Goal: Transaction & Acquisition: Purchase product/service

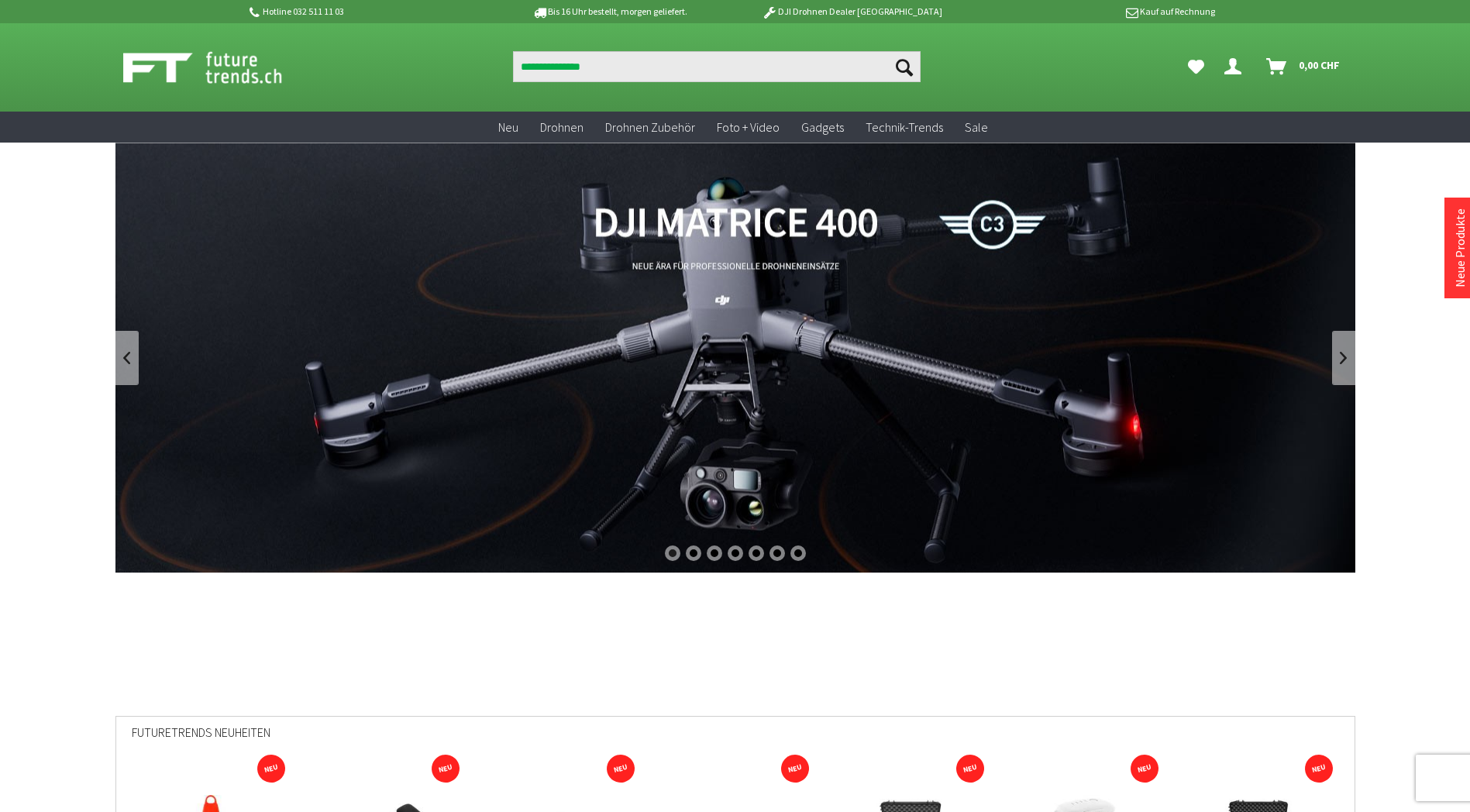
type input "**********"
click at [888, 51] on button "Suchen" at bounding box center [904, 66] width 33 height 31
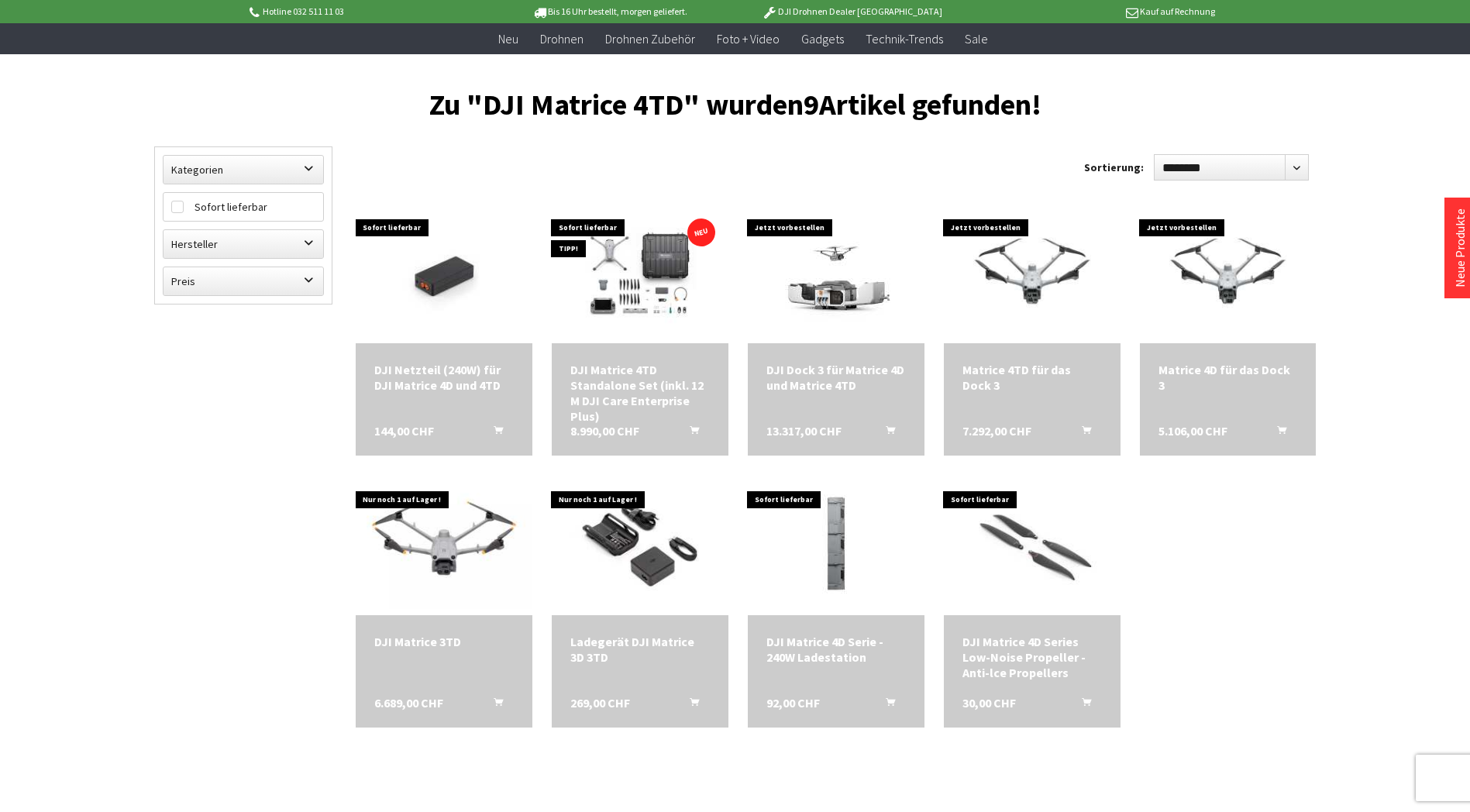
scroll to position [155, 0]
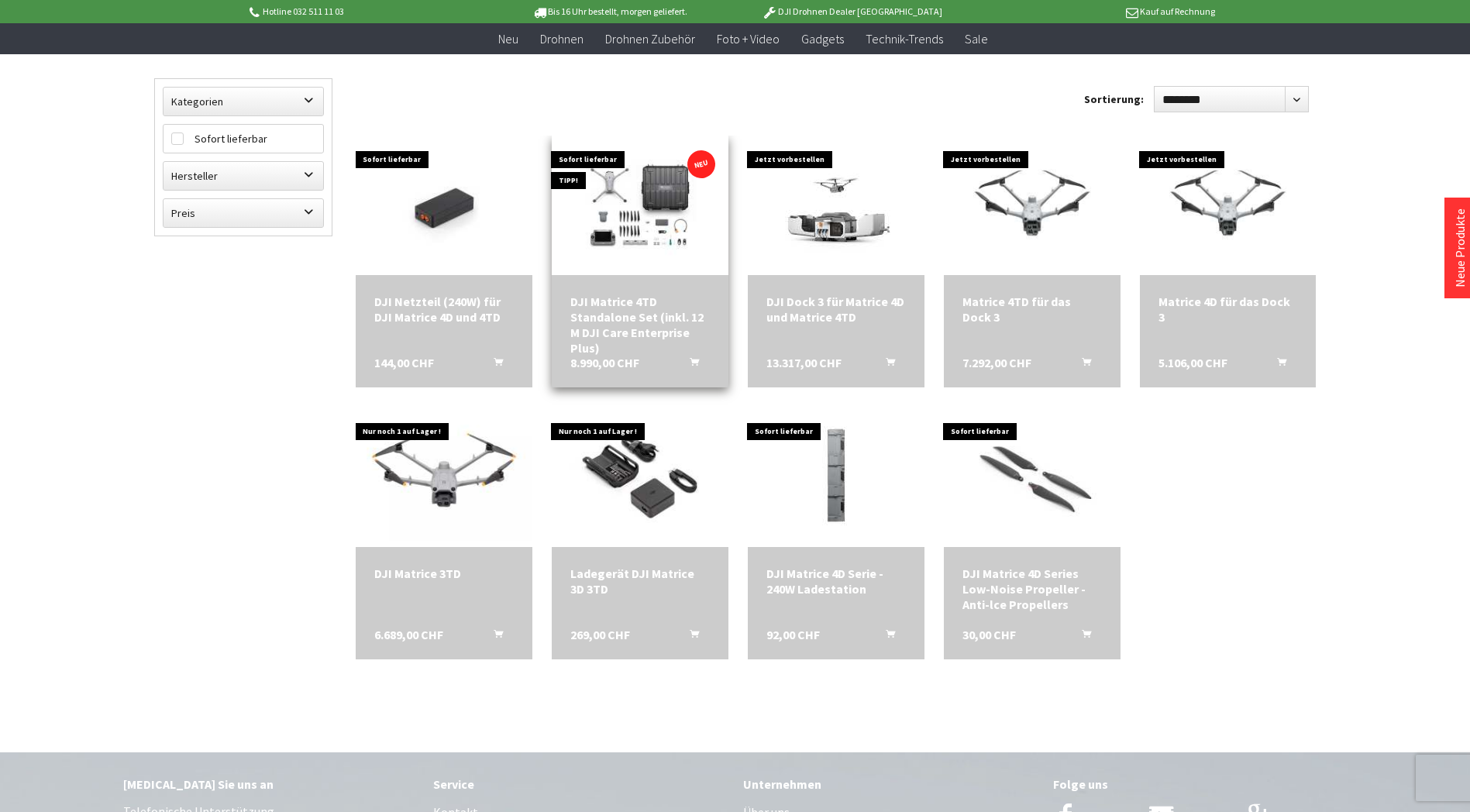
click at [643, 204] on img at bounding box center [640, 206] width 177 height 127
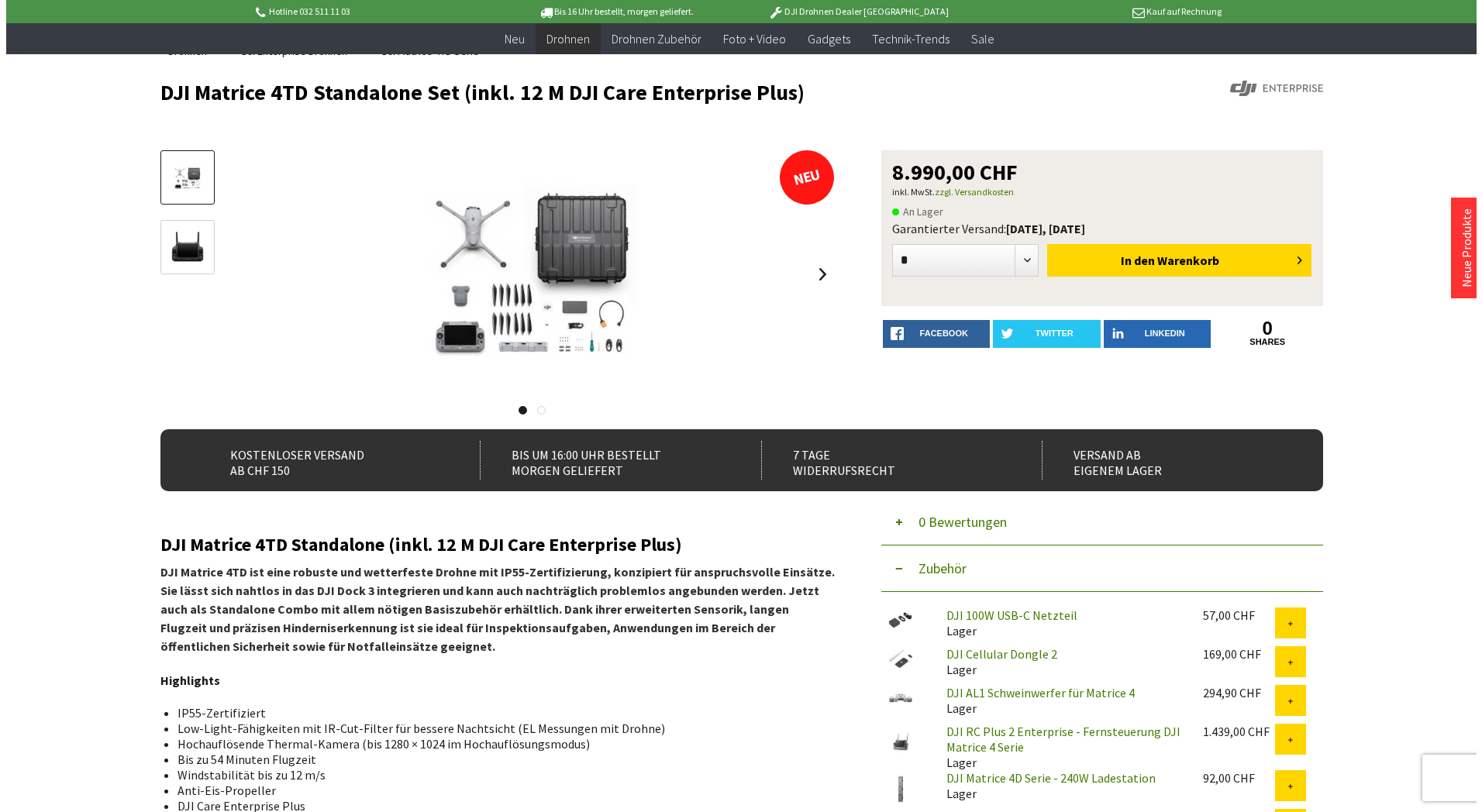
scroll to position [465, 0]
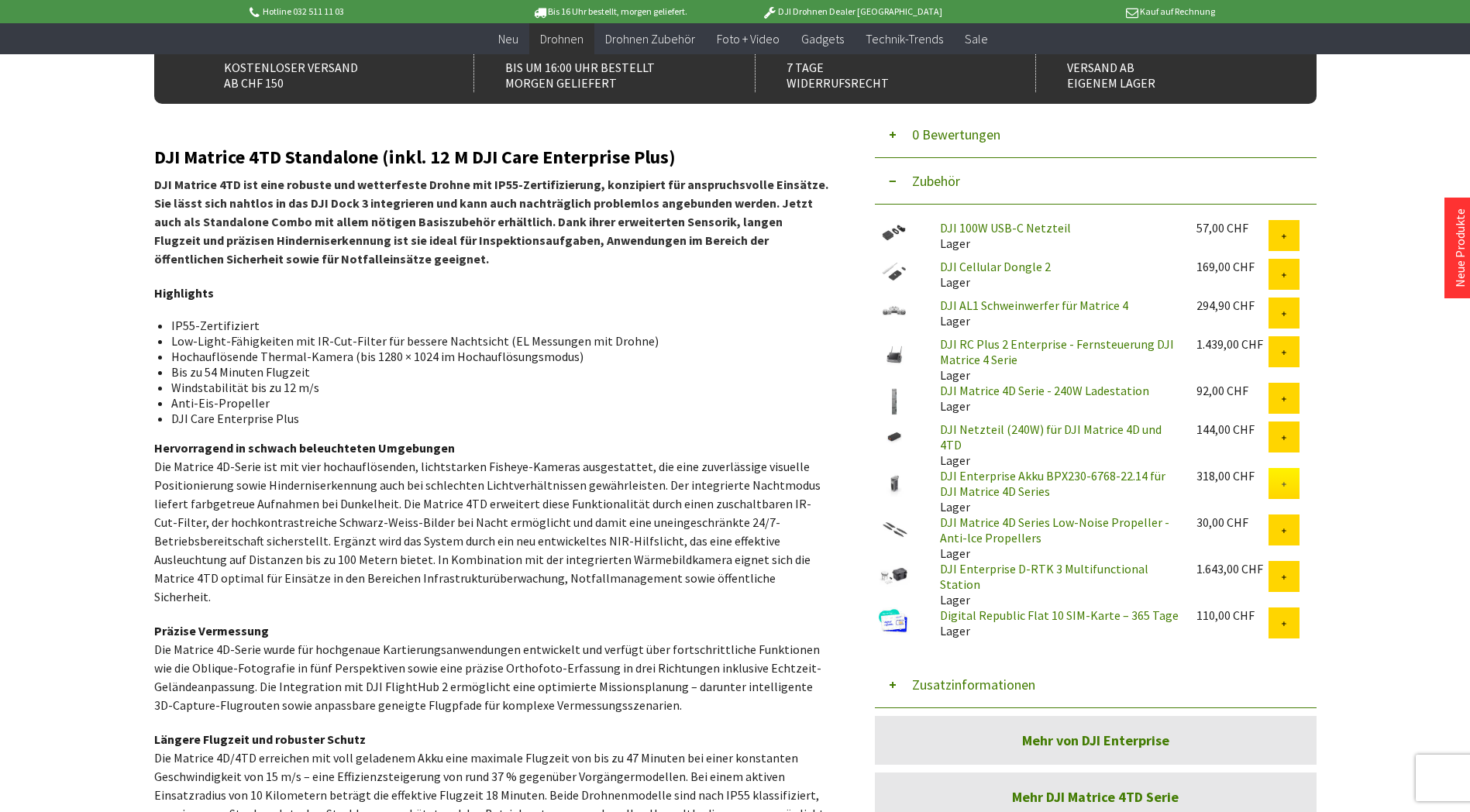
click at [1277, 478] on button at bounding box center [1283, 483] width 31 height 31
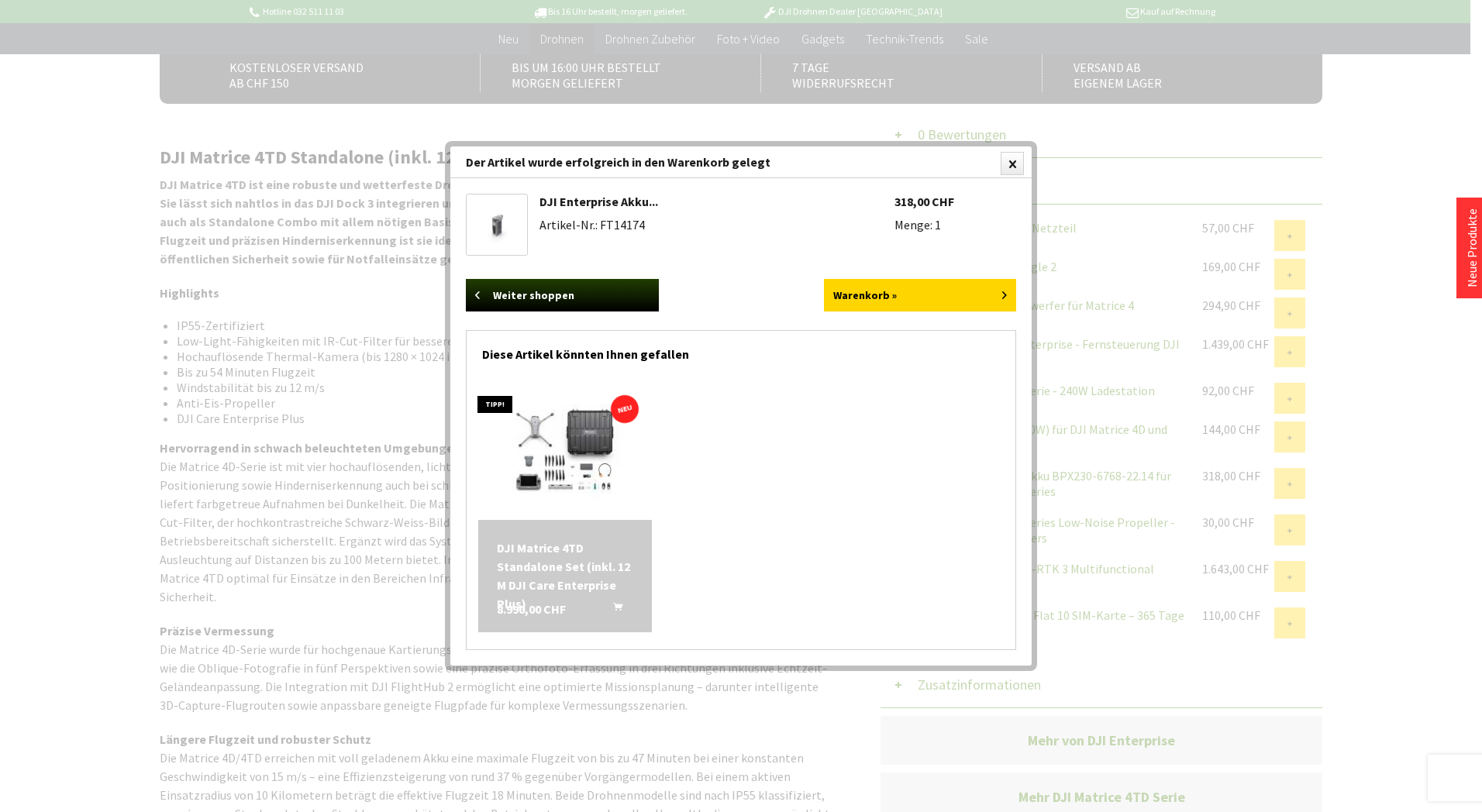
click at [586, 563] on div "DJI Matrice 4TD Standalone Set (inkl. 12 M DJI Care Enterprise Plus)" at bounding box center [565, 575] width 137 height 75
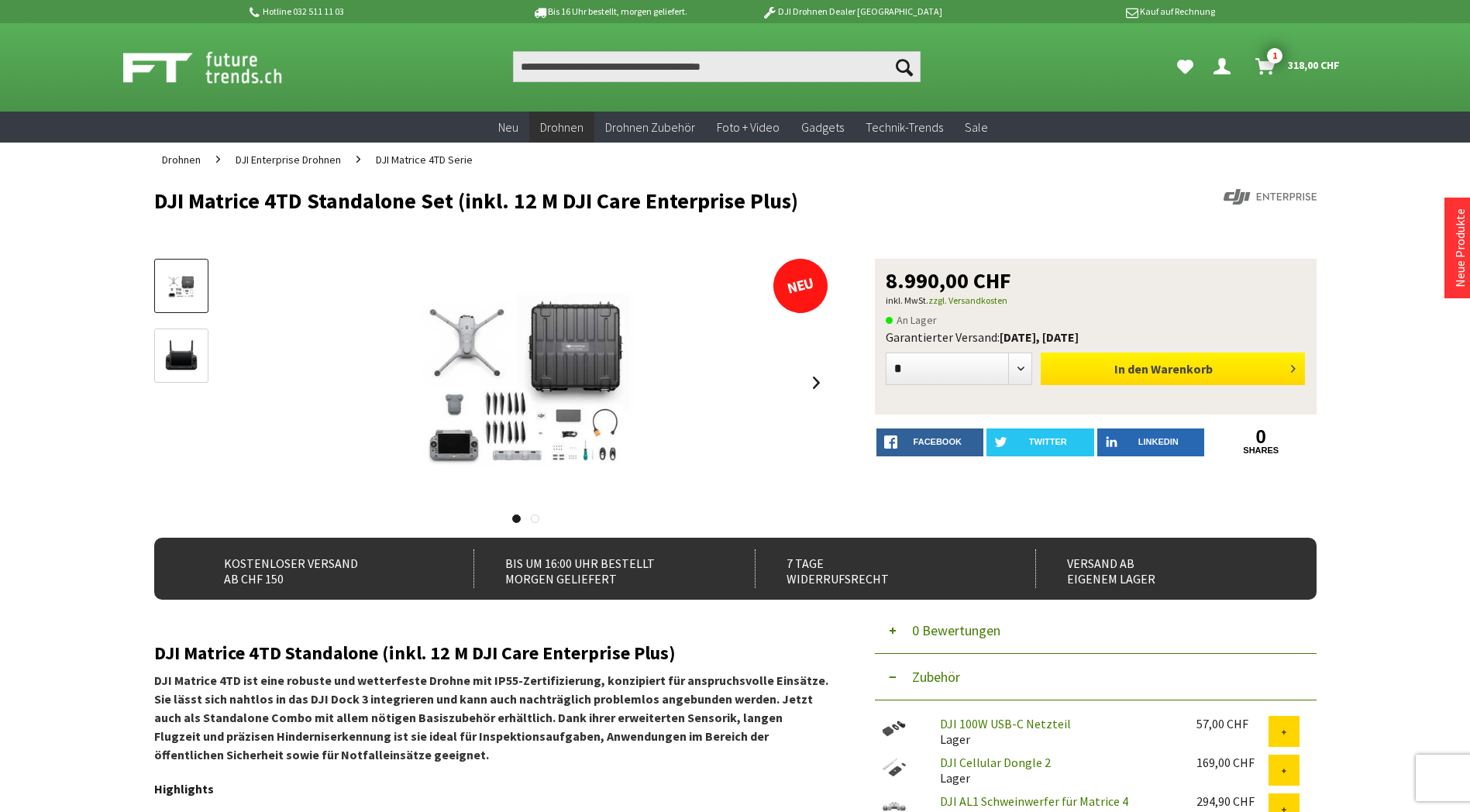
click at [1139, 363] on span "In den" at bounding box center [1132, 369] width 34 height 16
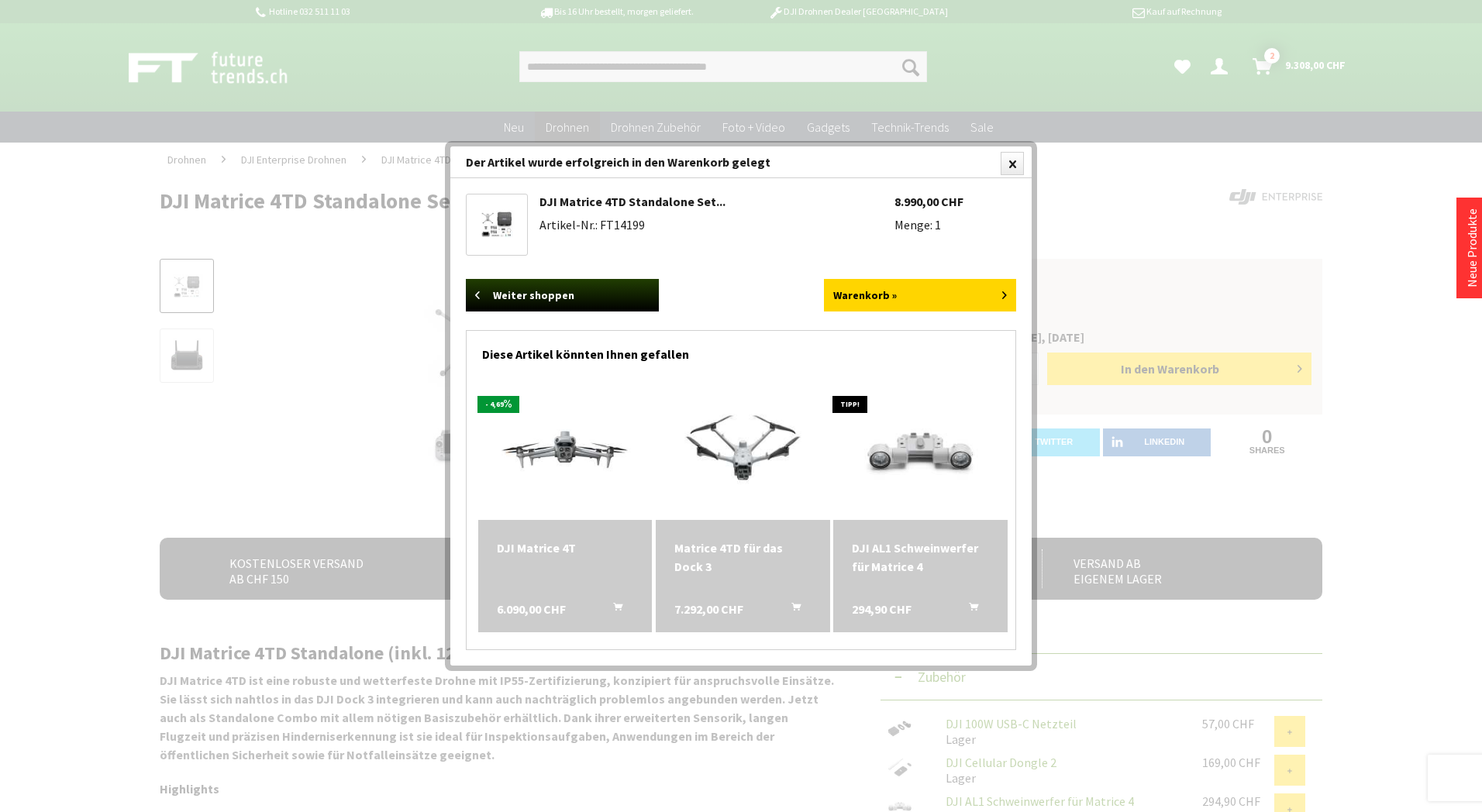
drag, startPoint x: 1007, startPoint y: 162, endPoint x: 1094, endPoint y: 130, distance: 92.7
click at [1006, 162] on div at bounding box center [1011, 163] width 23 height 23
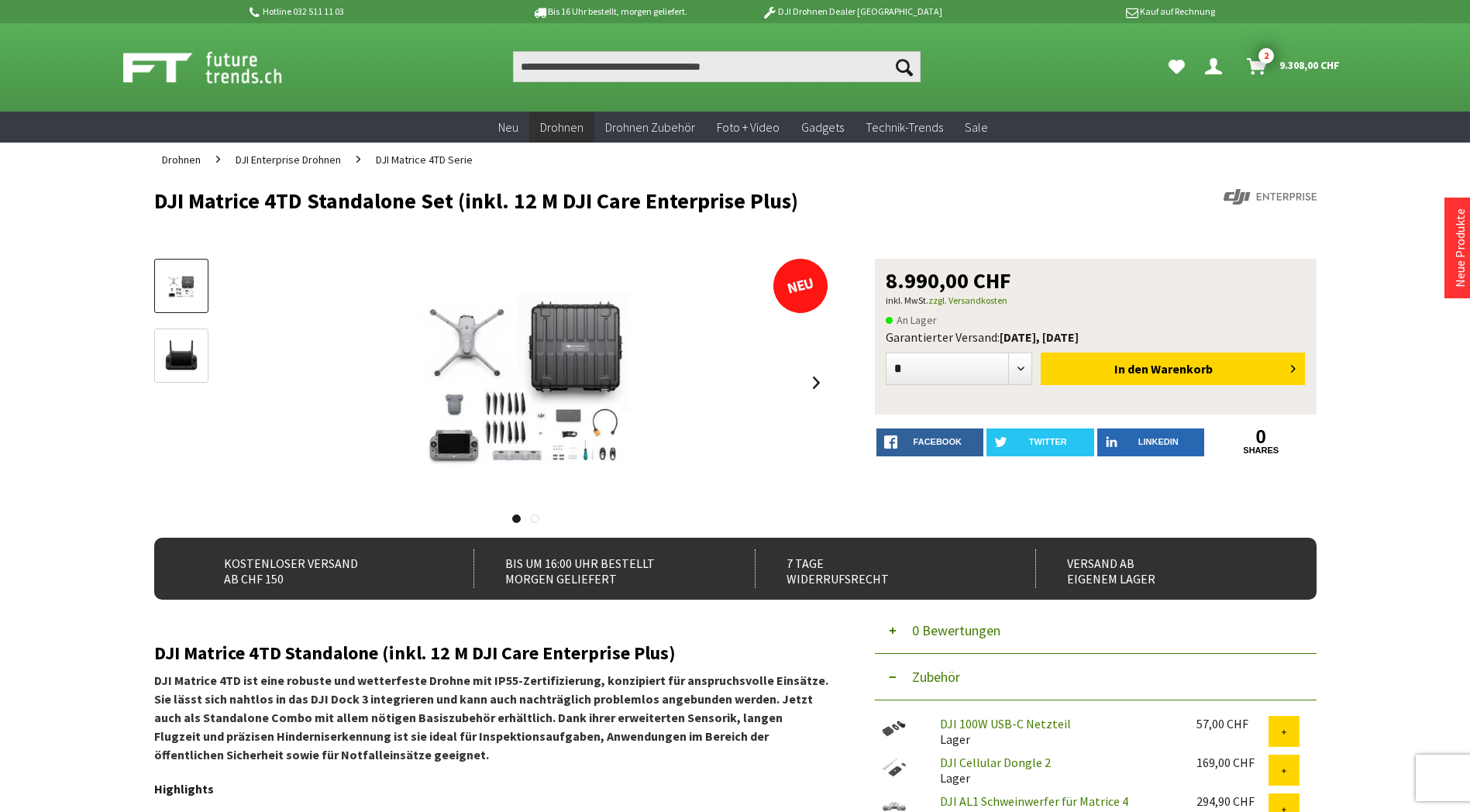
click at [1287, 63] on span "9.308,00 CHF" at bounding box center [1309, 65] width 61 height 25
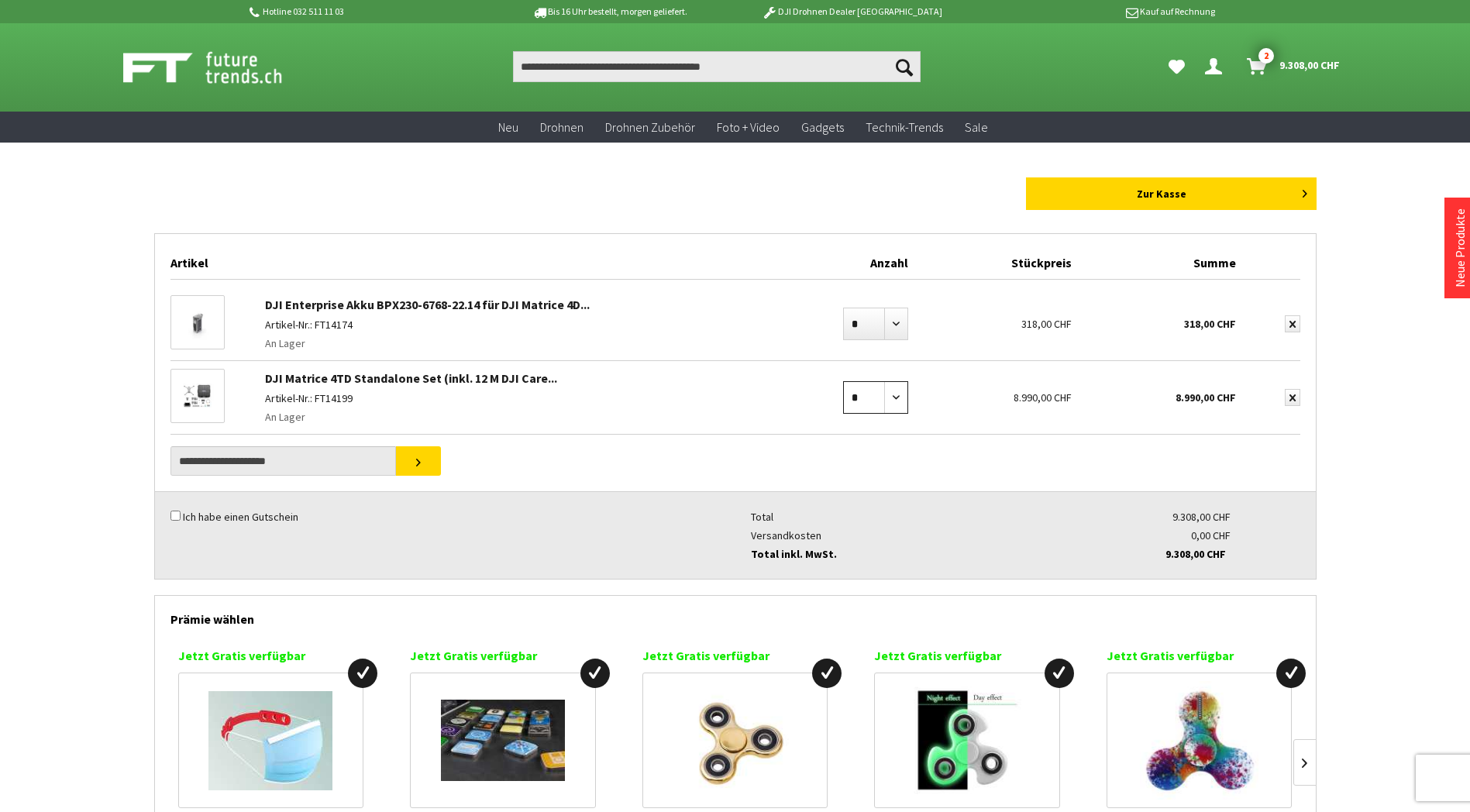
click at [891, 395] on select "* * * * * * * * * ** ** ** ** ** ** ** ** ** ** **" at bounding box center [875, 397] width 65 height 33
drag, startPoint x: 660, startPoint y: 324, endPoint x: 682, endPoint y: 324, distance: 22.0
click at [660, 324] on p "Artikel-Nr.: FT14174" at bounding box center [525, 324] width 520 height 19
drag, startPoint x: 875, startPoint y: 325, endPoint x: 874, endPoint y: 290, distance: 35.0
click at [875, 325] on select "* * * * * * * * * ** ** ** ** ** ** ** ** ** ** **" at bounding box center [875, 323] width 65 height 33
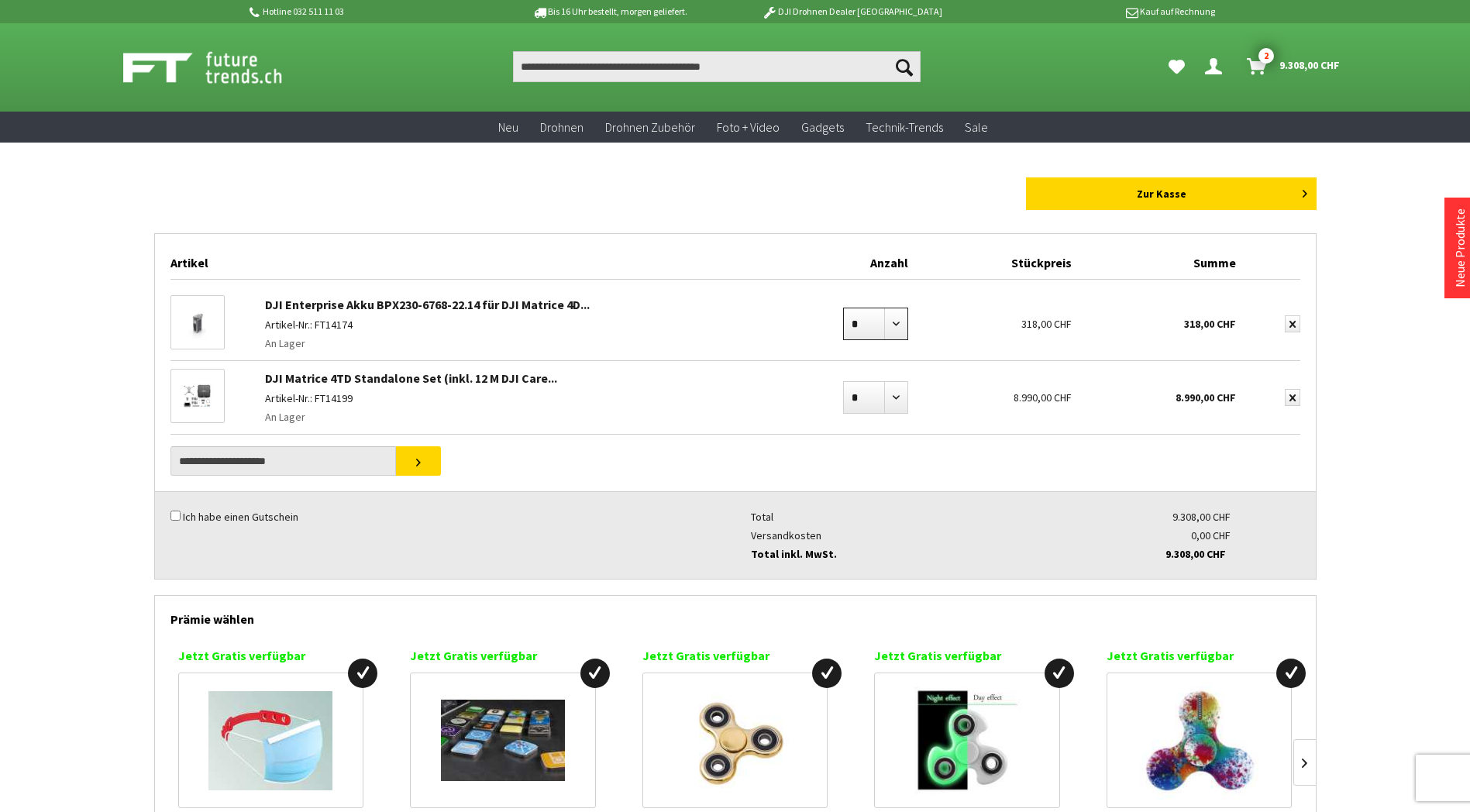
select select "*"
click at [843, 307] on select "* * * * * * * * * ** ** ** ** ** ** ** ** ** ** **" at bounding box center [875, 323] width 65 height 33
drag, startPoint x: 1233, startPoint y: 552, endPoint x: 1159, endPoint y: 508, distance: 86.1
click at [1159, 508] on ul "Total 9.944,00 CHF Versandkosten 0,00 CHF Total inkl. MwSt. 9.944,00 CHF Gesamt…" at bounding box center [1025, 534] width 580 height 87
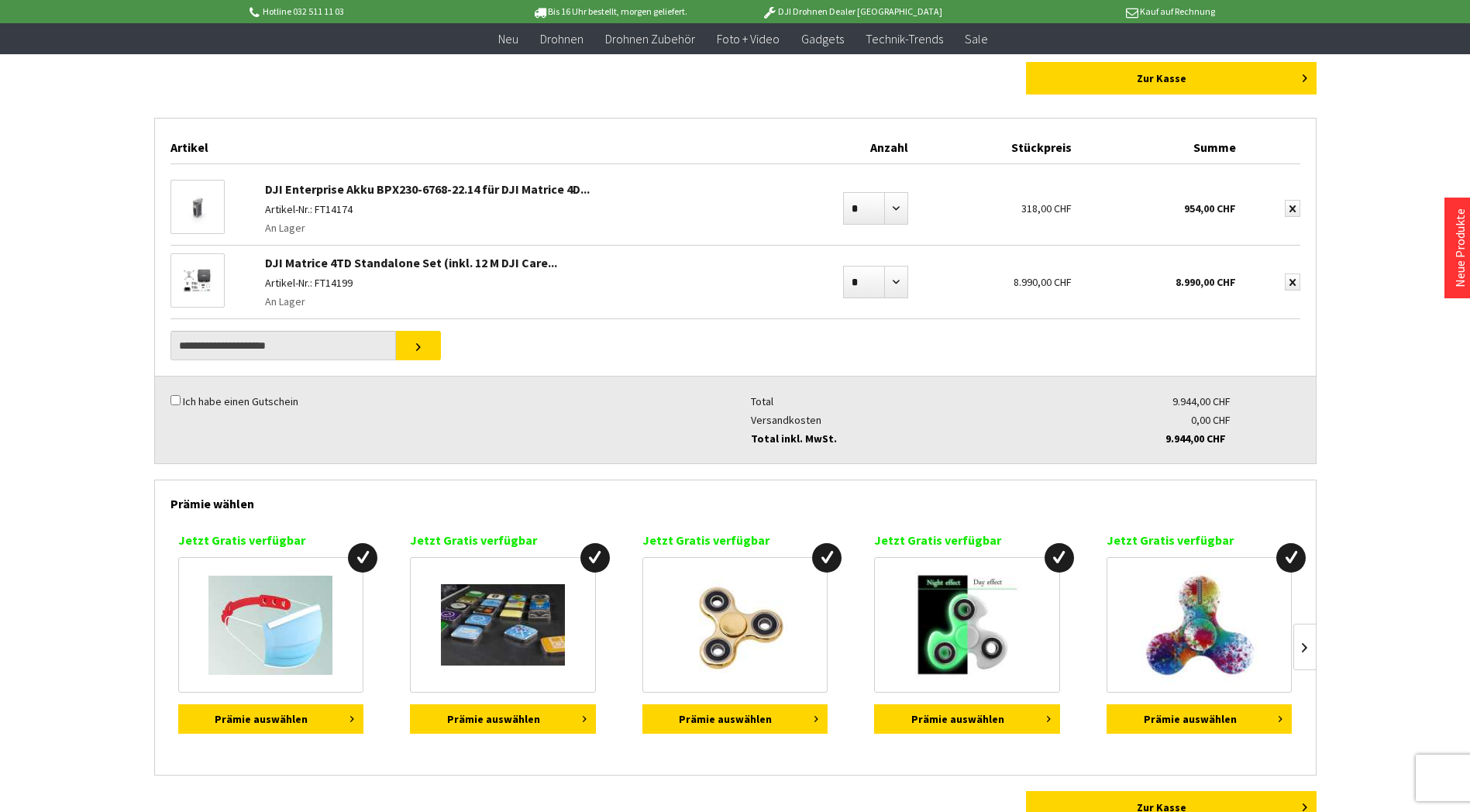
scroll to position [309, 0]
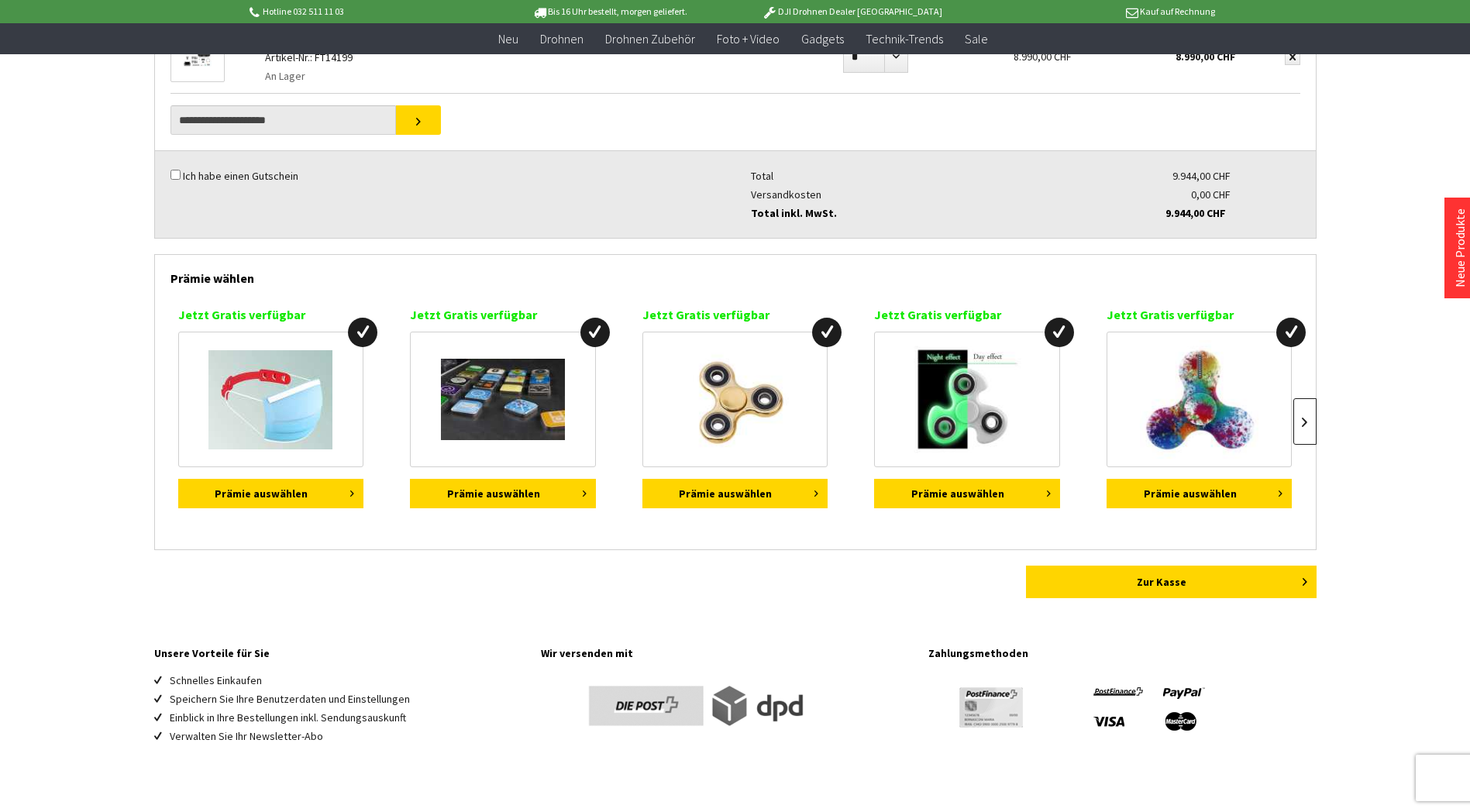
click at [1310, 422] on link at bounding box center [1304, 421] width 23 height 47
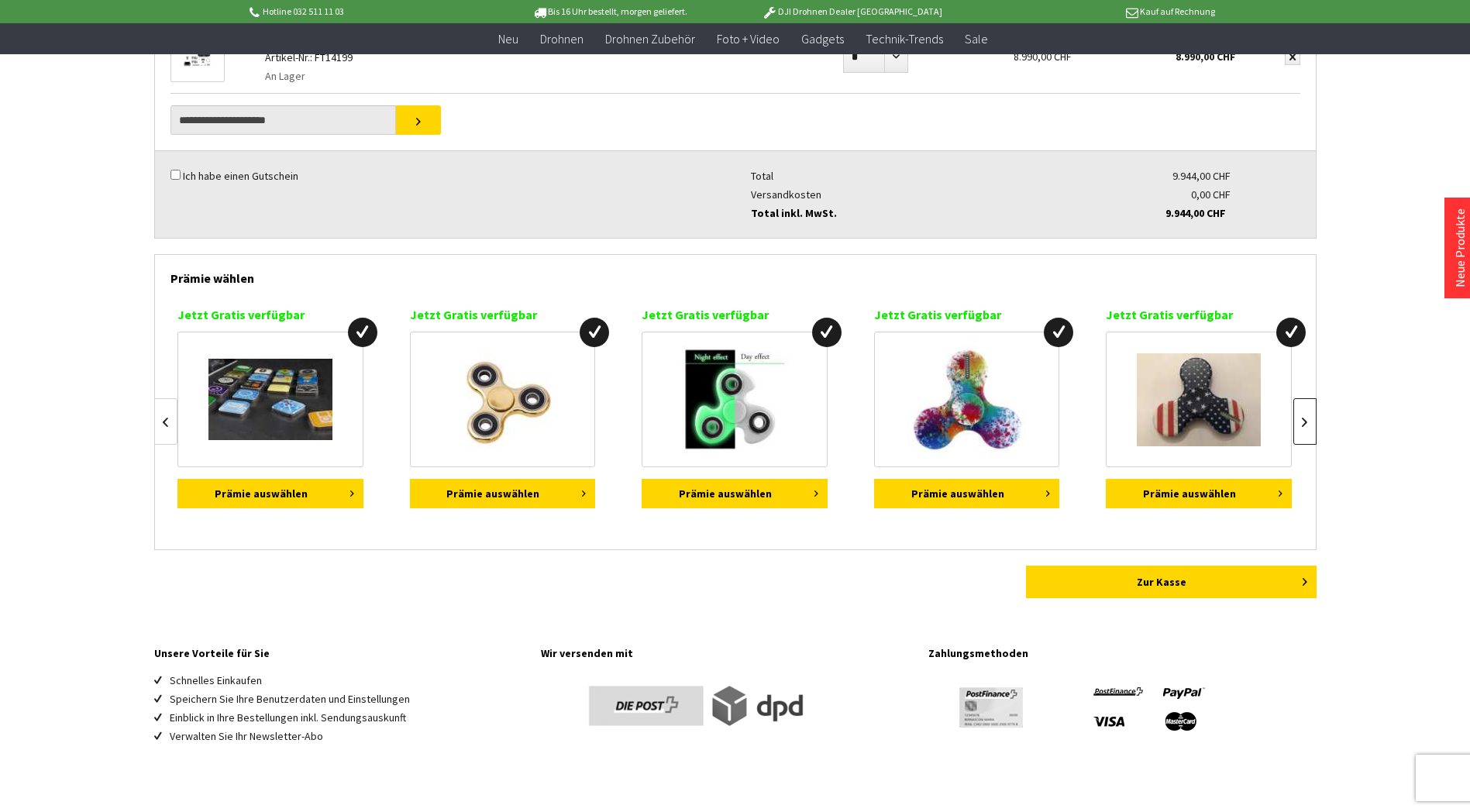
click at [1308, 421] on link at bounding box center [1304, 421] width 23 height 47
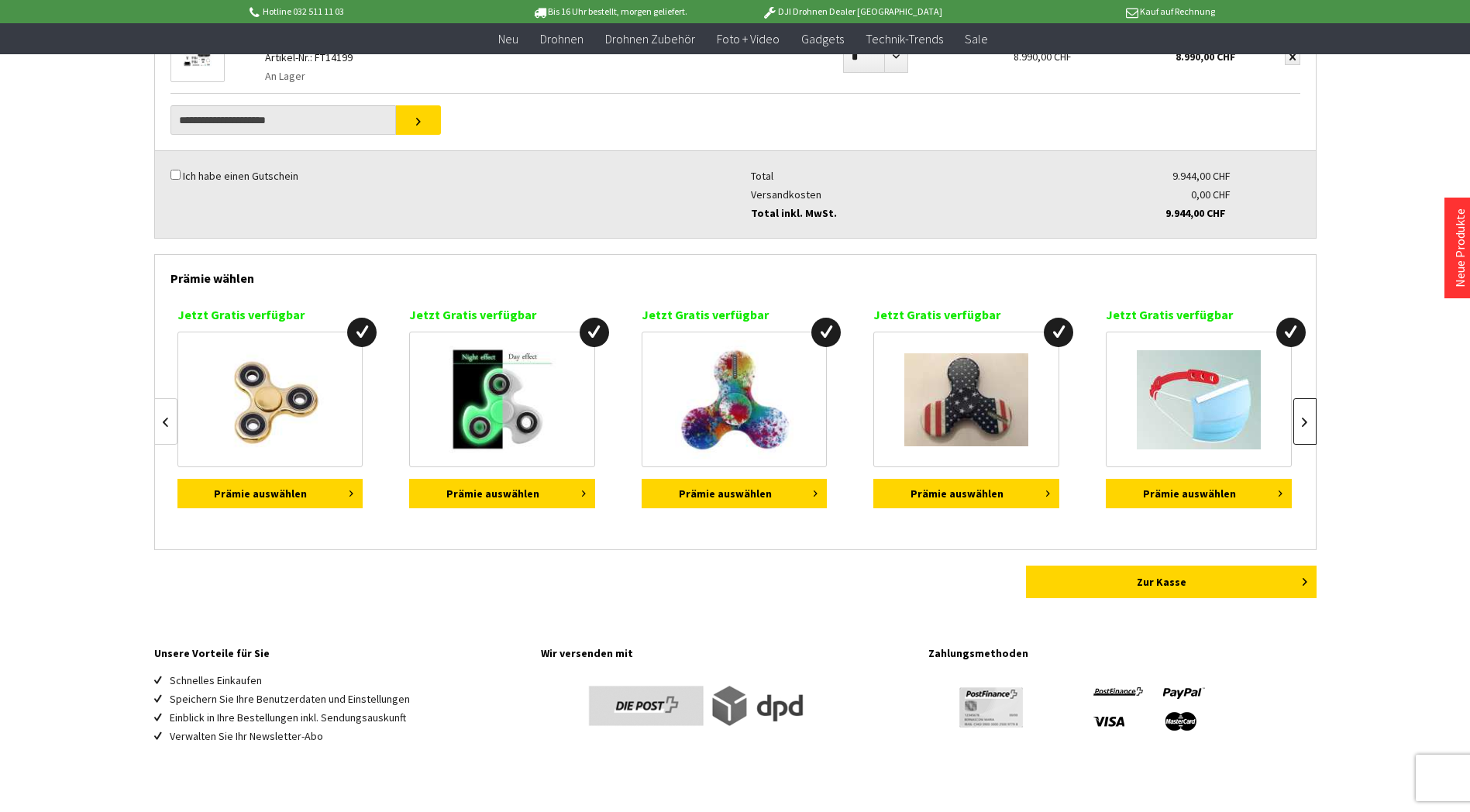
click at [1312, 420] on link at bounding box center [1304, 421] width 23 height 47
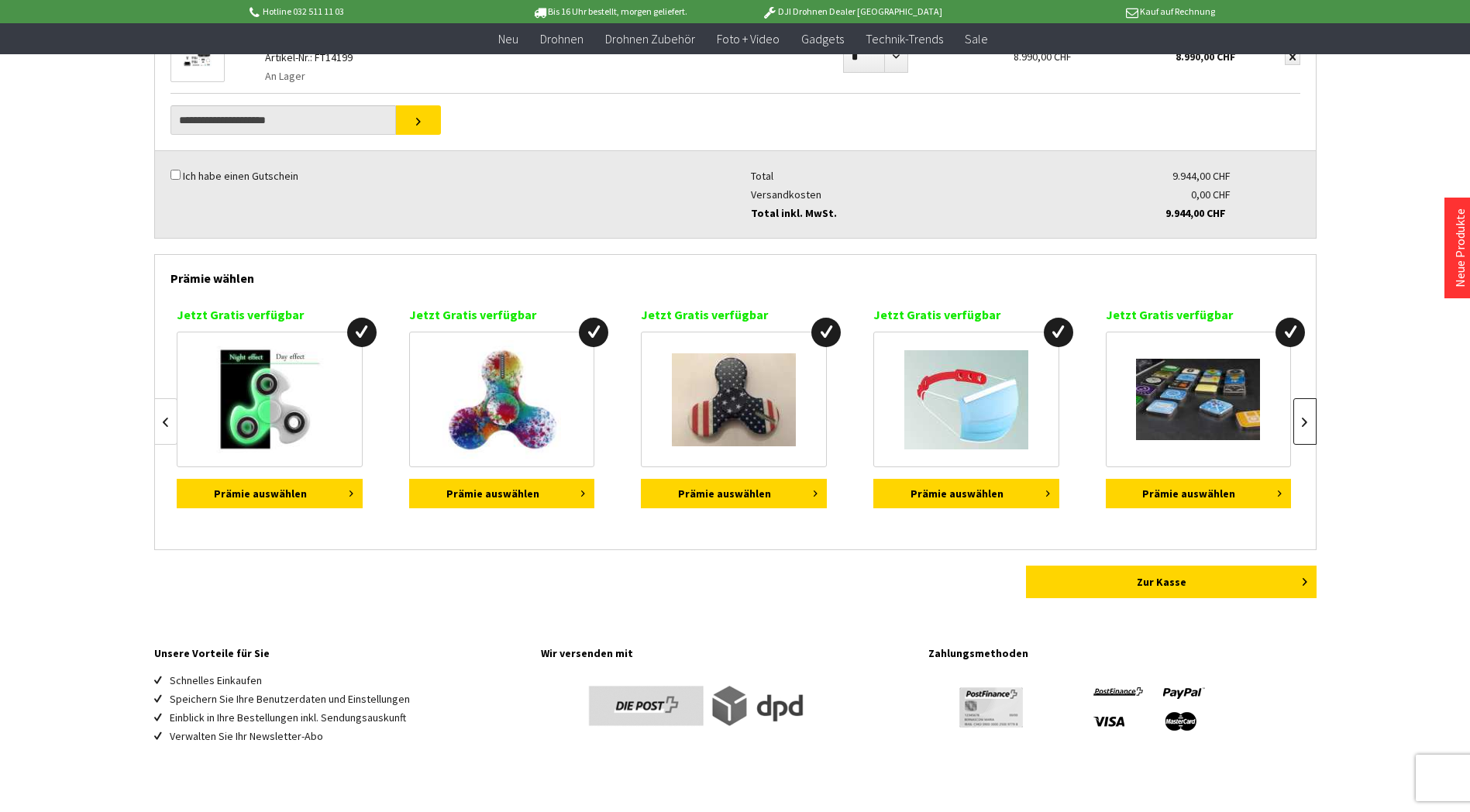
click at [1312, 420] on link at bounding box center [1304, 421] width 23 height 47
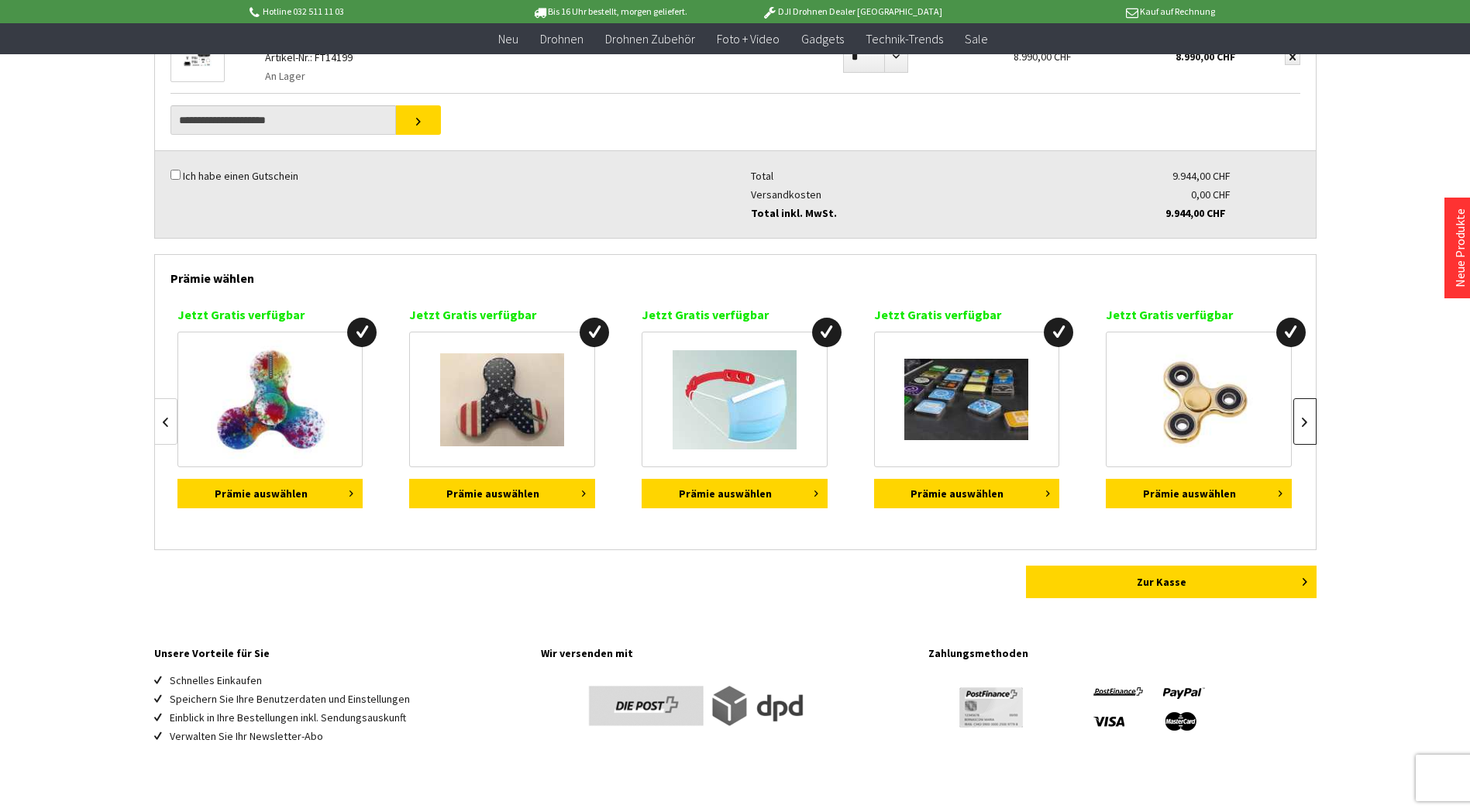
scroll to position [0, 930]
click at [1312, 420] on link at bounding box center [1304, 421] width 23 height 47
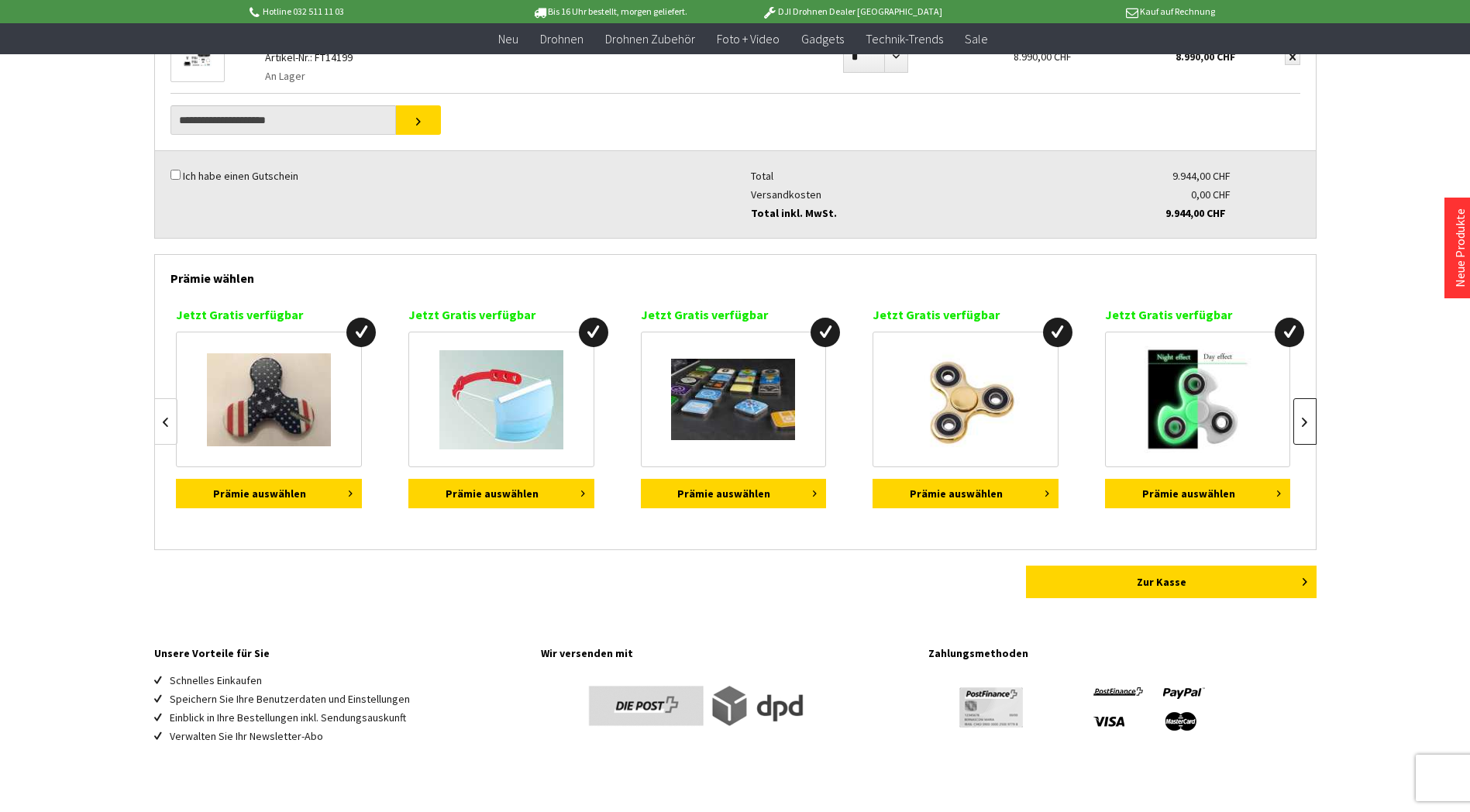
click at [1312, 420] on link at bounding box center [1304, 421] width 23 height 47
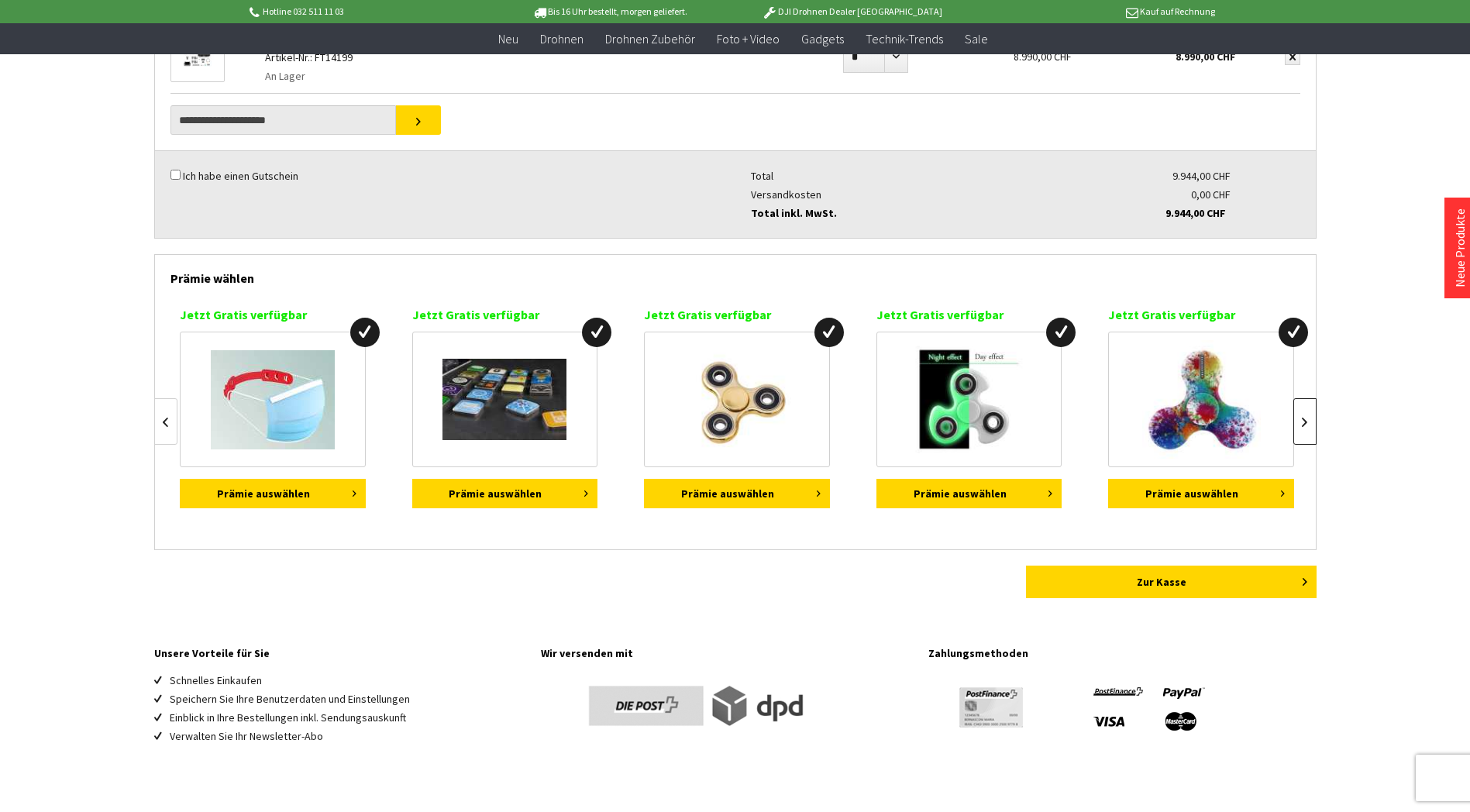
scroll to position [0, 1394]
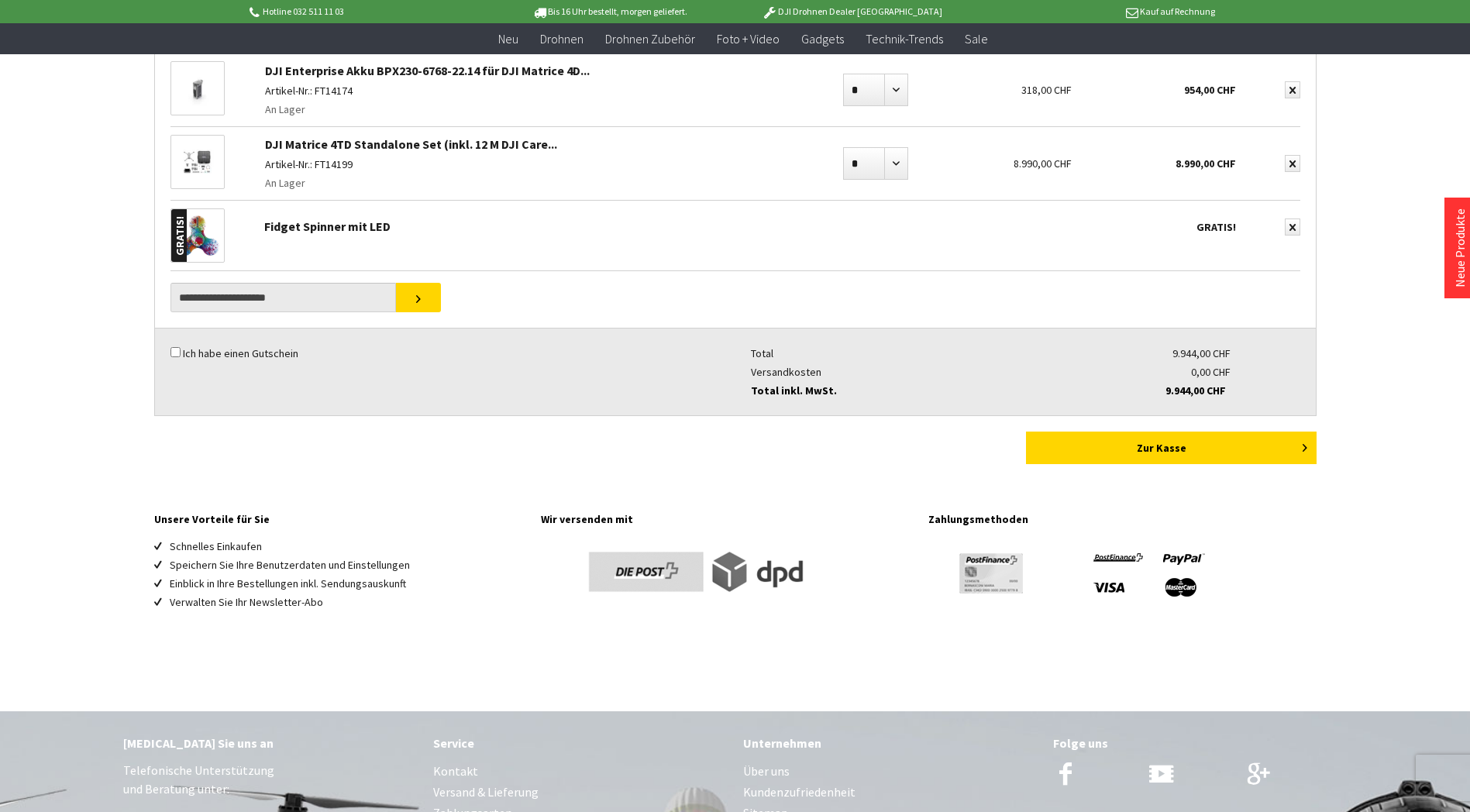
scroll to position [78, 0]
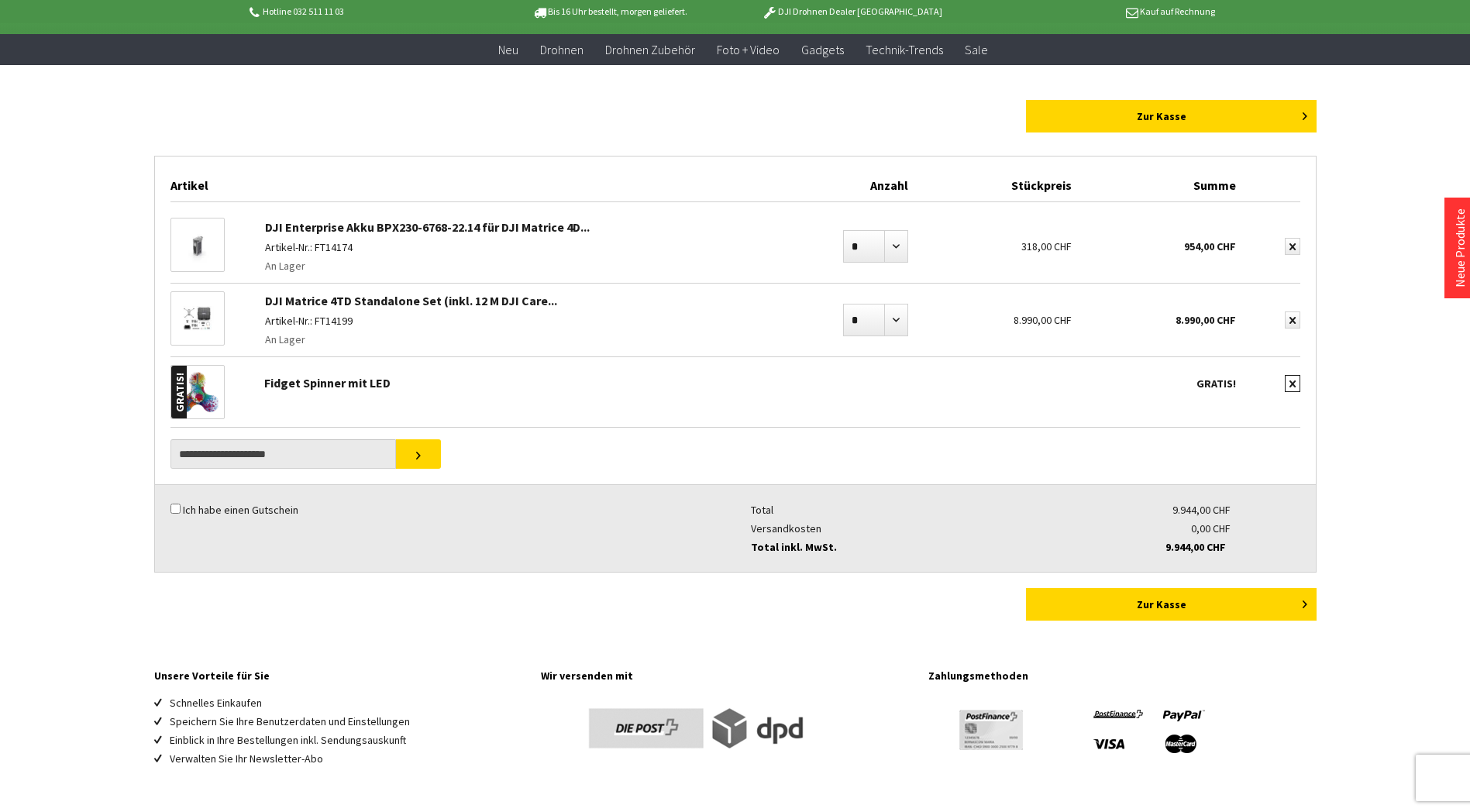
click at [1293, 383] on icon "submit" at bounding box center [1292, 383] width 6 height 7
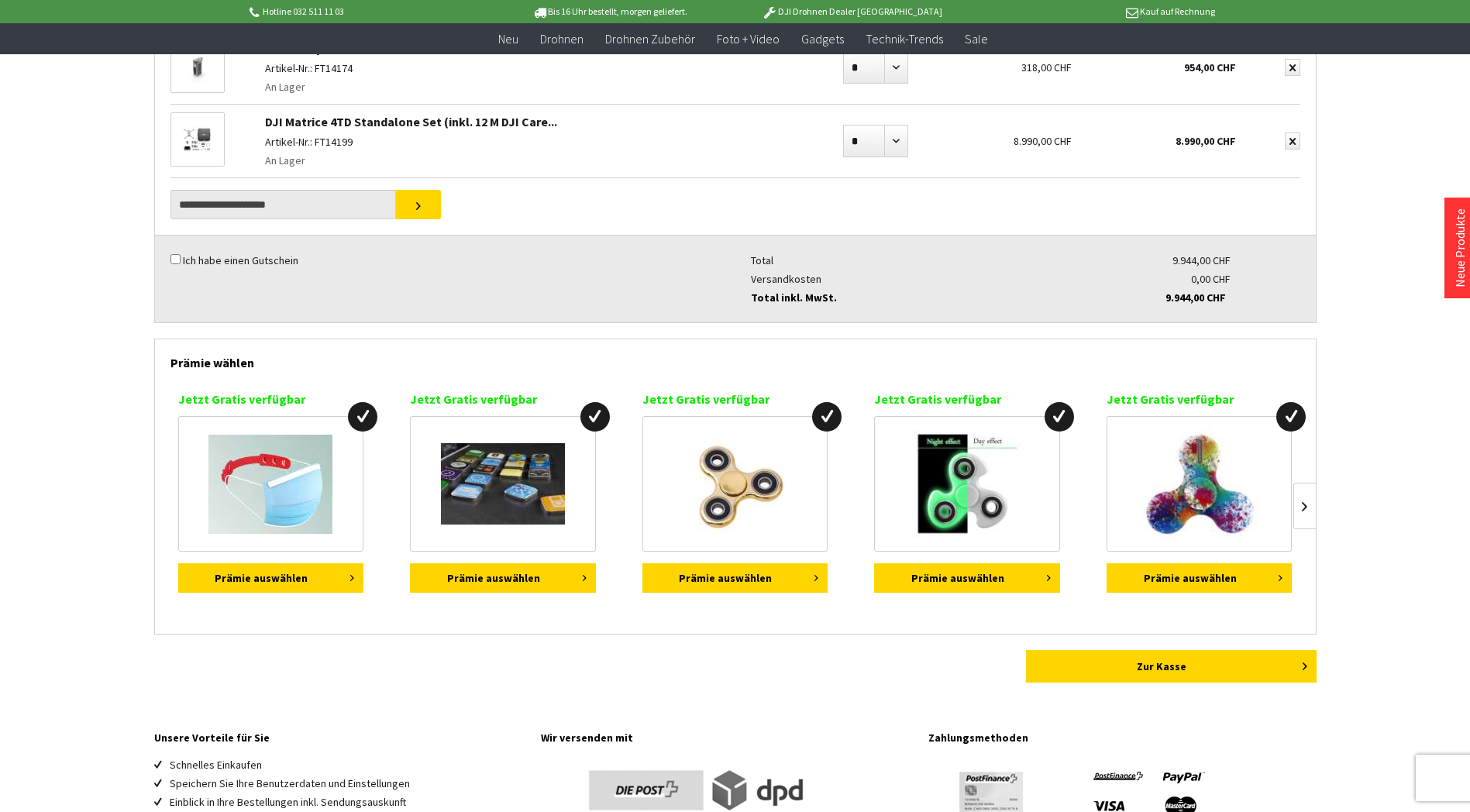
scroll to position [233, 0]
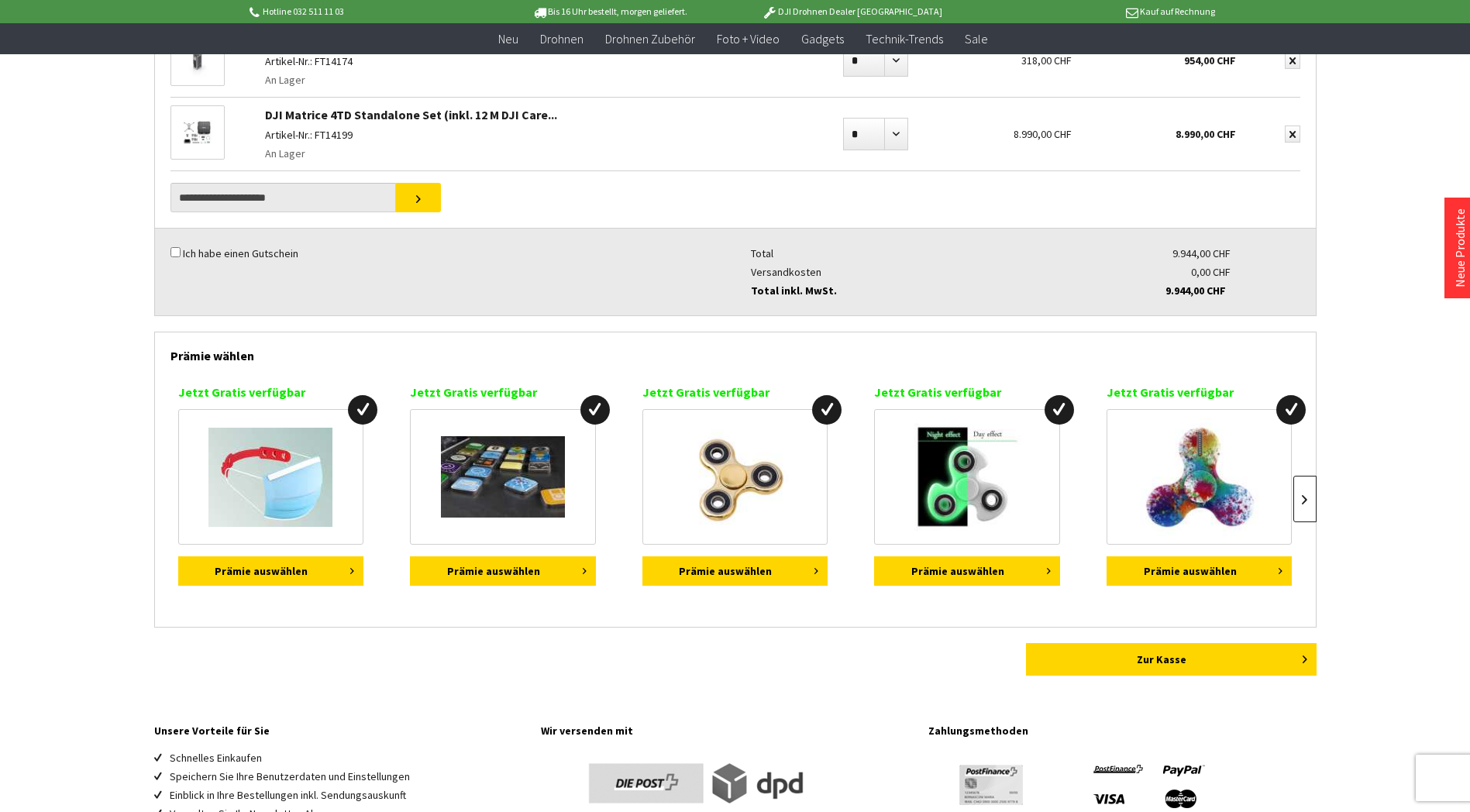
click at [1307, 495] on link at bounding box center [1304, 499] width 23 height 47
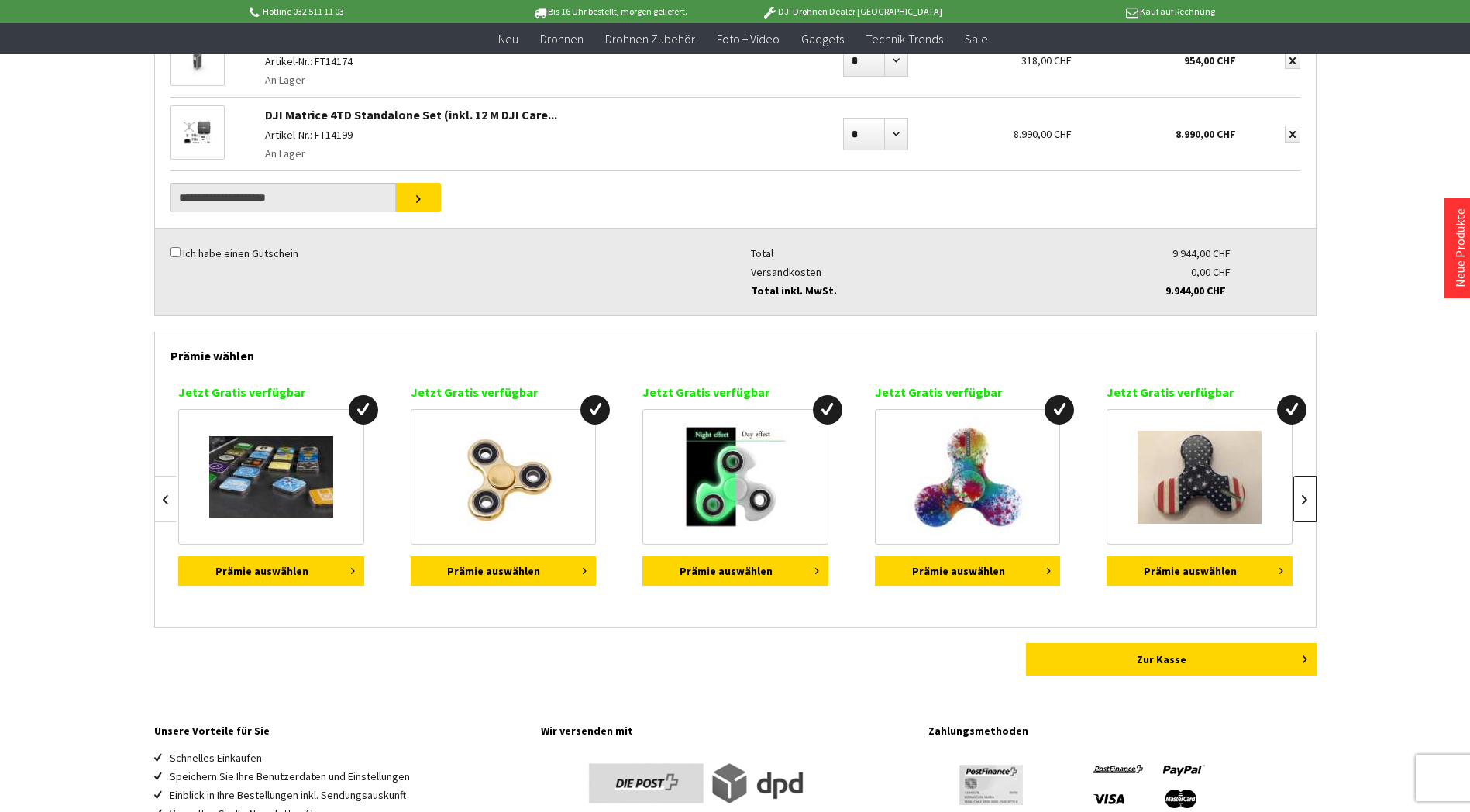
click at [1307, 495] on link at bounding box center [1304, 499] width 23 height 47
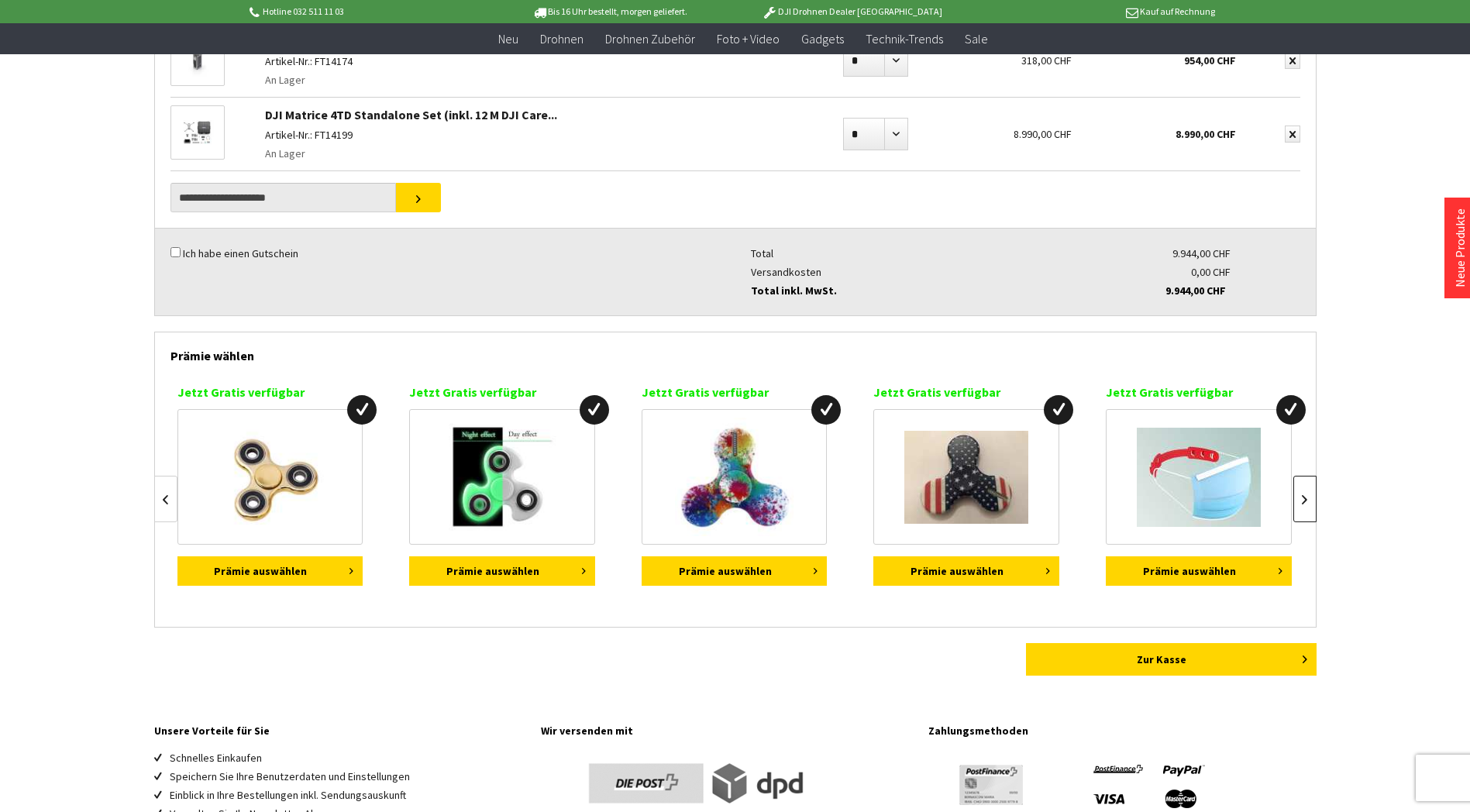
click at [1307, 494] on link at bounding box center [1304, 499] width 23 height 47
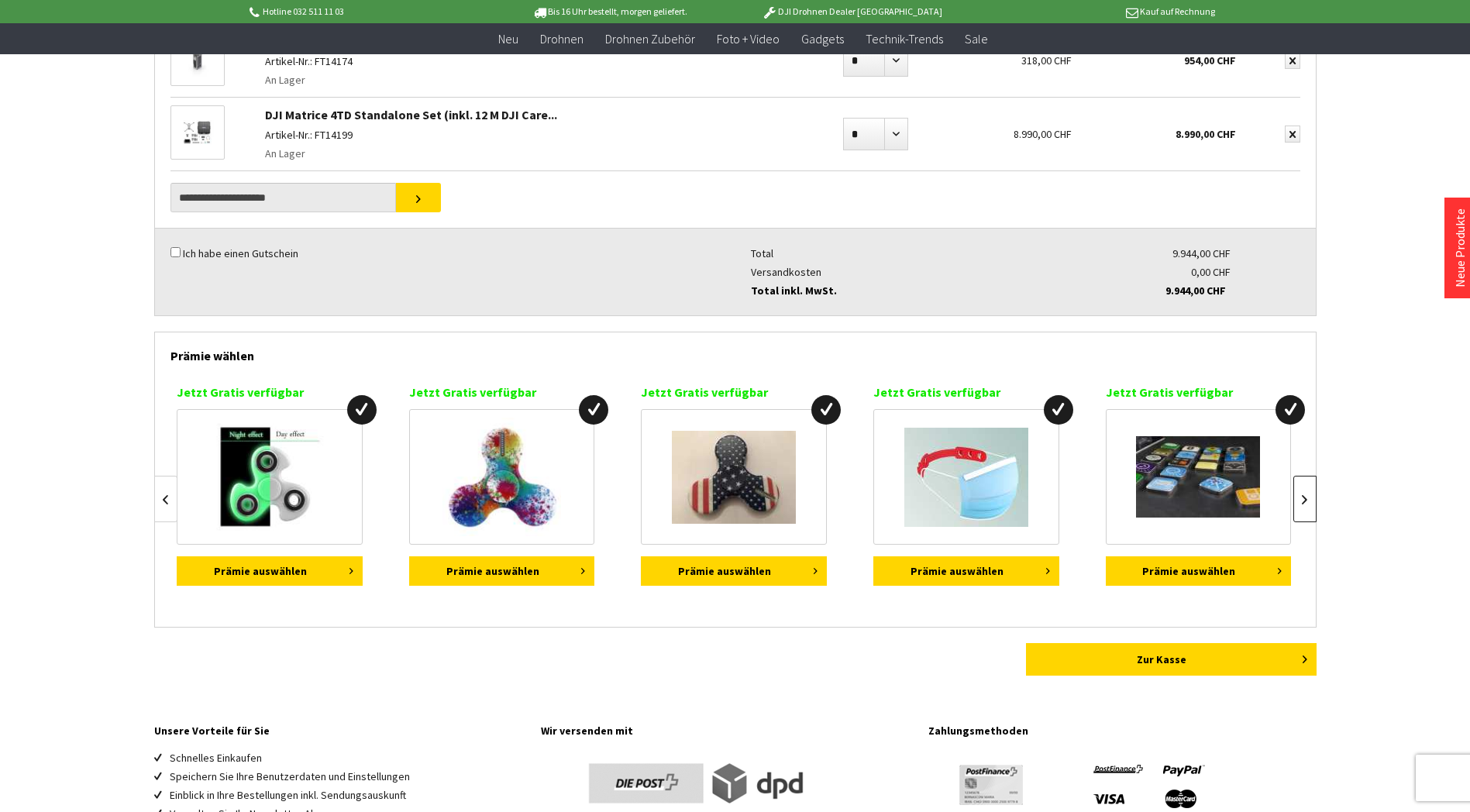
click at [1307, 494] on link at bounding box center [1304, 499] width 23 height 47
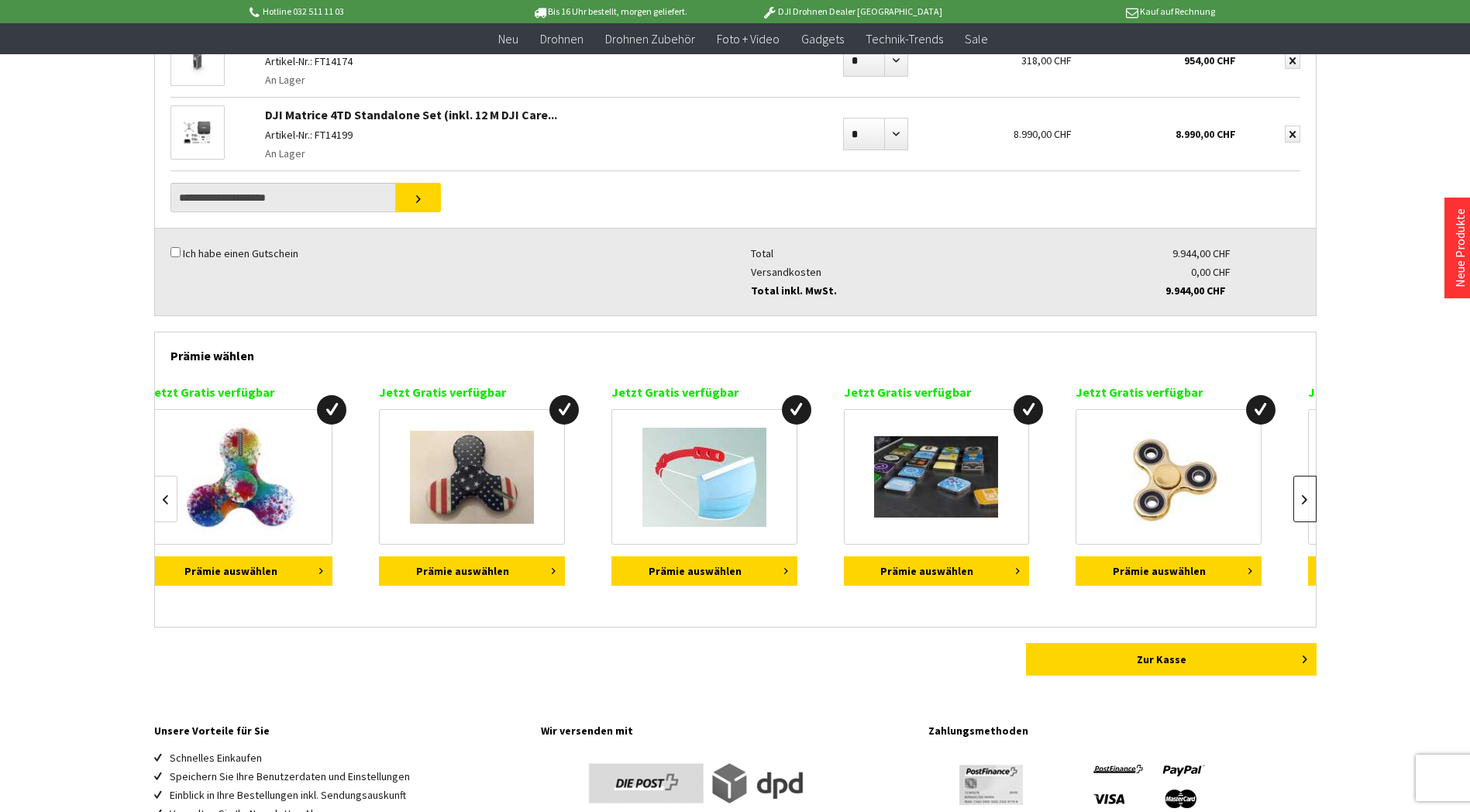
click at [1307, 494] on link at bounding box center [1304, 499] width 23 height 47
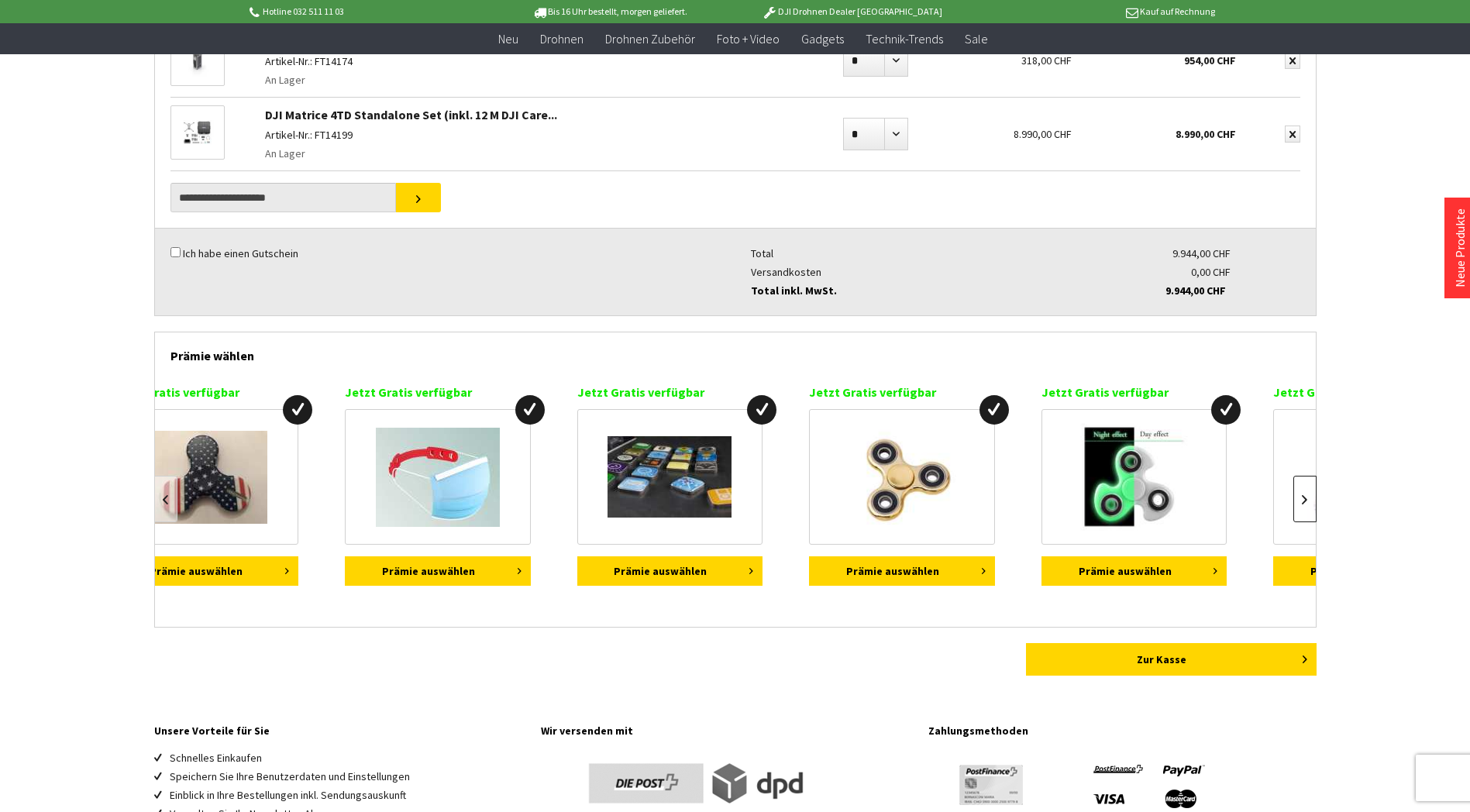
click at [1307, 494] on link at bounding box center [1304, 499] width 23 height 47
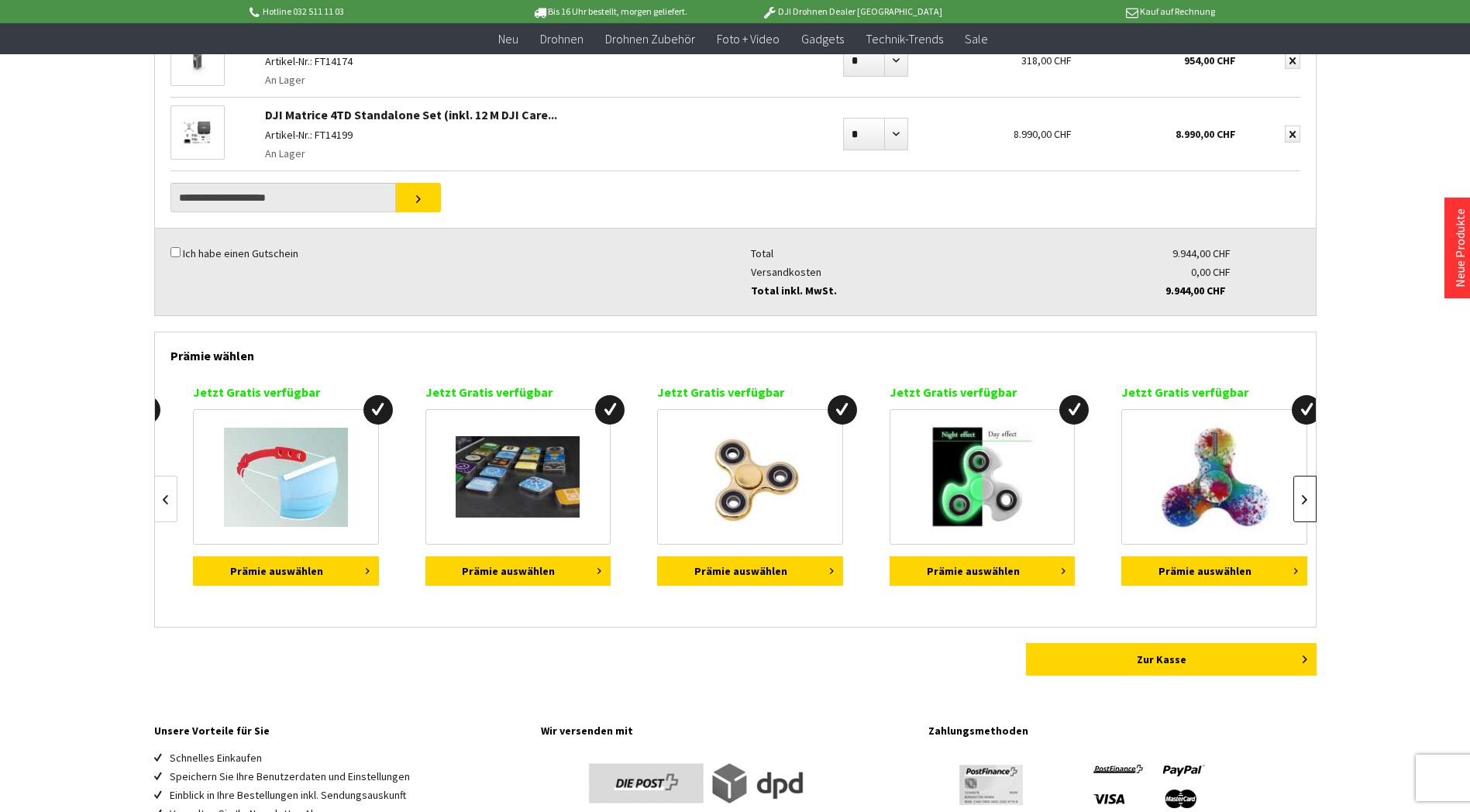
click at [1307, 494] on link at bounding box center [1304, 499] width 23 height 47
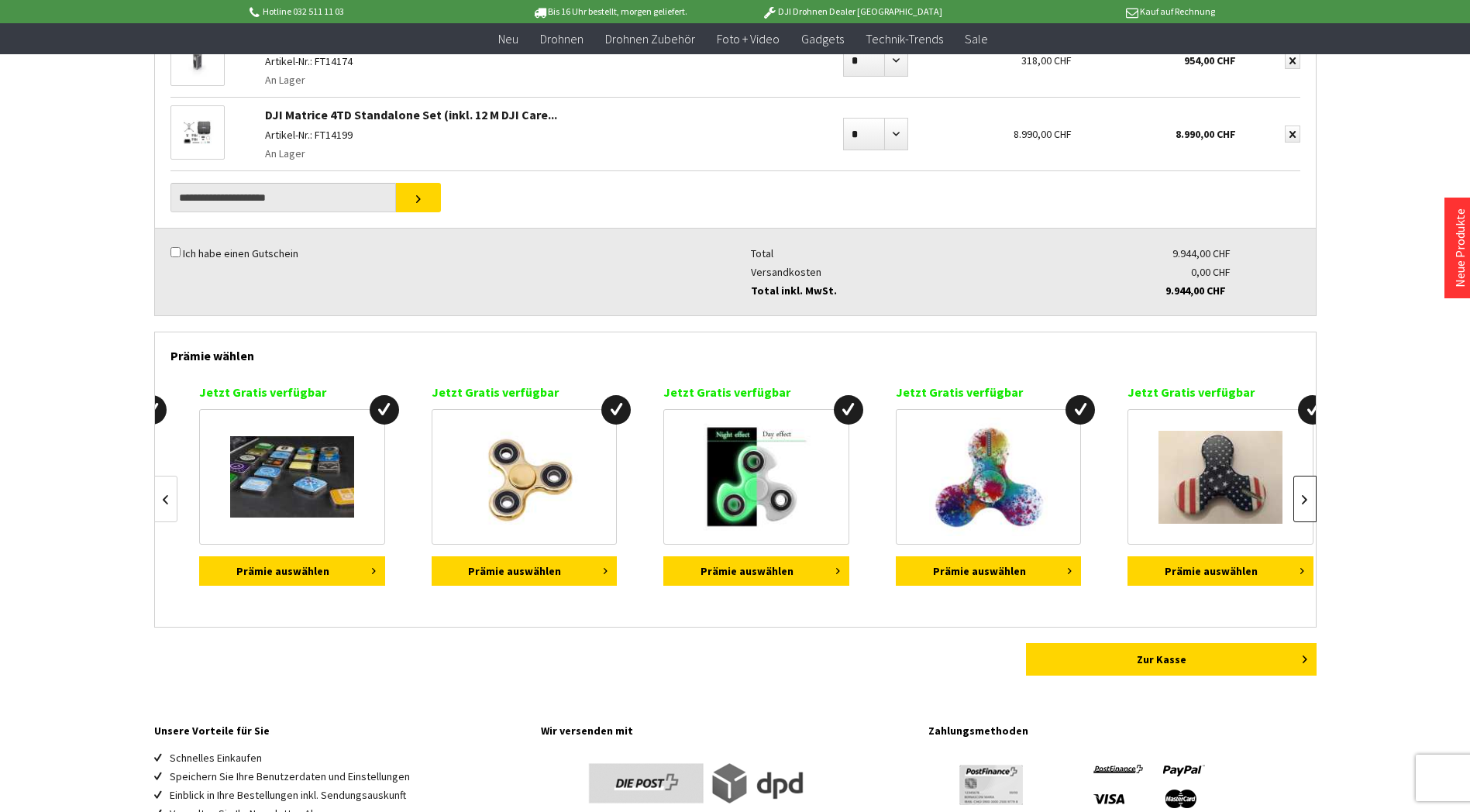
click at [1307, 494] on link at bounding box center [1304, 499] width 23 height 47
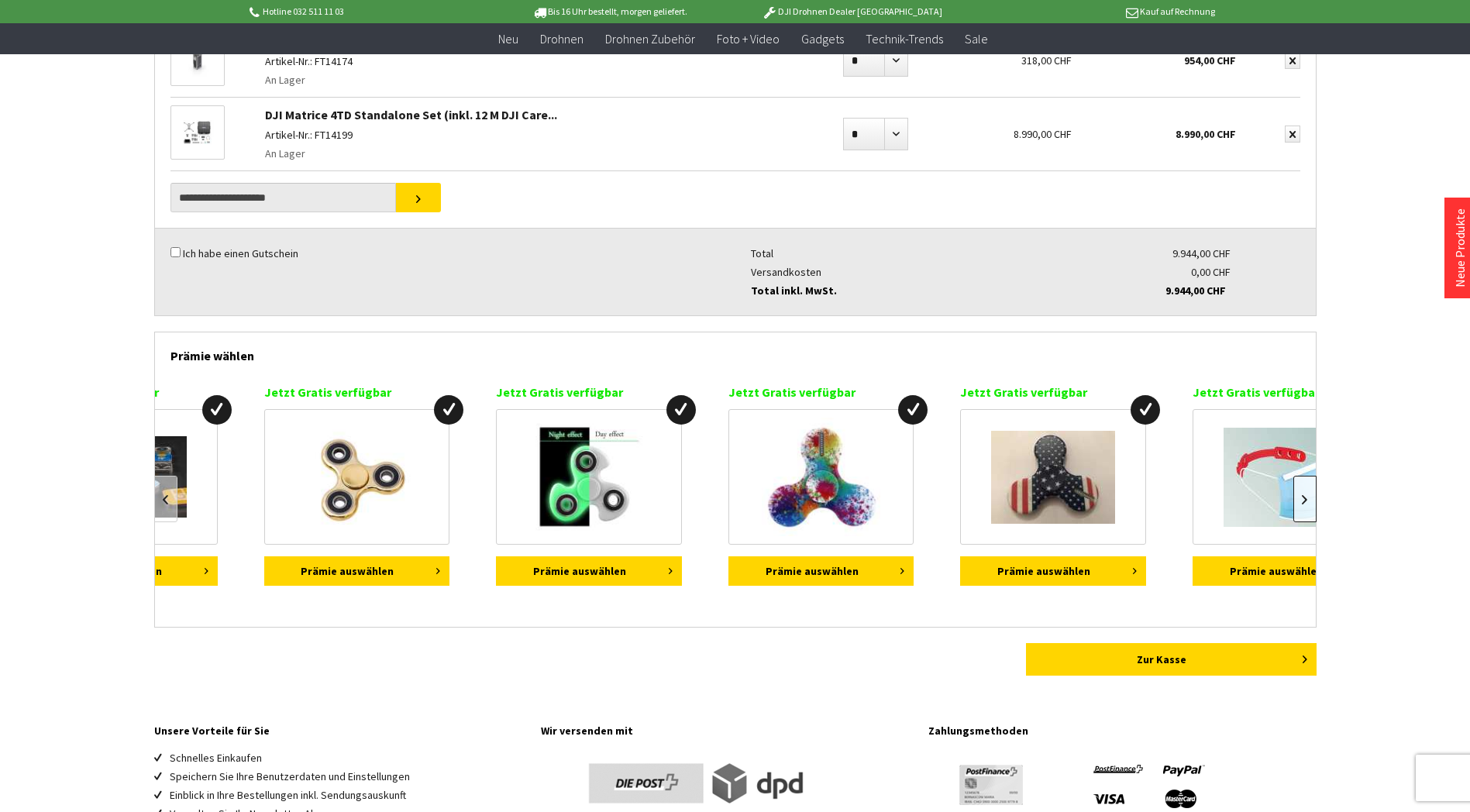
click at [1307, 494] on link at bounding box center [1304, 499] width 23 height 47
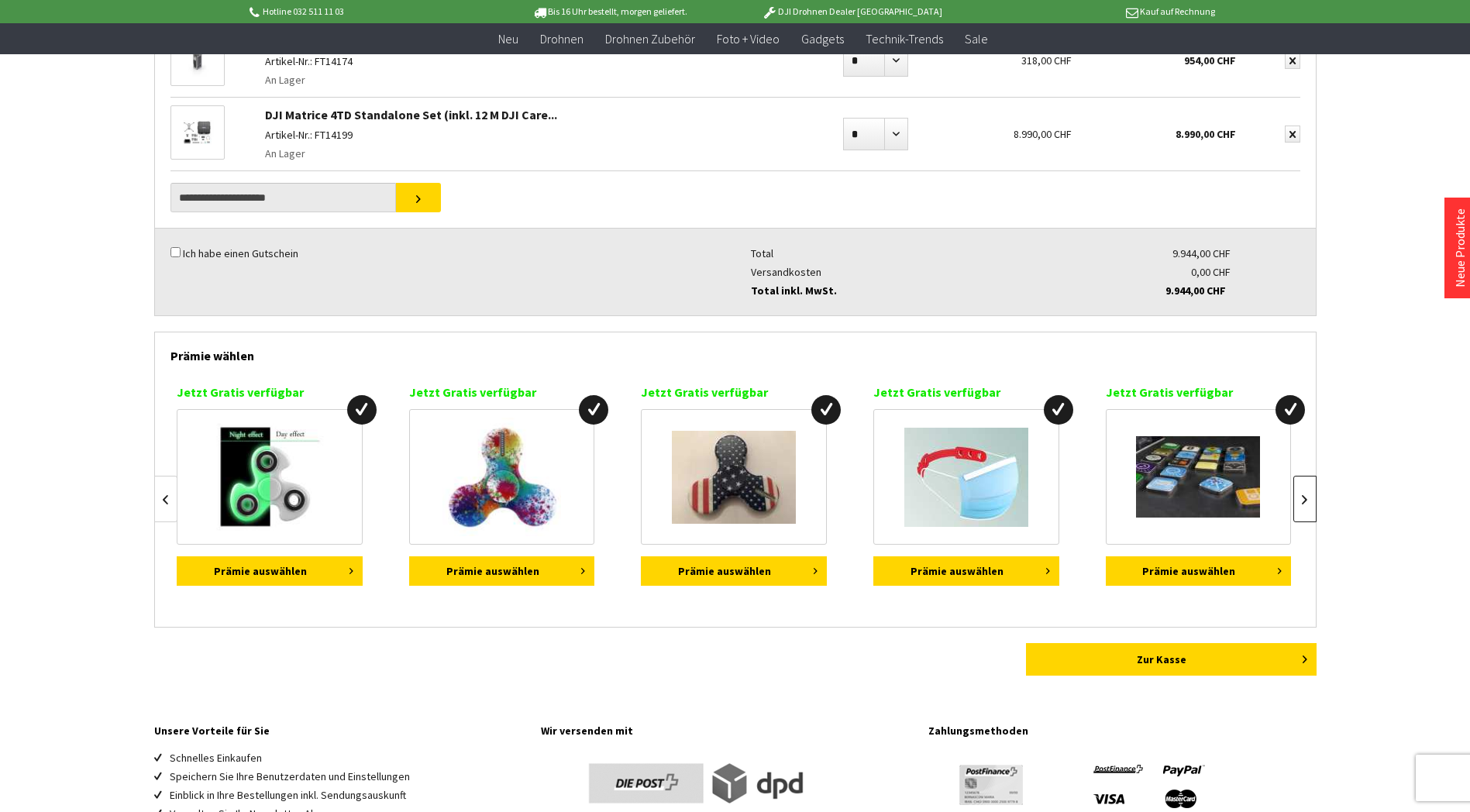
click at [1307, 494] on link at bounding box center [1304, 499] width 23 height 47
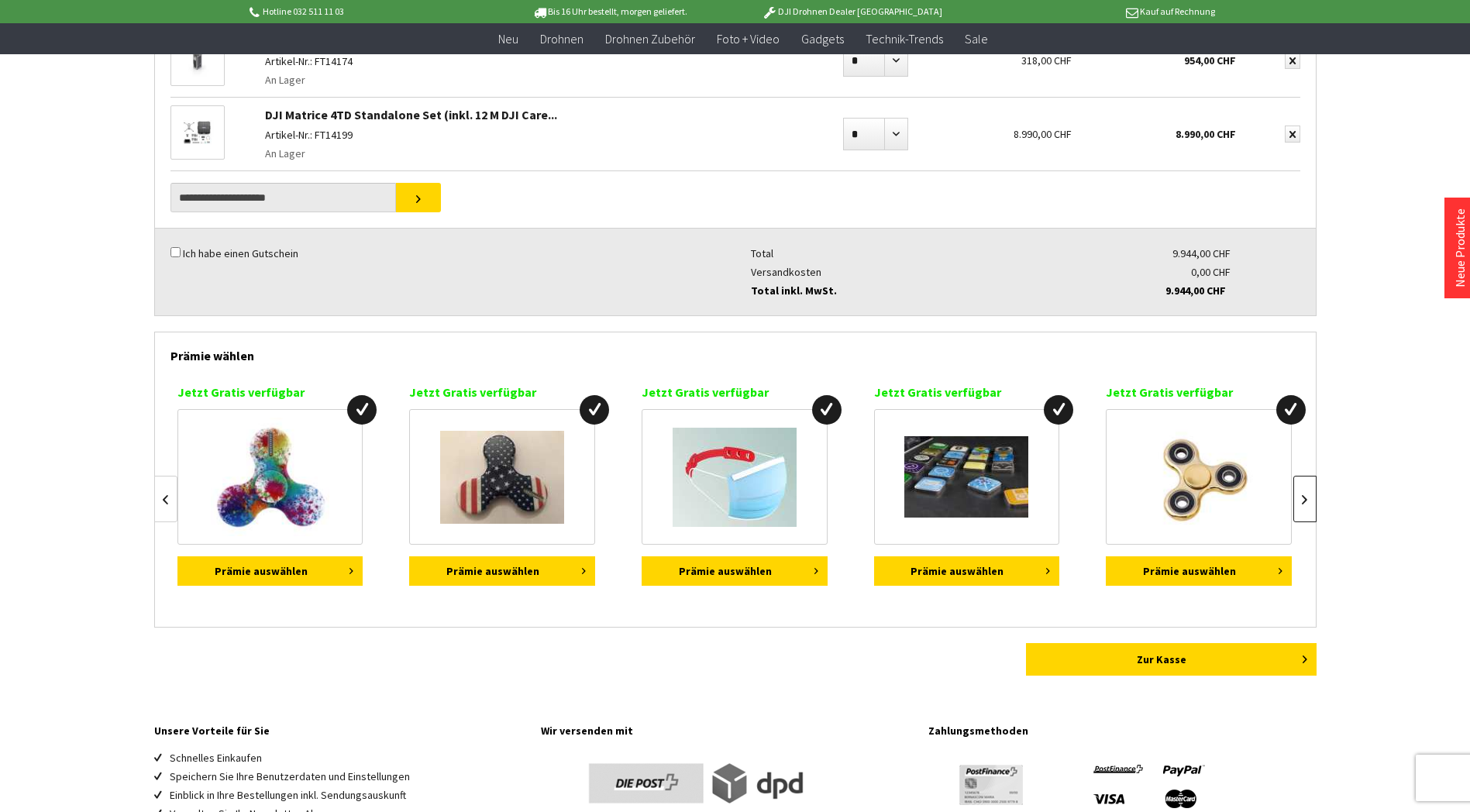
scroll to position [0, 930]
click at [971, 495] on img at bounding box center [965, 477] width 124 height 82
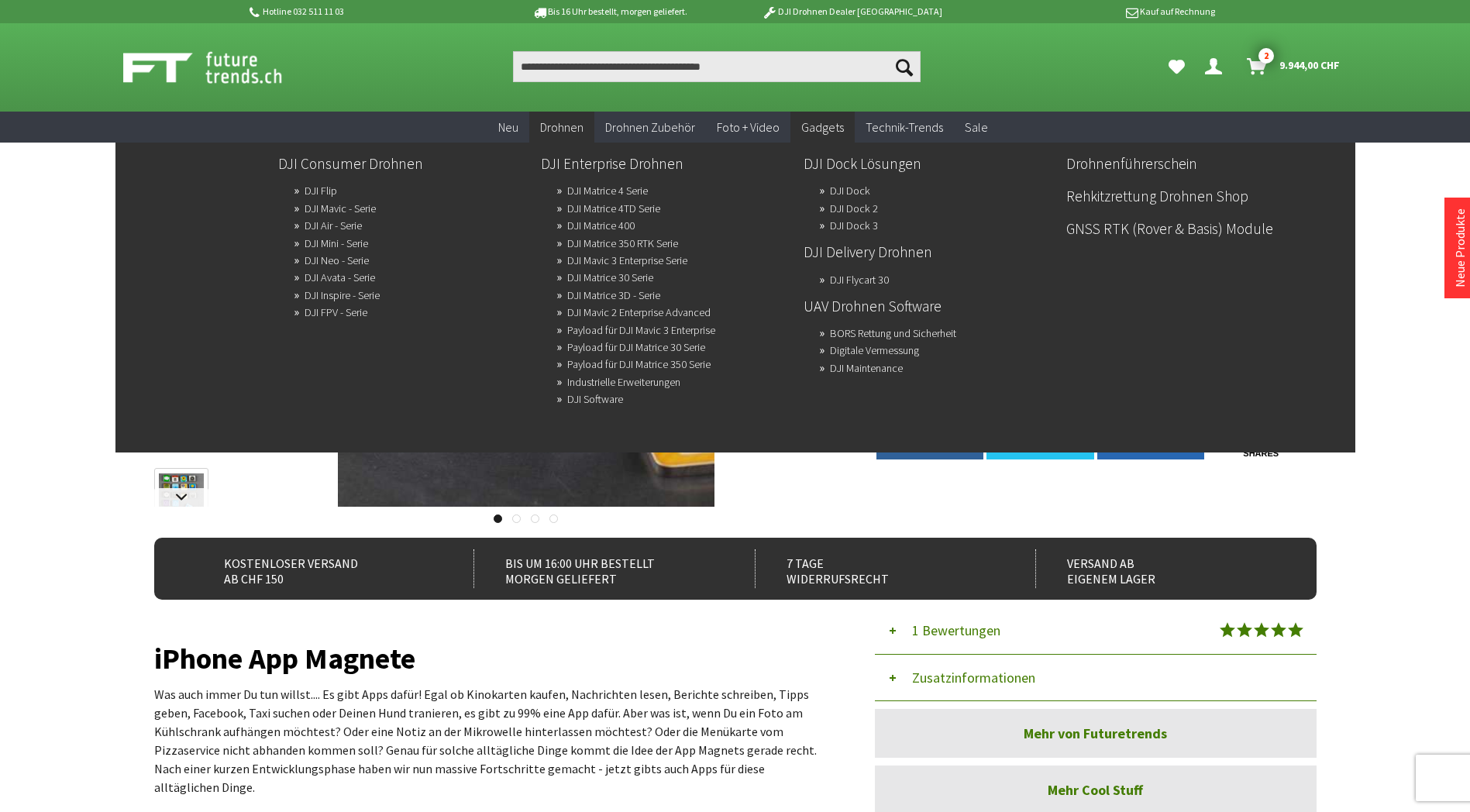
click at [574, 126] on span "Drohnen" at bounding box center [562, 127] width 44 height 16
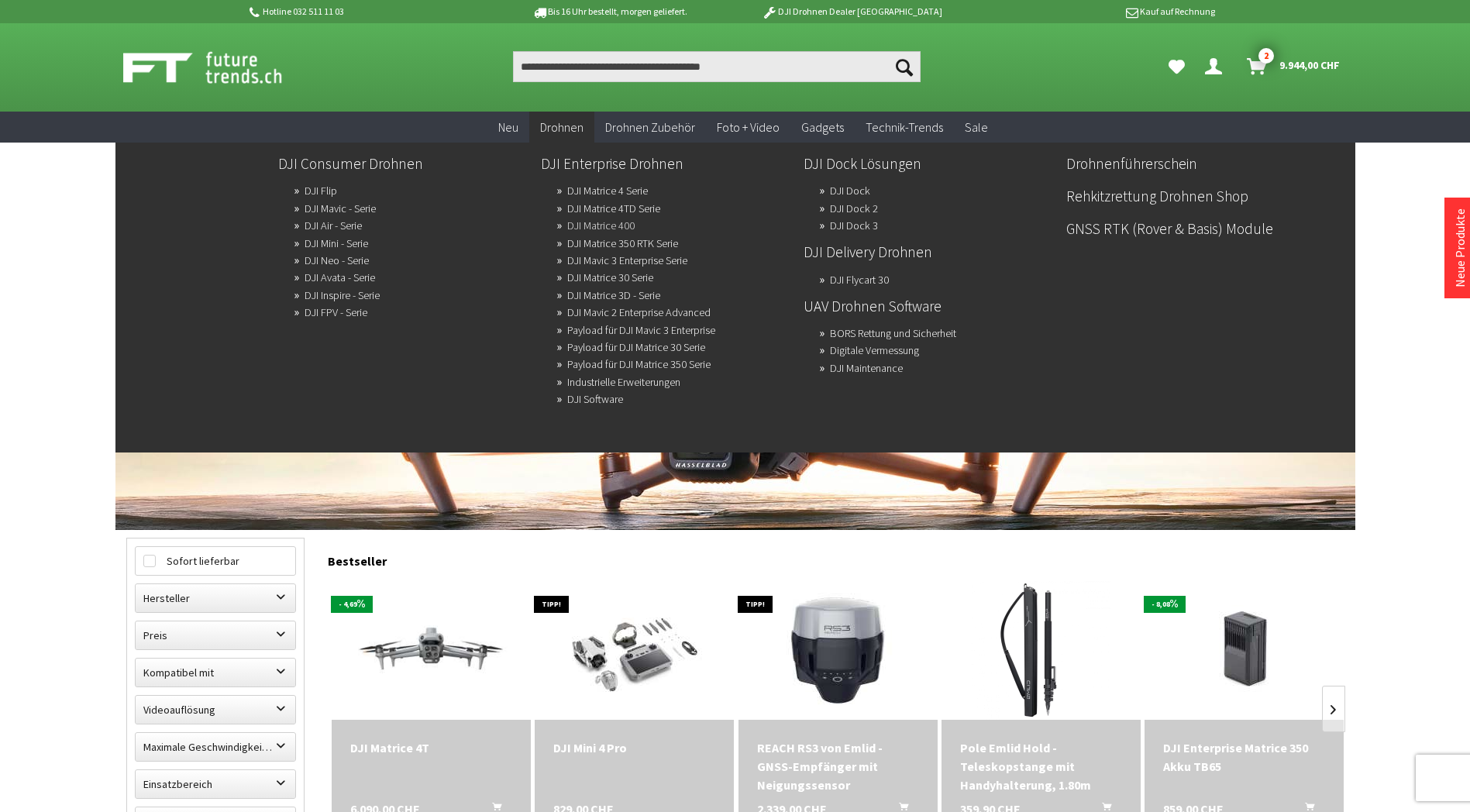
click at [610, 220] on link "DJI Matrice 400" at bounding box center [601, 226] width 68 height 22
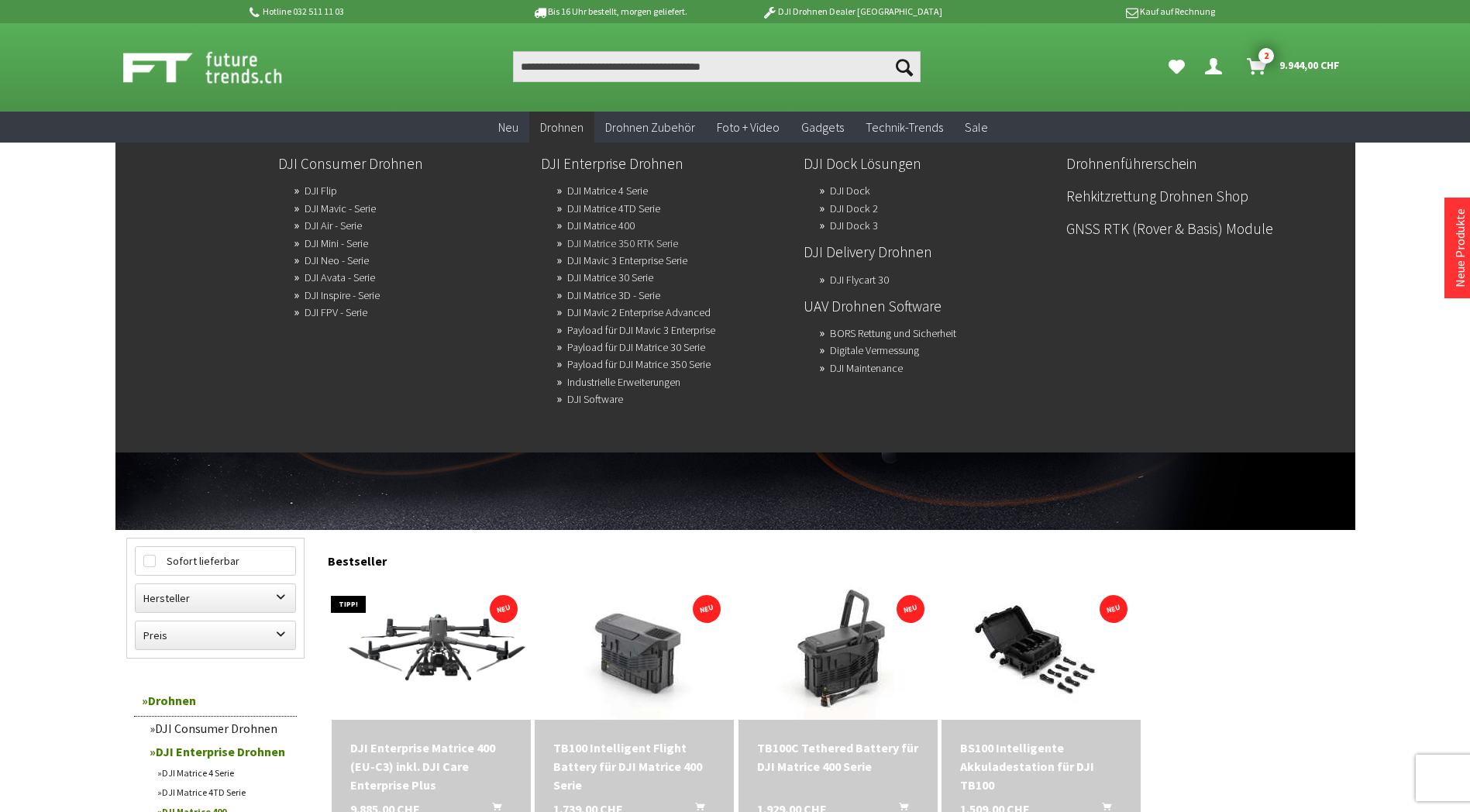
click at [615, 241] on link "DJI Matrice 350 RTK Serie" at bounding box center [622, 244] width 110 height 22
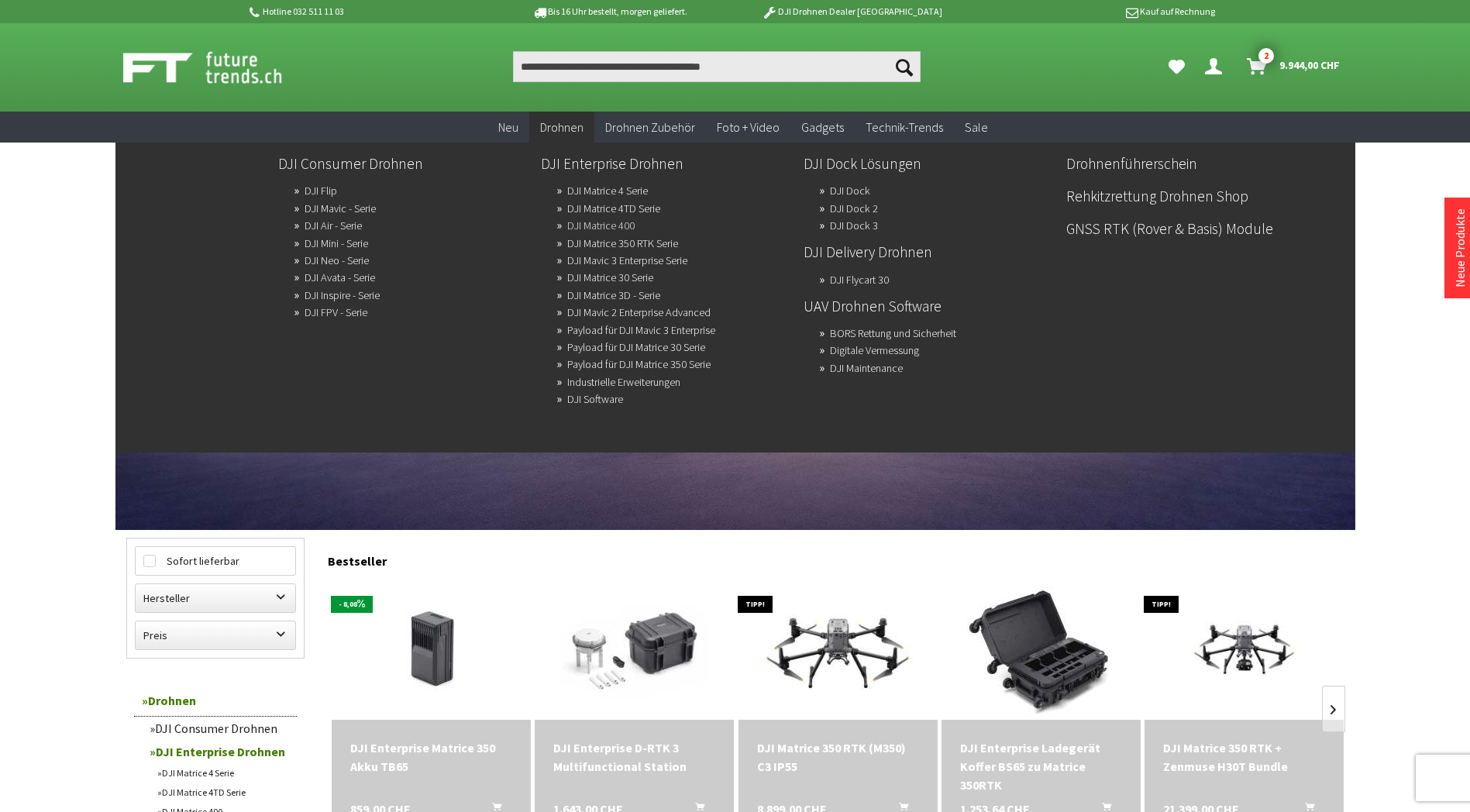
click at [614, 227] on link "DJI Matrice 400" at bounding box center [601, 226] width 68 height 22
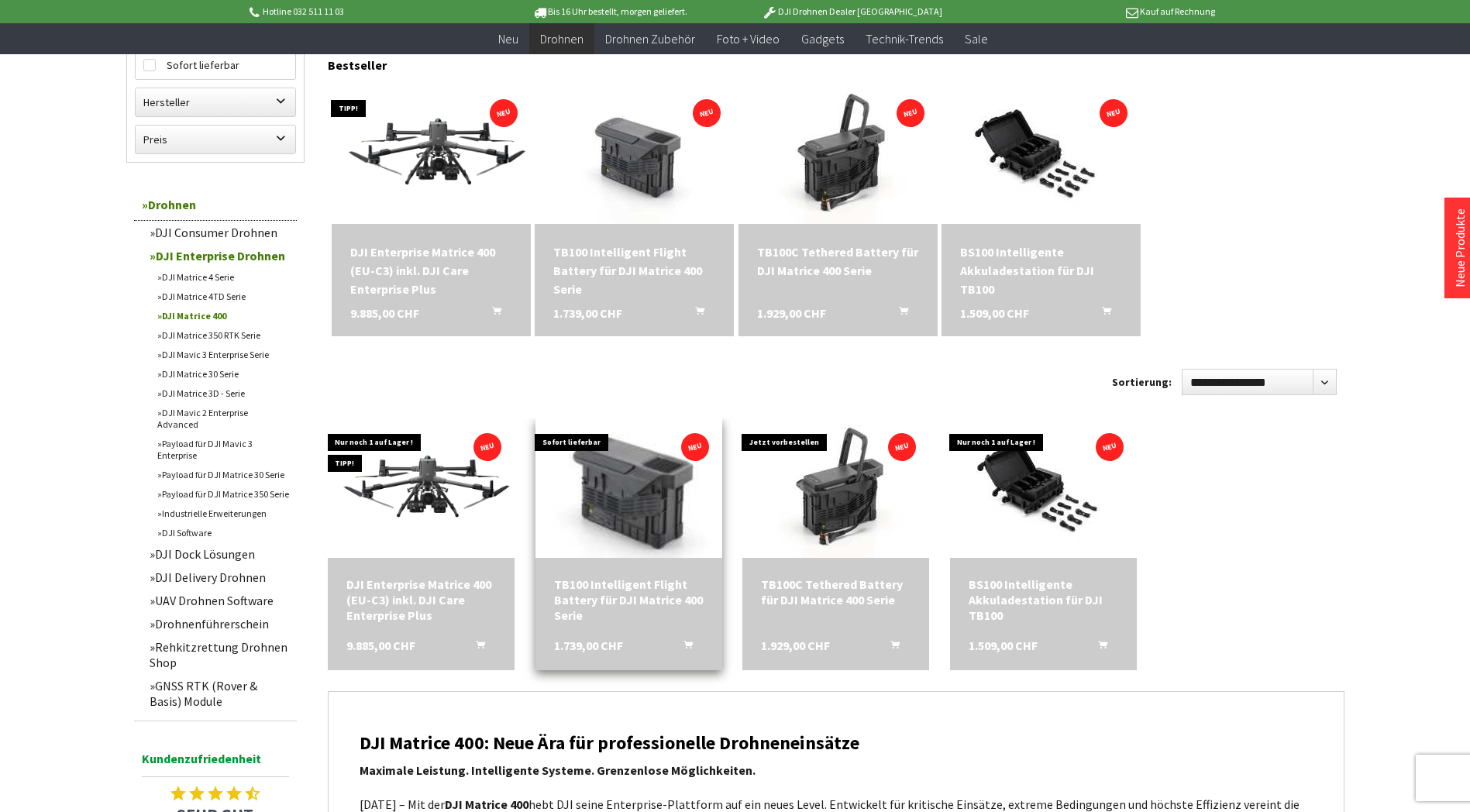
scroll to position [387, 0]
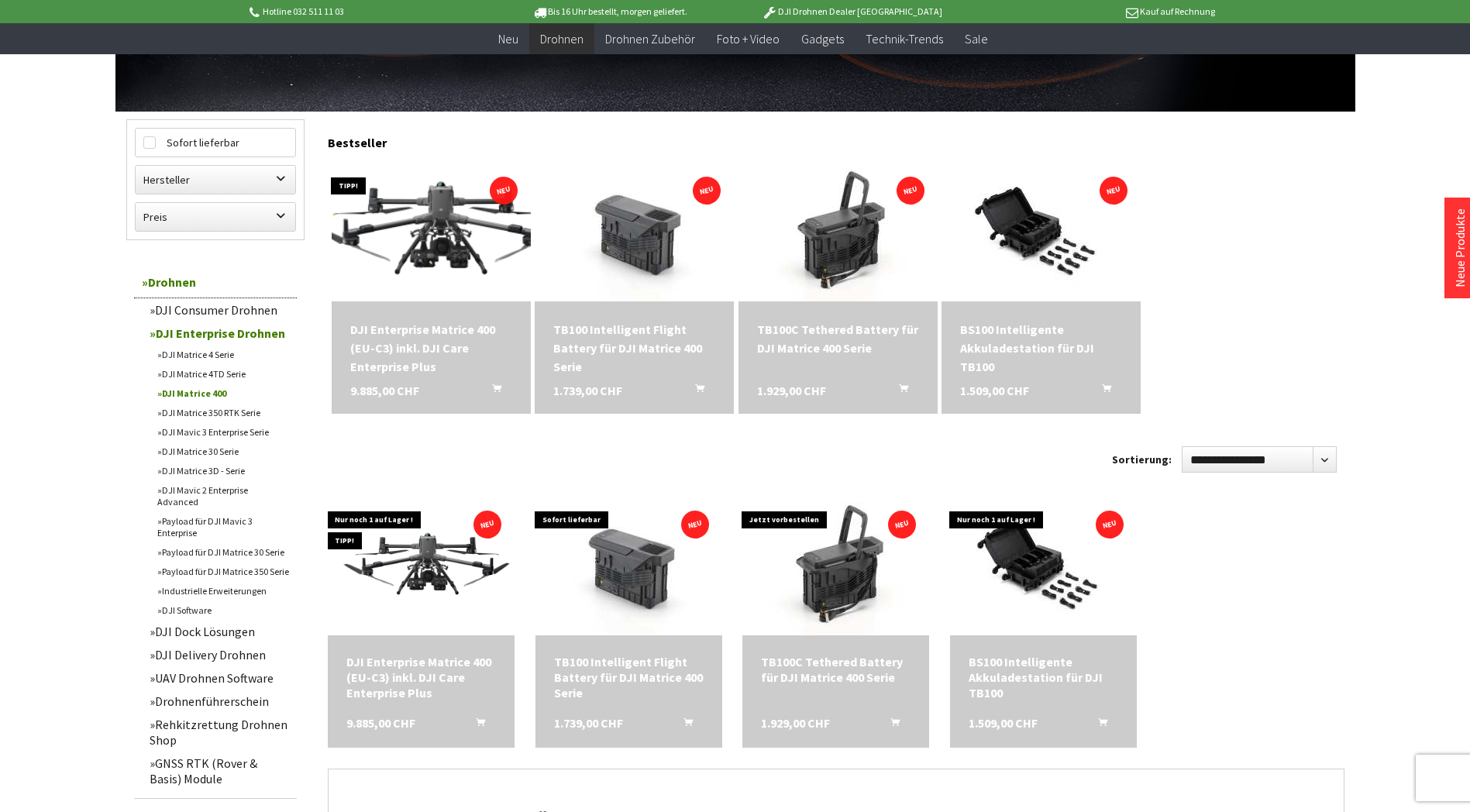
click at [452, 229] on img at bounding box center [431, 231] width 279 height 157
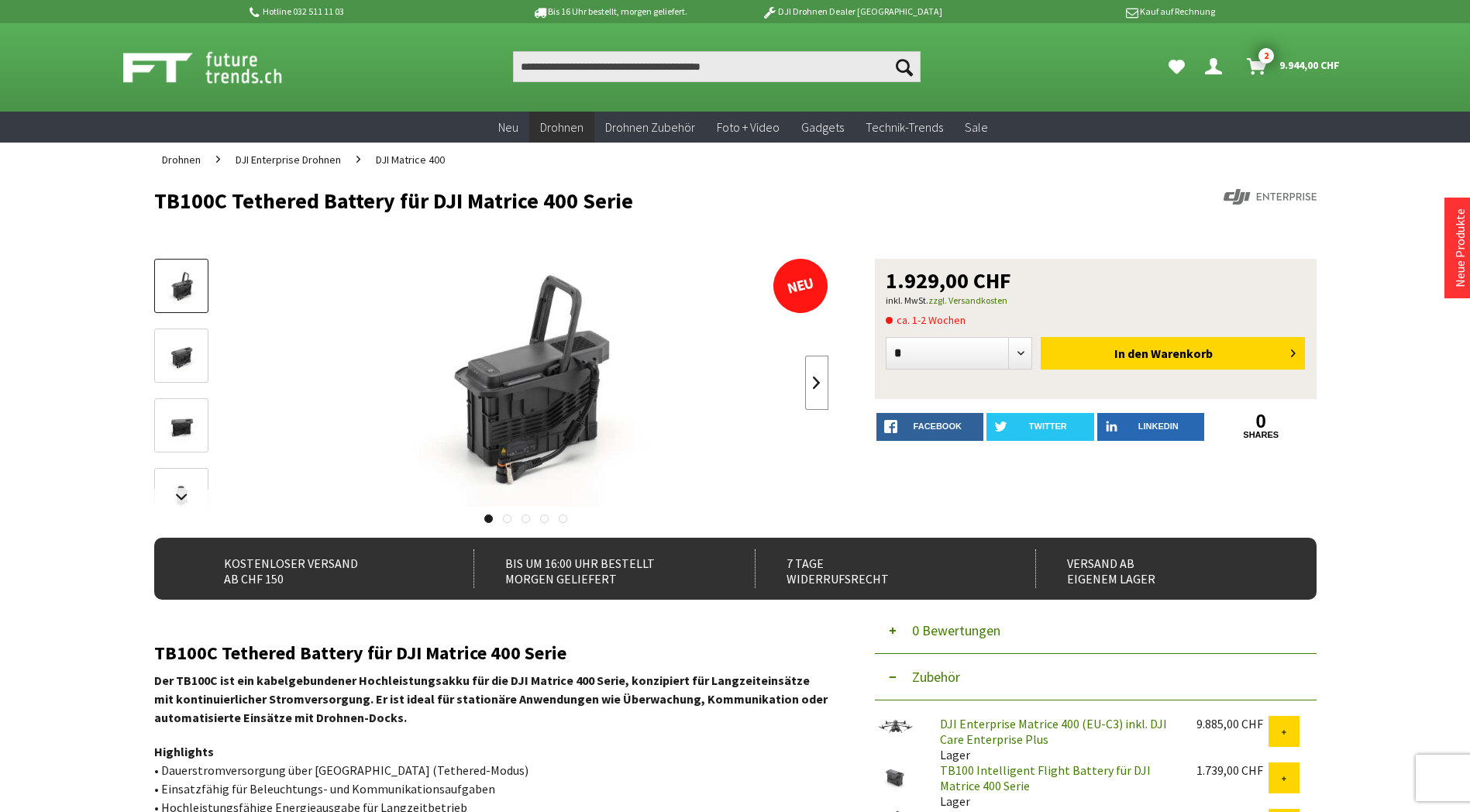
click at [827, 382] on link at bounding box center [816, 382] width 23 height 54
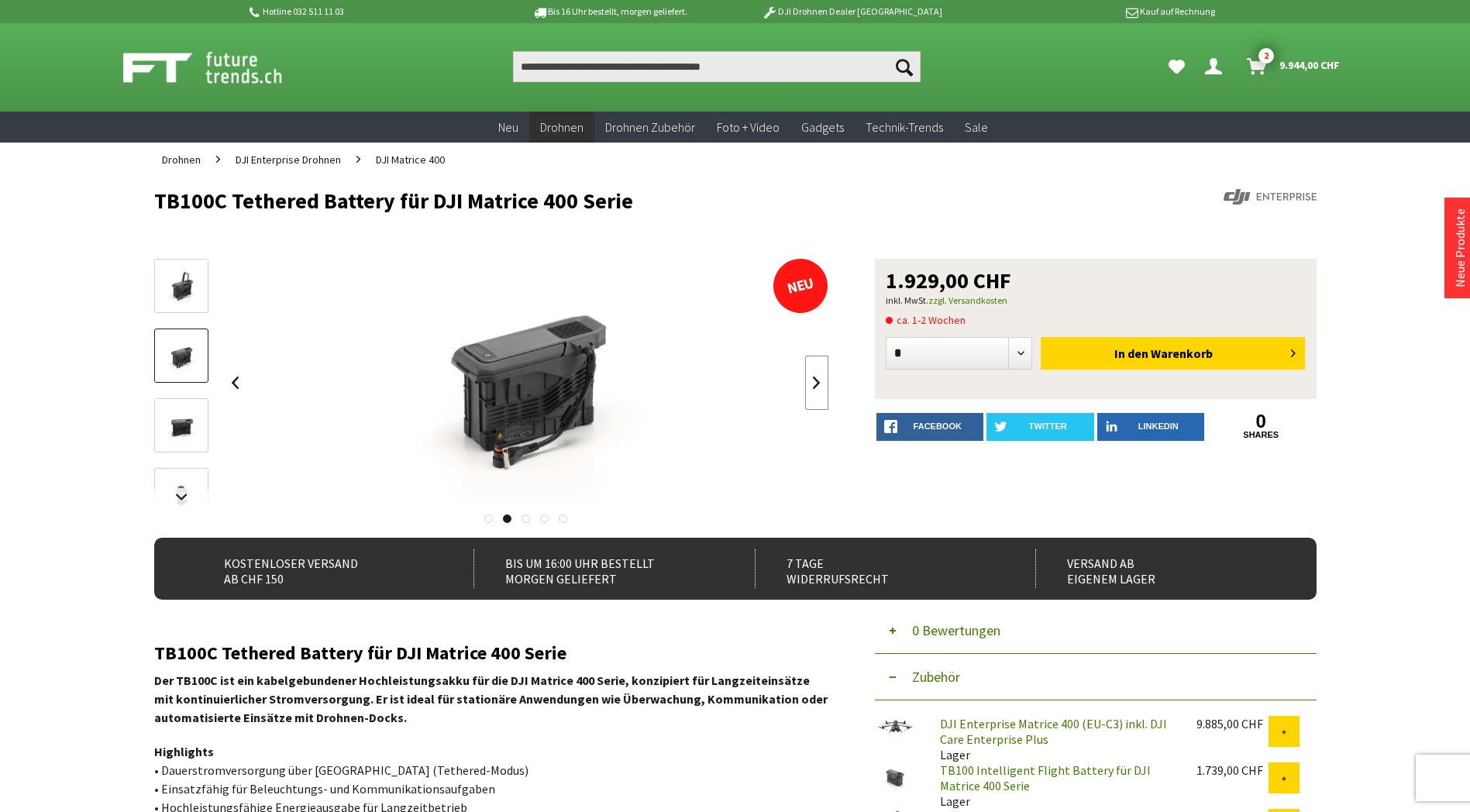
click at [820, 383] on link at bounding box center [816, 382] width 23 height 54
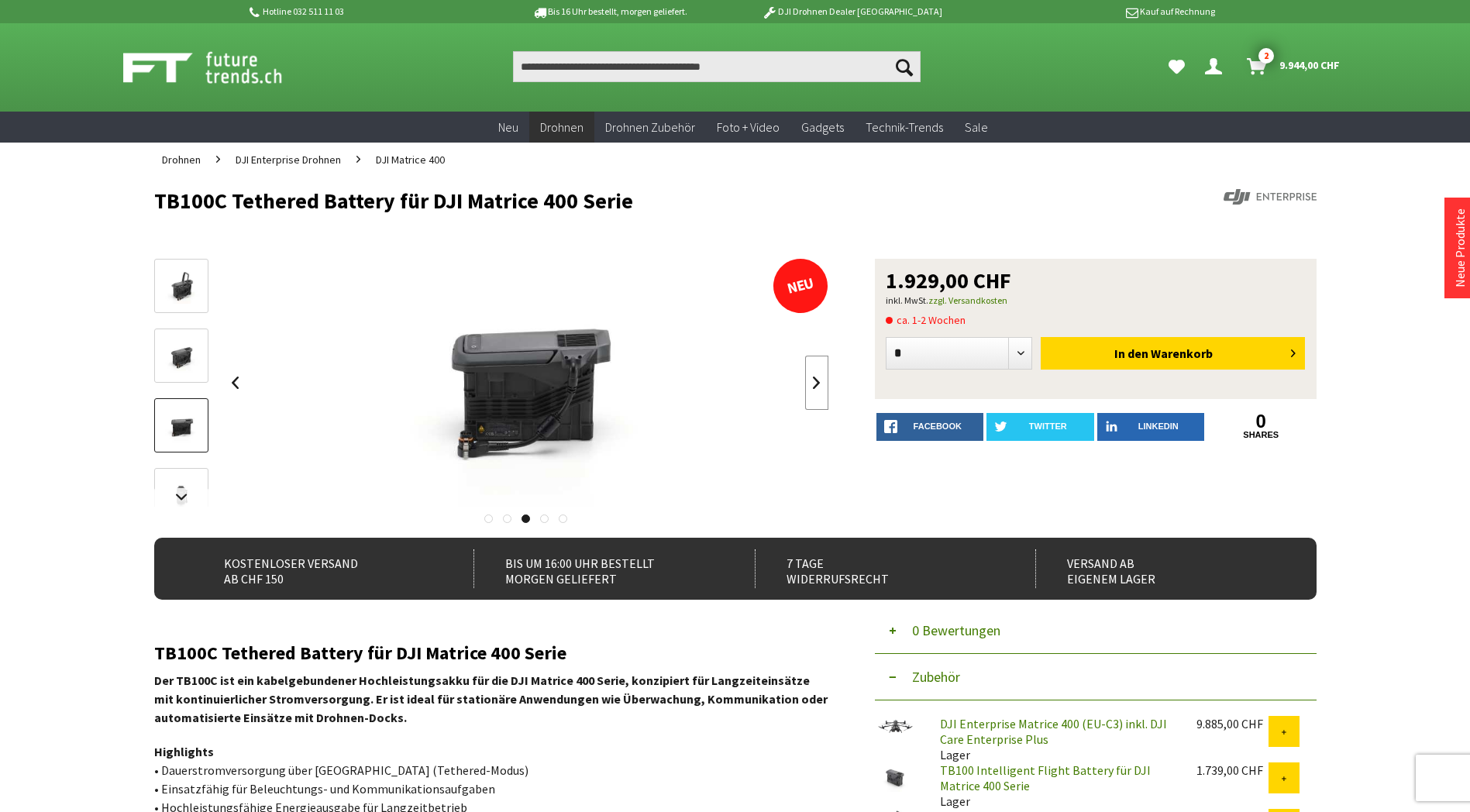
click at [820, 383] on link at bounding box center [816, 382] width 23 height 54
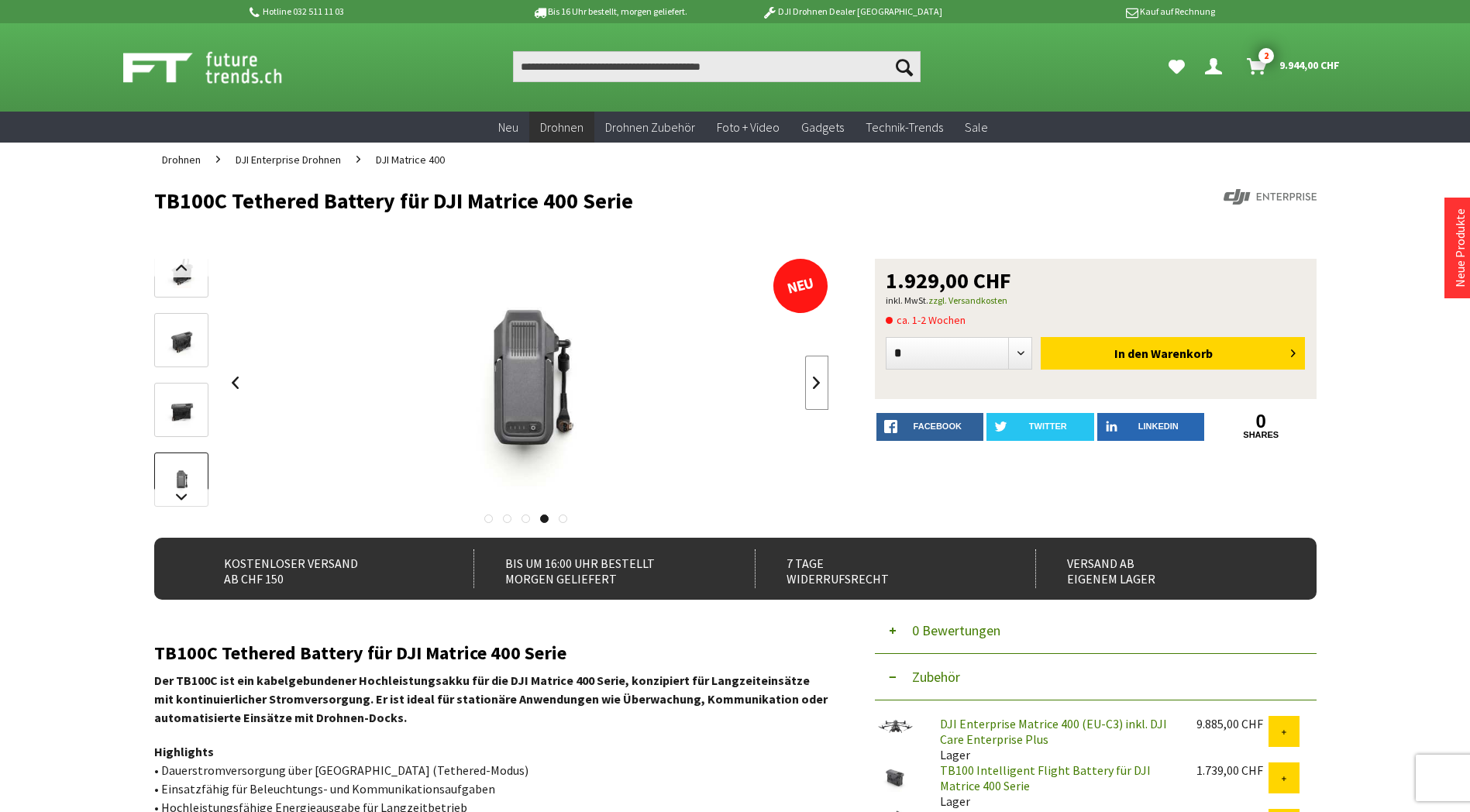
click at [820, 383] on link at bounding box center [816, 382] width 23 height 54
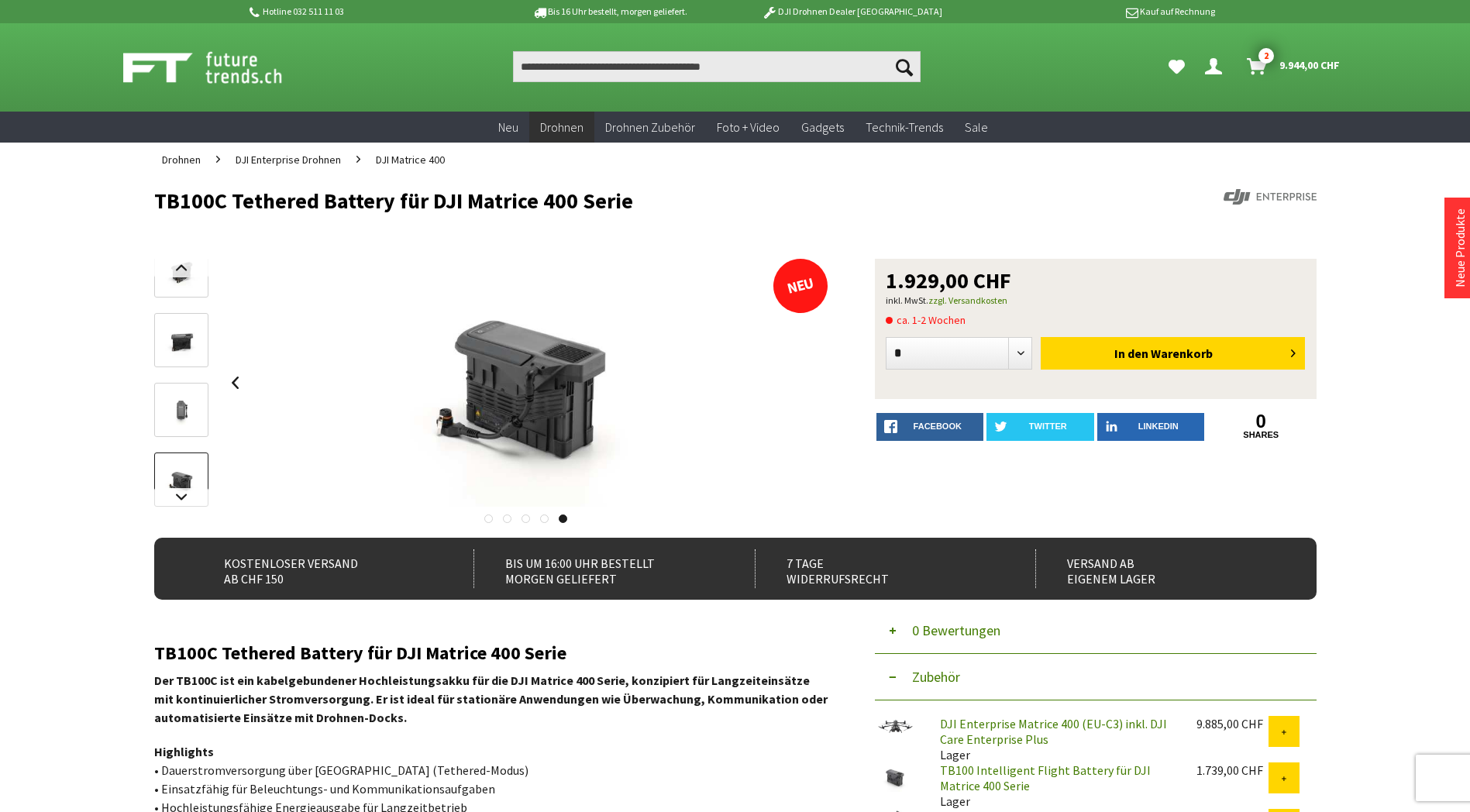
click at [820, 383] on div at bounding box center [526, 382] width 605 height 248
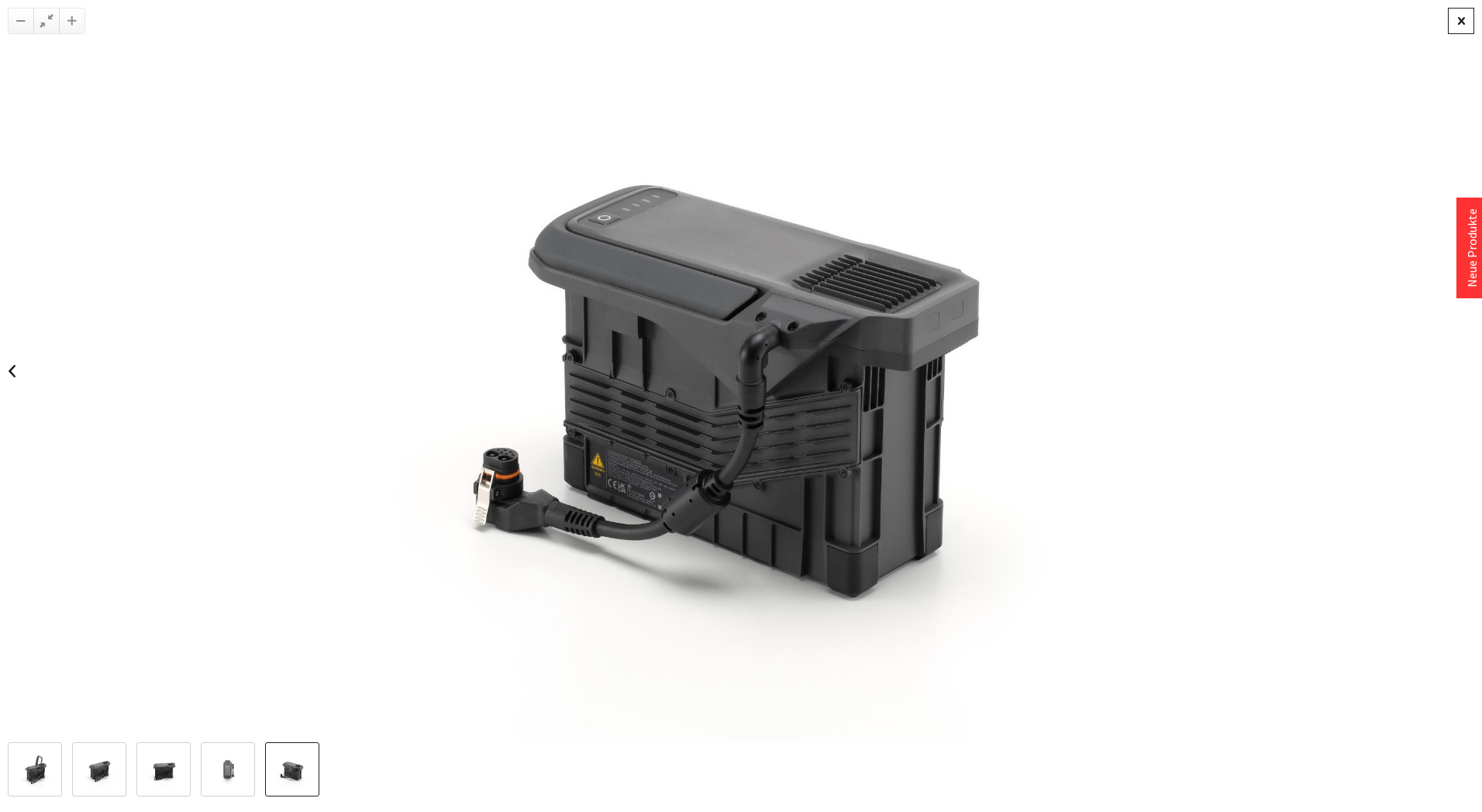
click at [1457, 22] on div at bounding box center [1460, 21] width 26 height 26
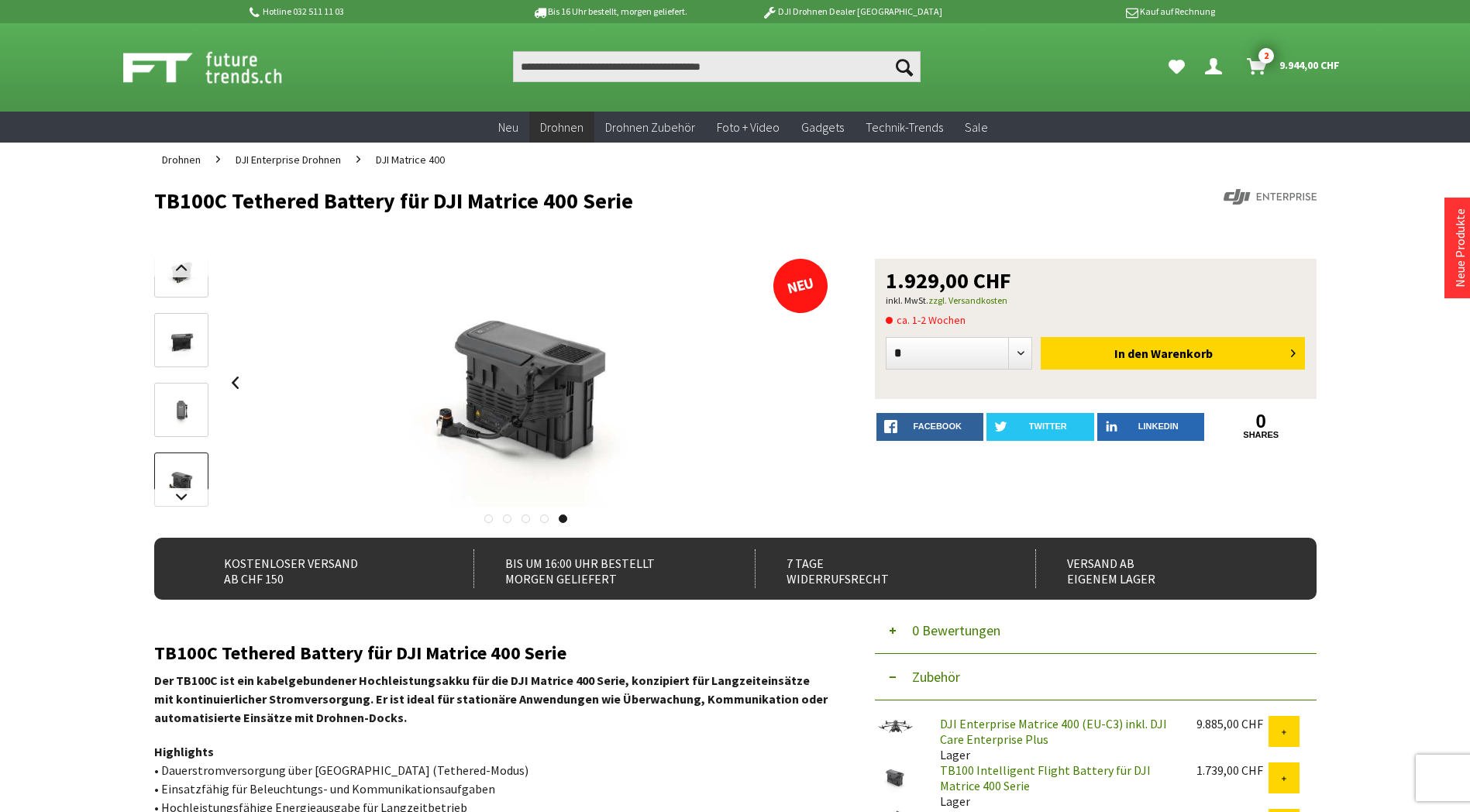
scroll to position [155, 0]
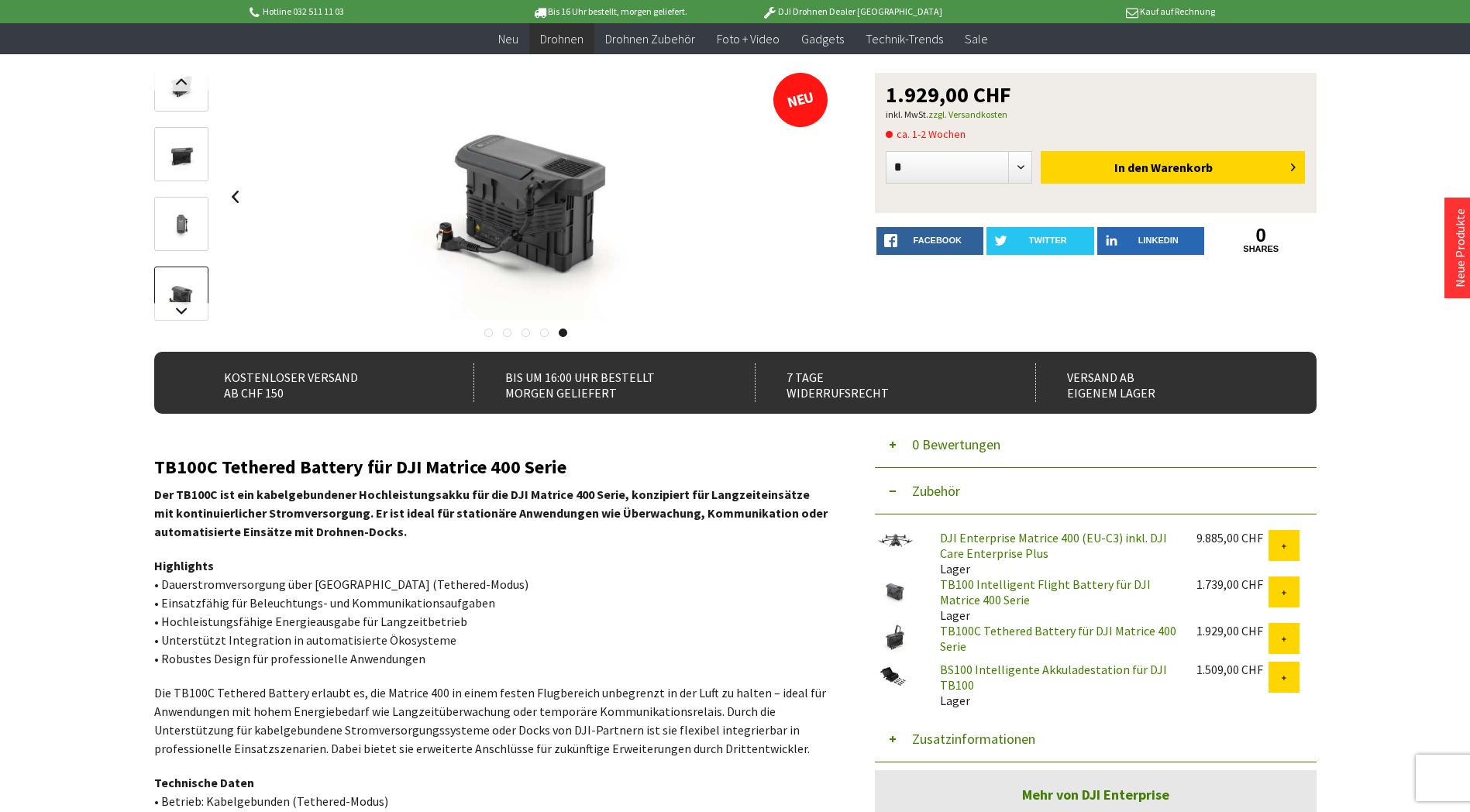
click at [978, 673] on link "BS100 Intelligente Akkuladestation für DJI TB100" at bounding box center [1053, 677] width 227 height 31
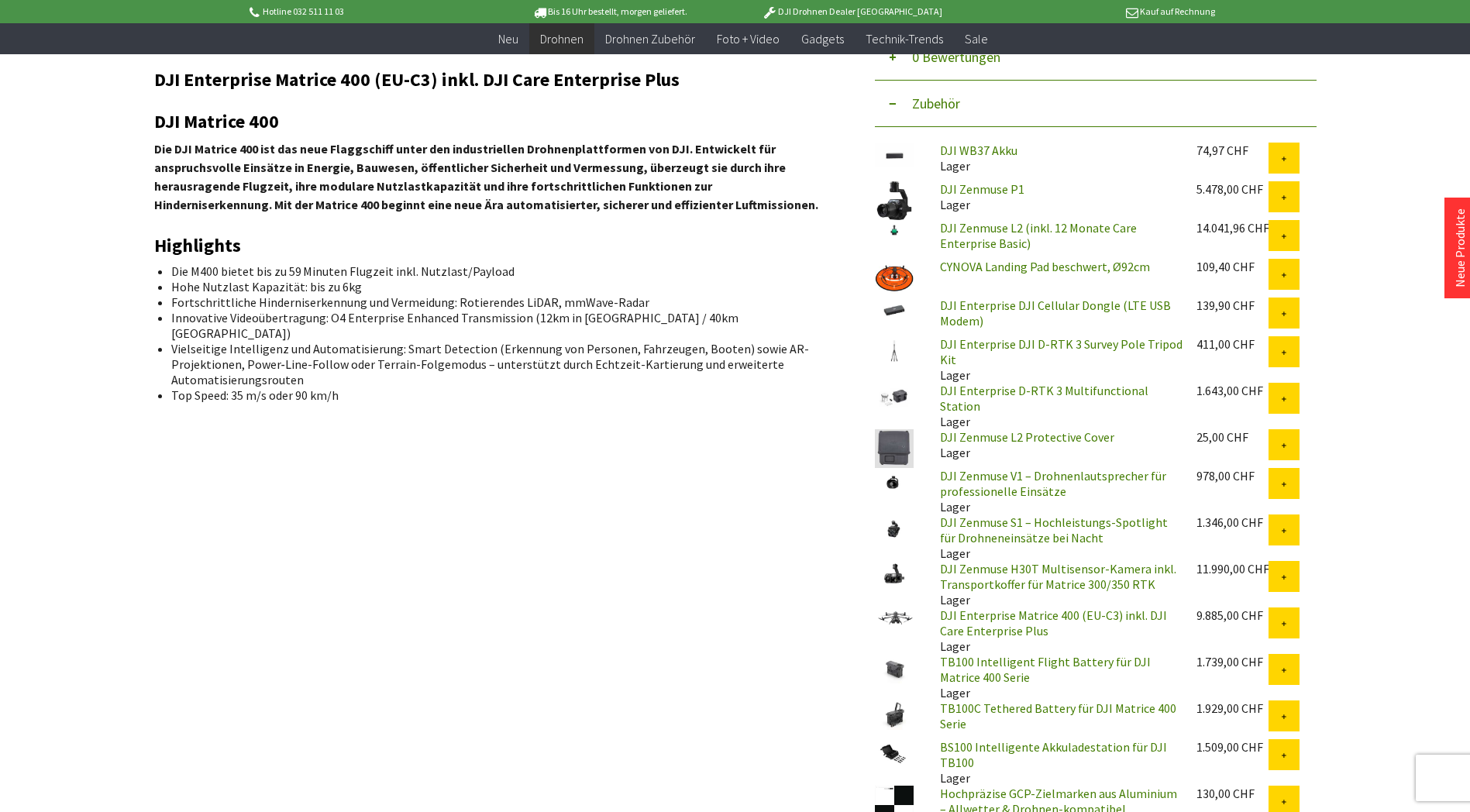
scroll to position [620, 0]
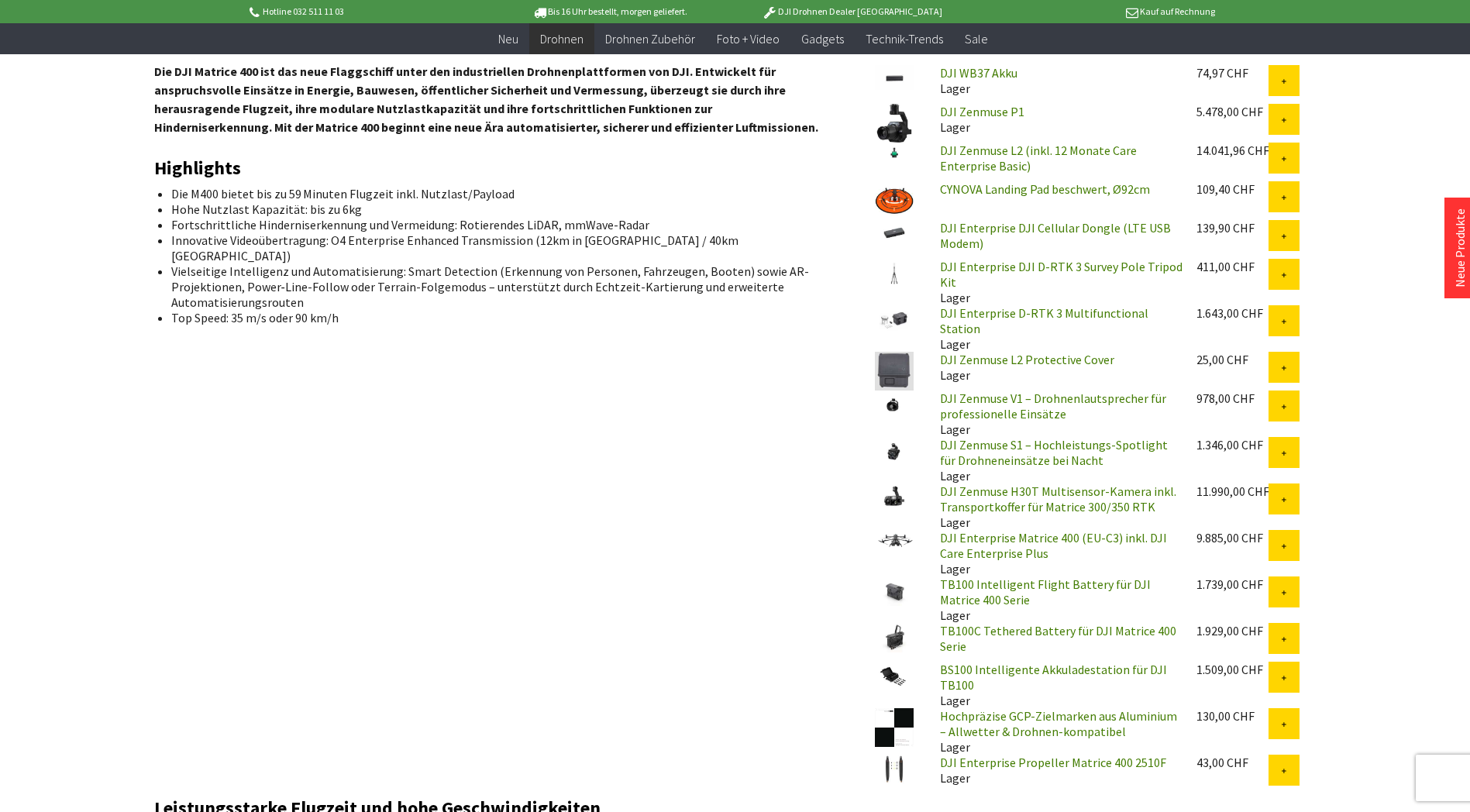
click at [892, 667] on img at bounding box center [894, 677] width 39 height 30
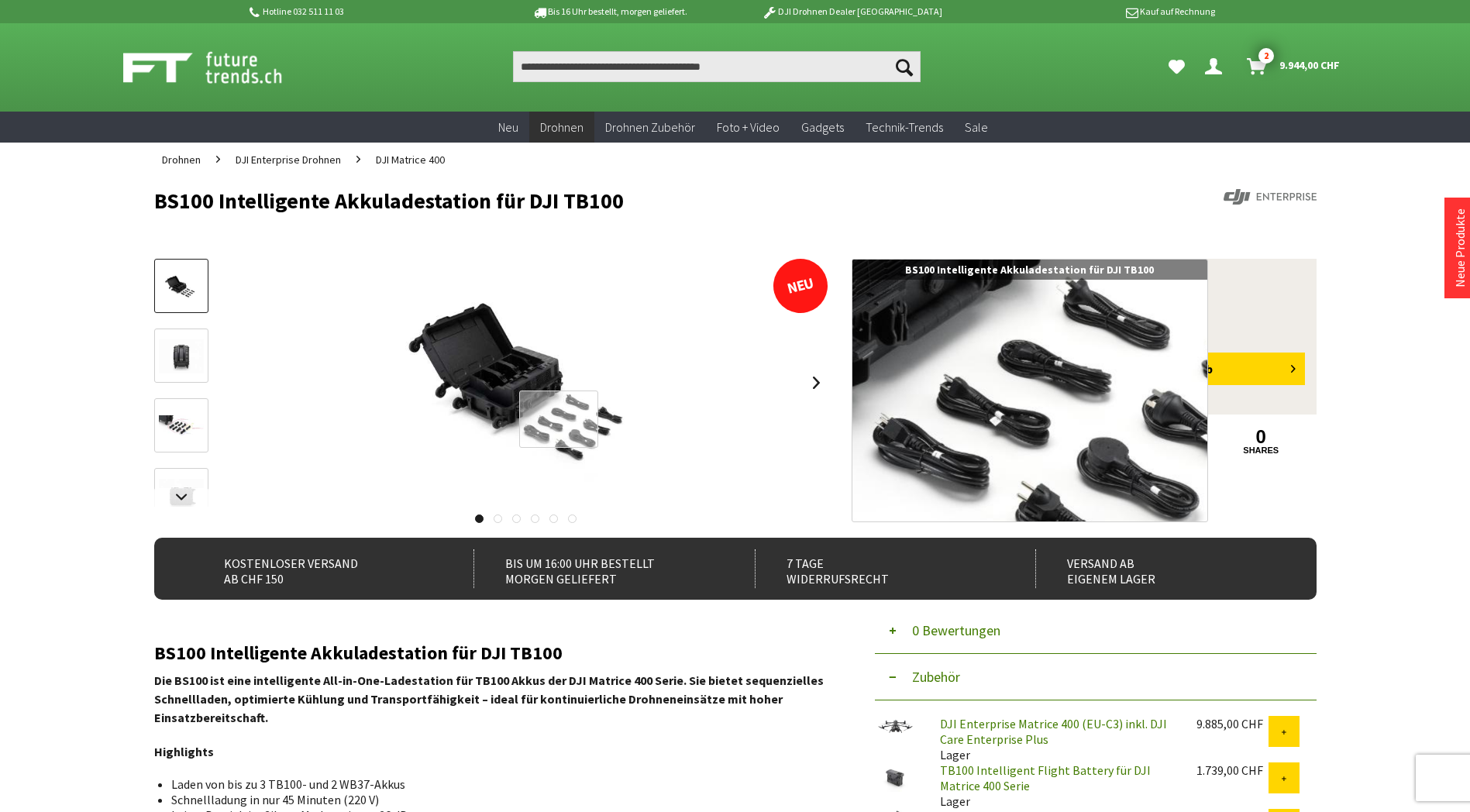
click at [558, 418] on div at bounding box center [558, 419] width 79 height 58
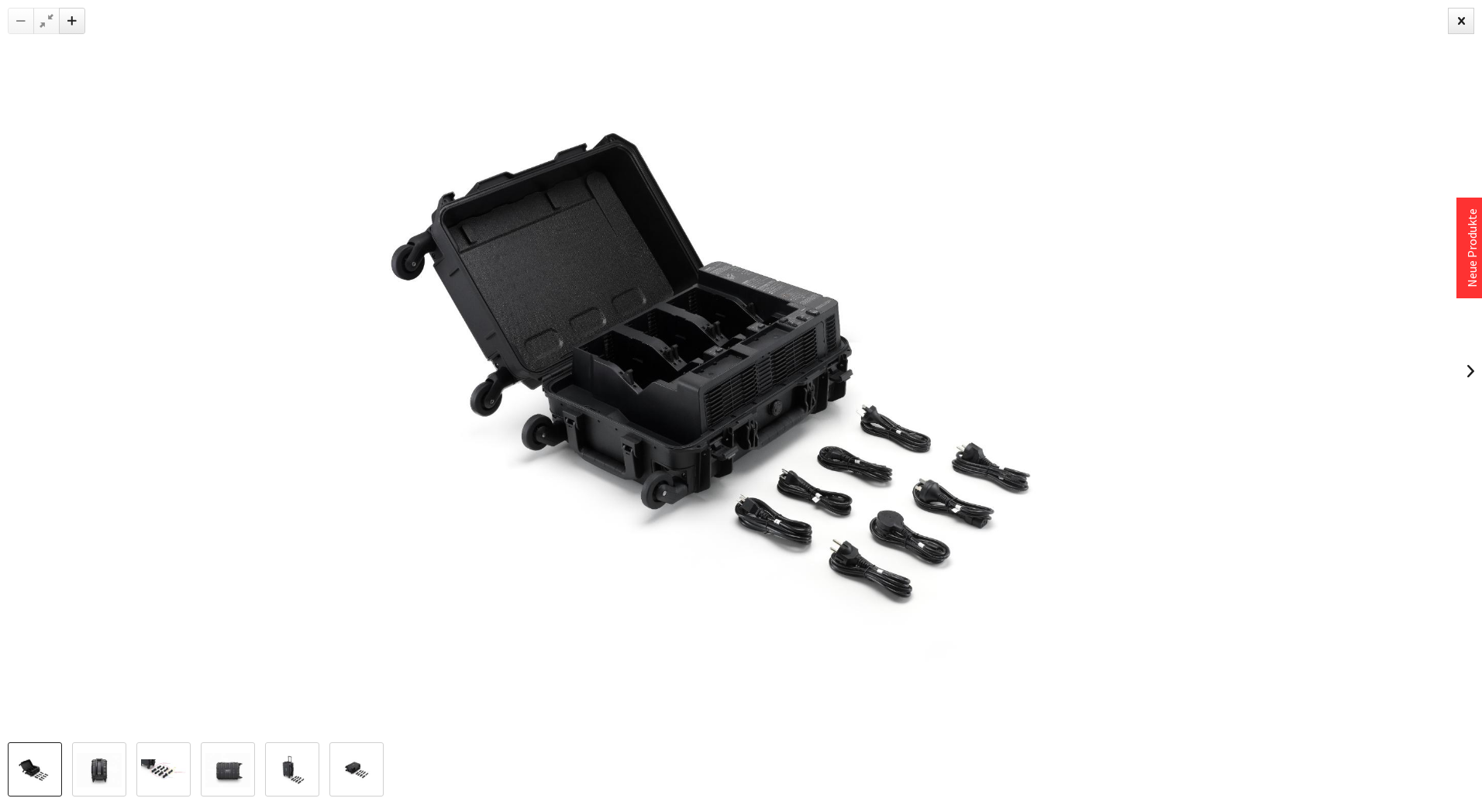
click at [699, 351] on img at bounding box center [741, 371] width 981 height 742
click at [760, 352] on img at bounding box center [741, 371] width 981 height 742
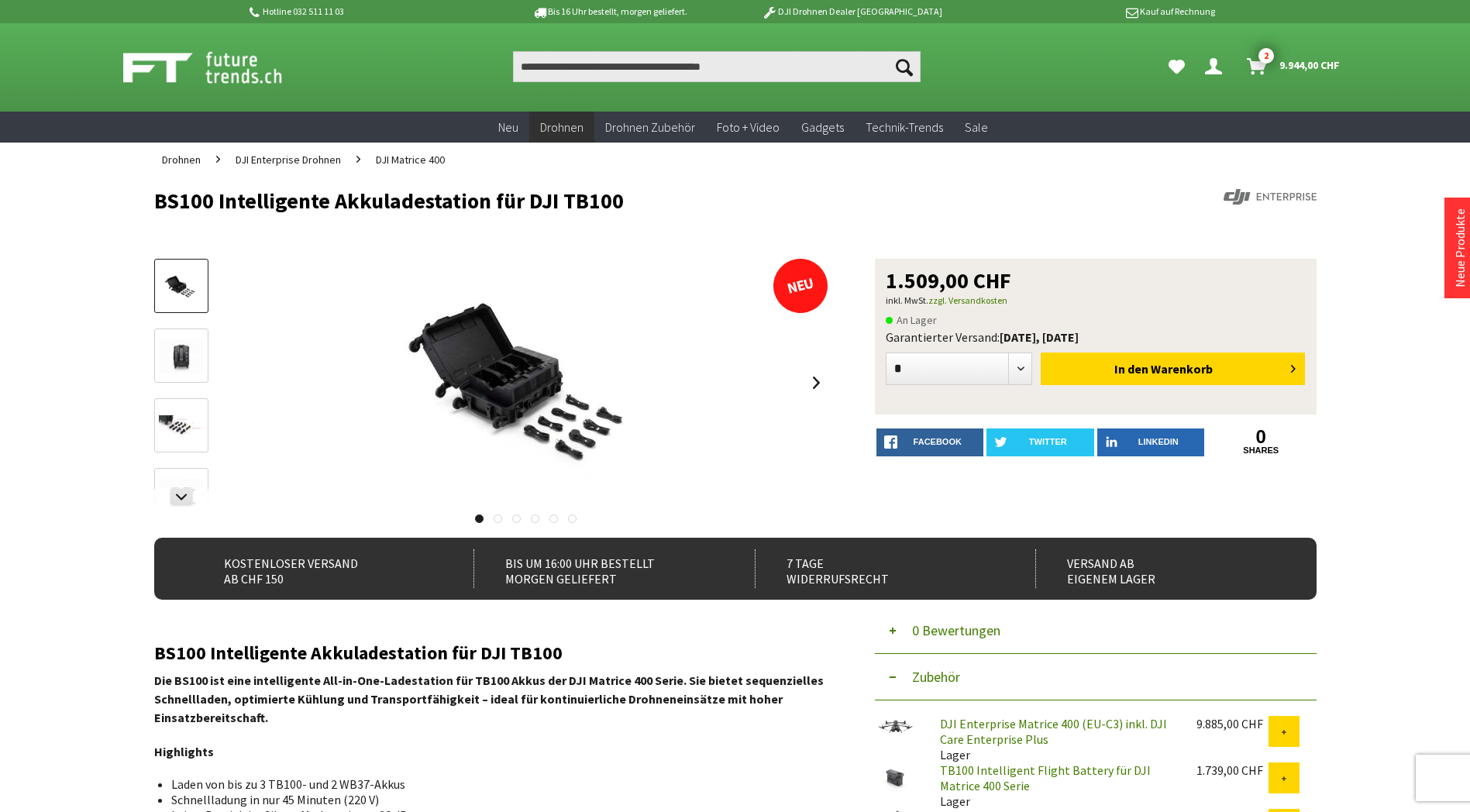
click at [170, 404] on link at bounding box center [181, 425] width 54 height 54
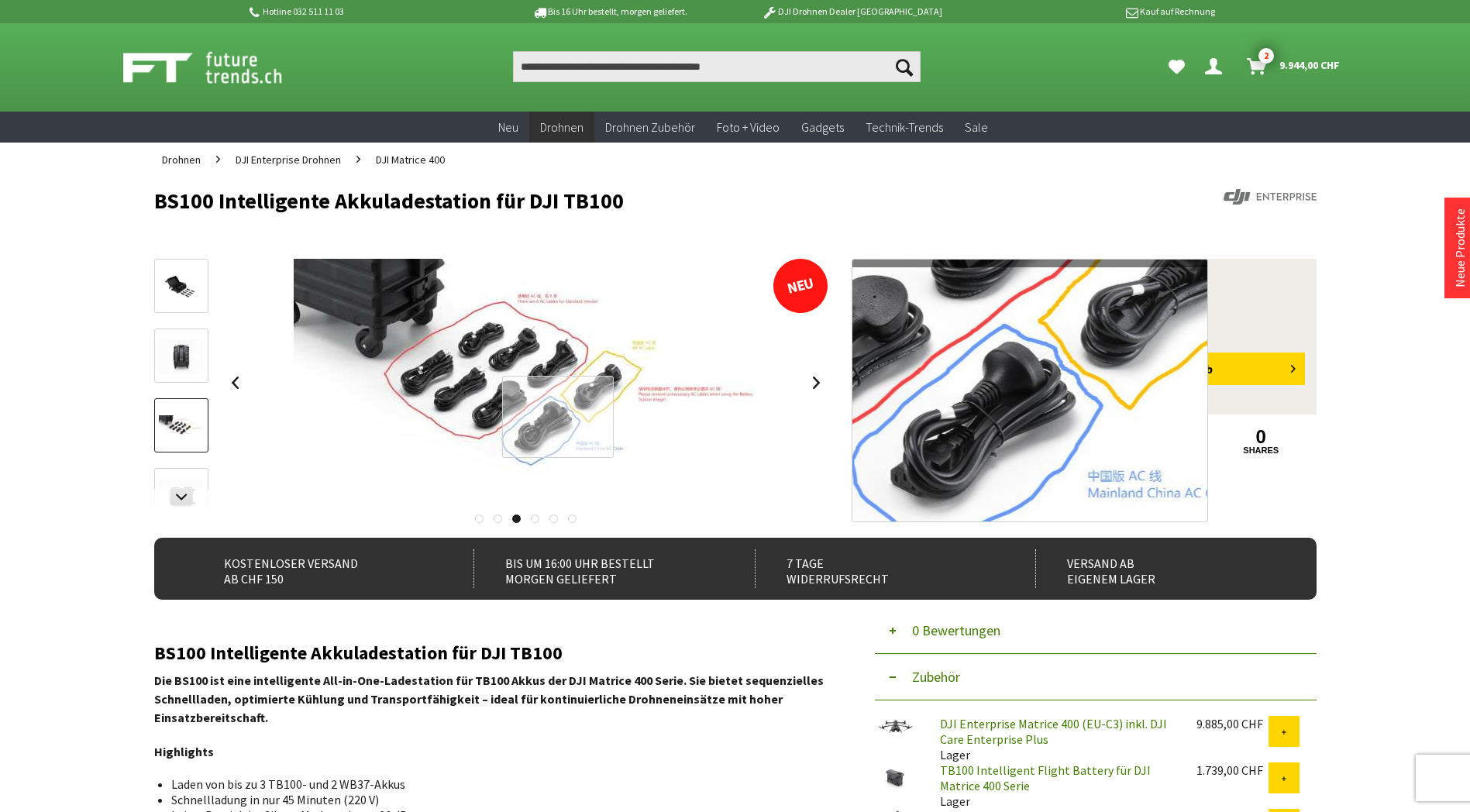
click at [558, 417] on div at bounding box center [557, 417] width 111 height 83
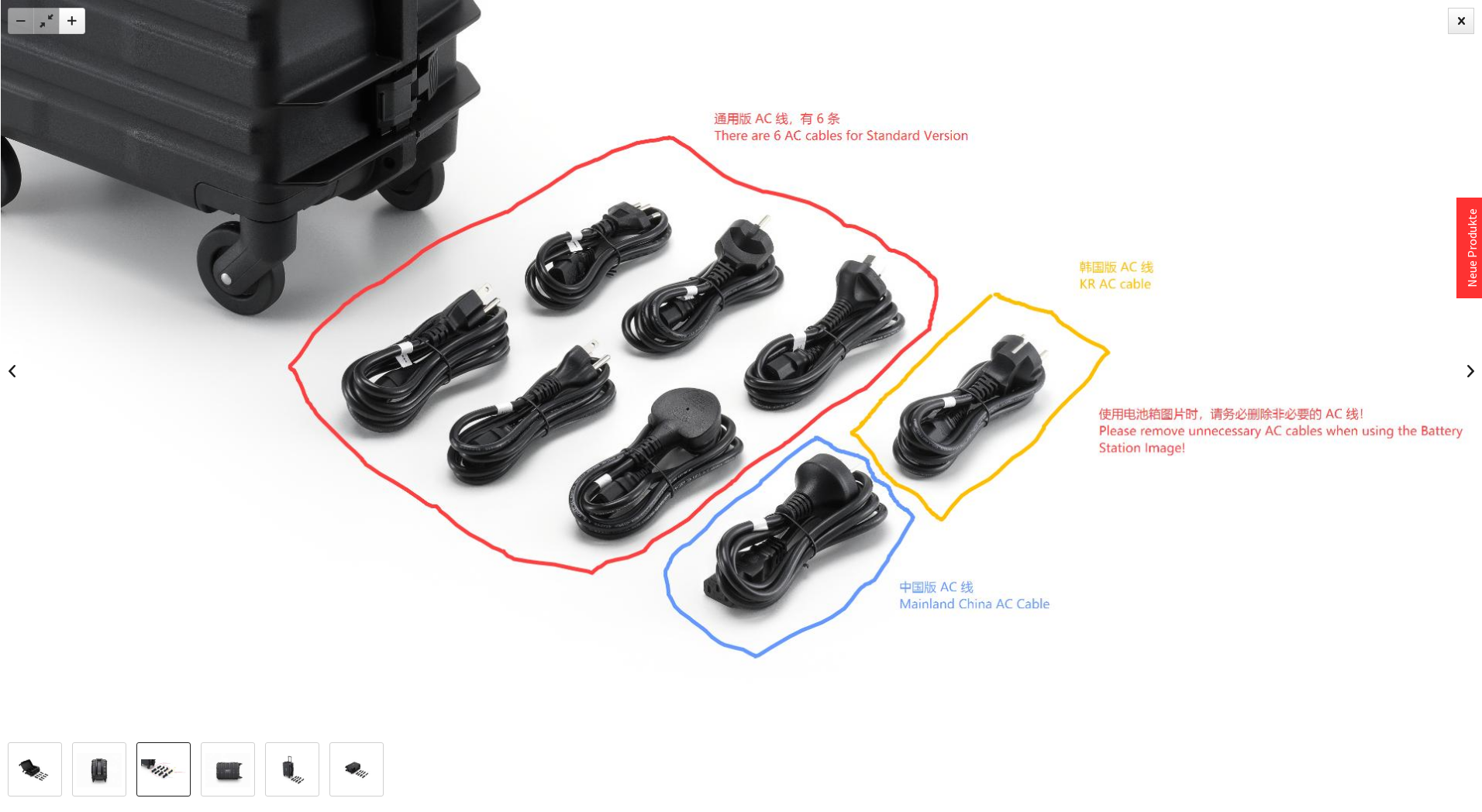
click at [1457, 369] on img at bounding box center [741, 371] width 1479 height 742
click at [1461, 374] on link at bounding box center [1469, 371] width 23 height 54
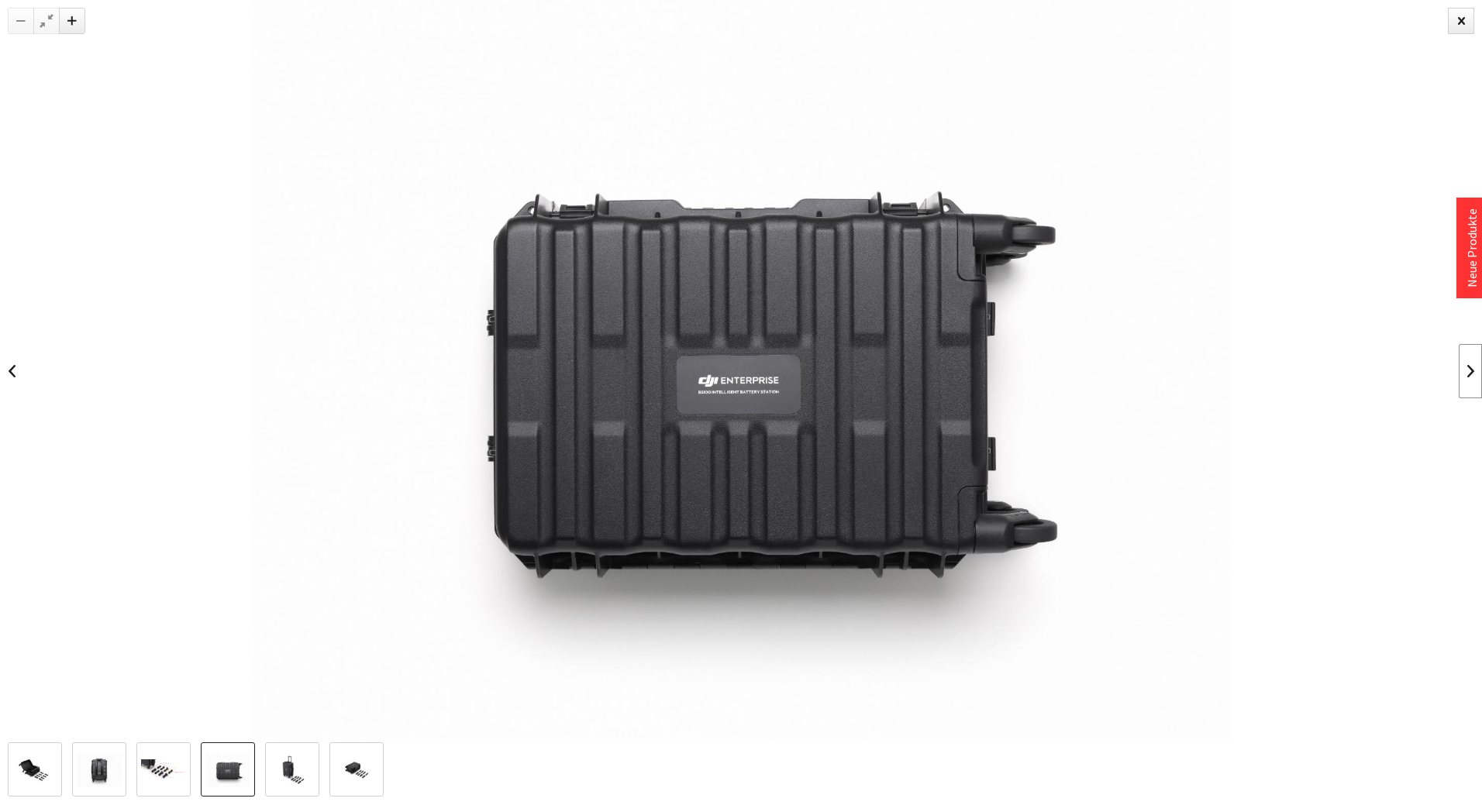
click at [1461, 374] on link at bounding box center [1469, 371] width 23 height 54
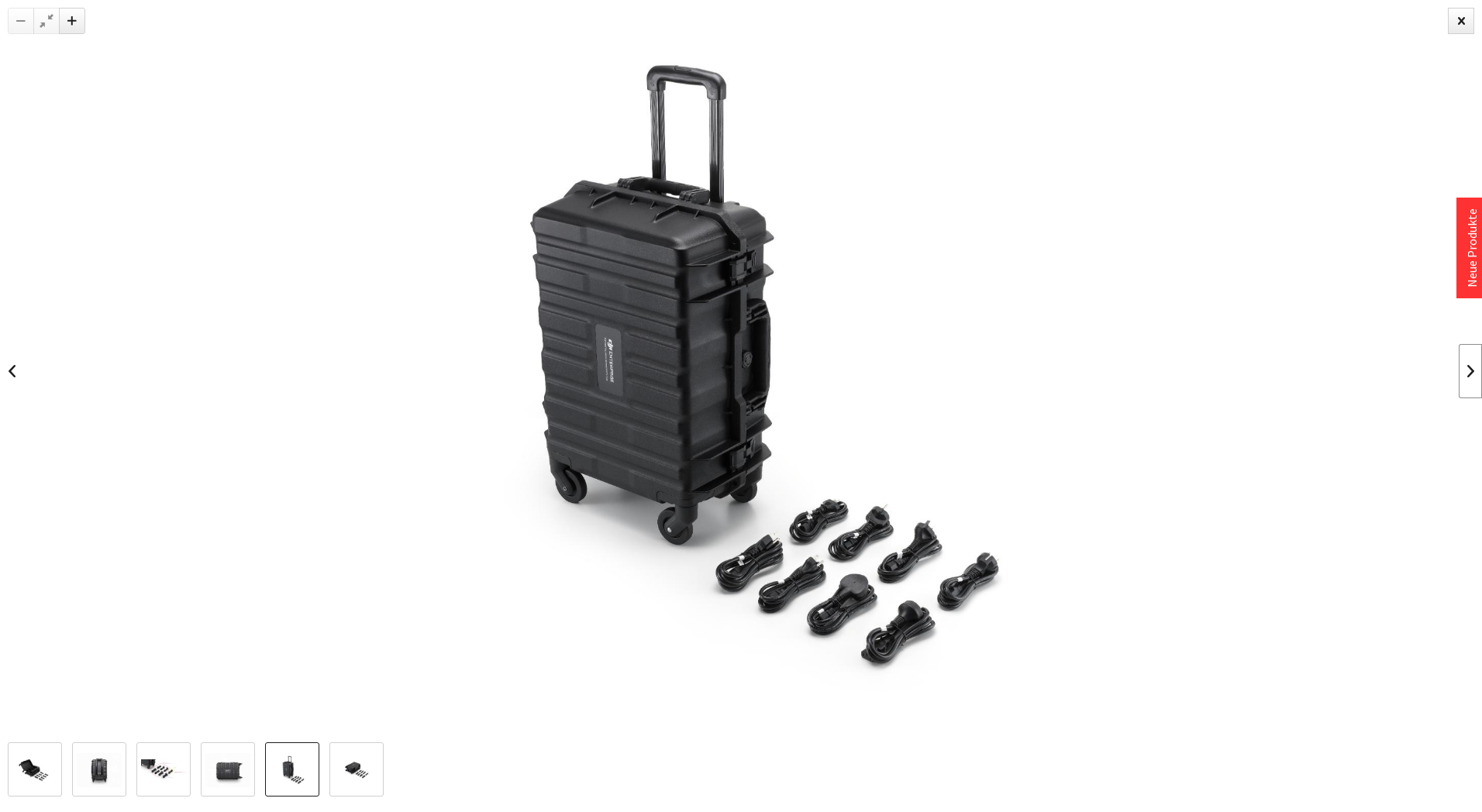
click at [1461, 374] on link at bounding box center [1469, 371] width 23 height 54
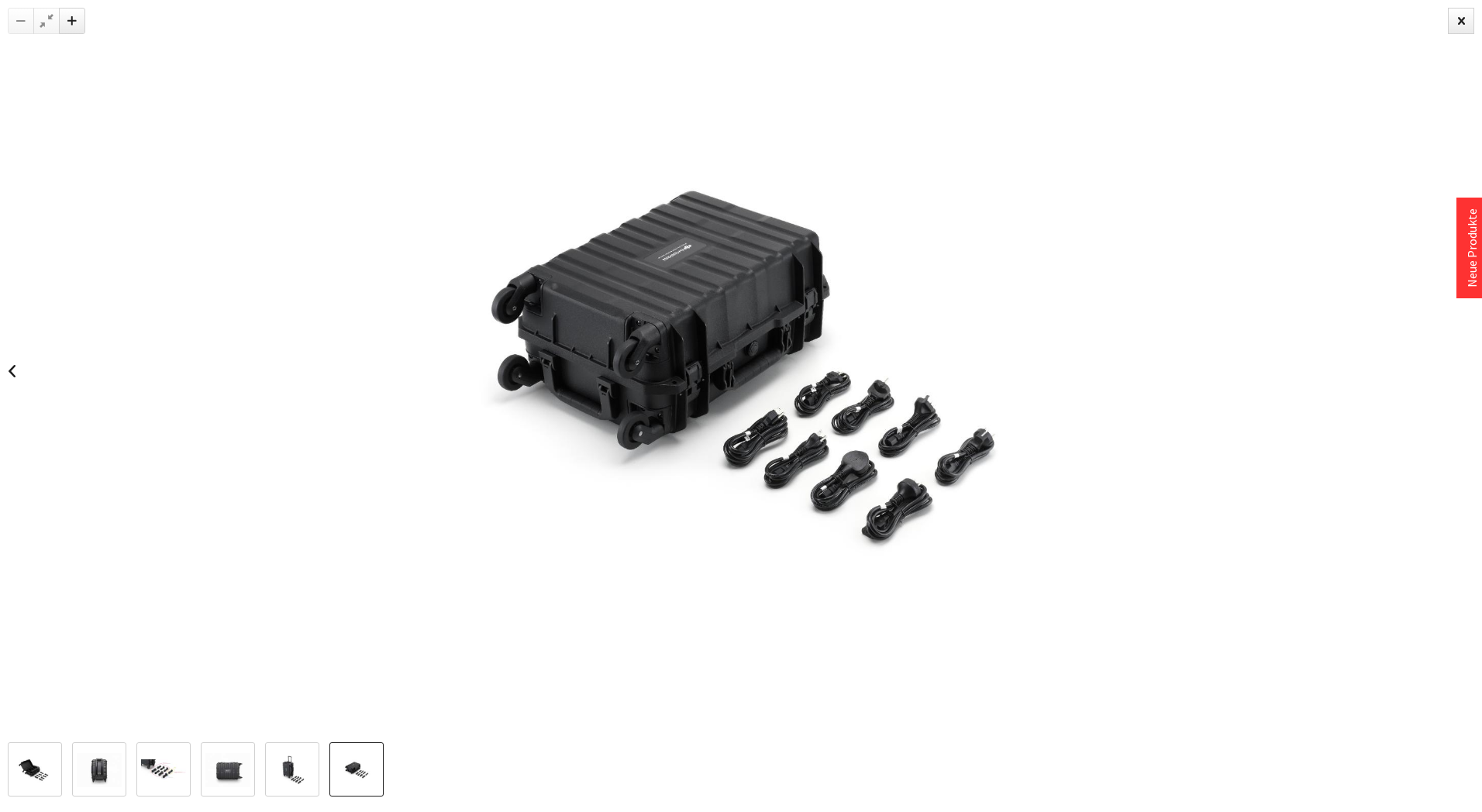
click at [1461, 374] on div at bounding box center [741, 371] width 1482 height 742
click at [12, 367] on link at bounding box center [11, 371] width 23 height 54
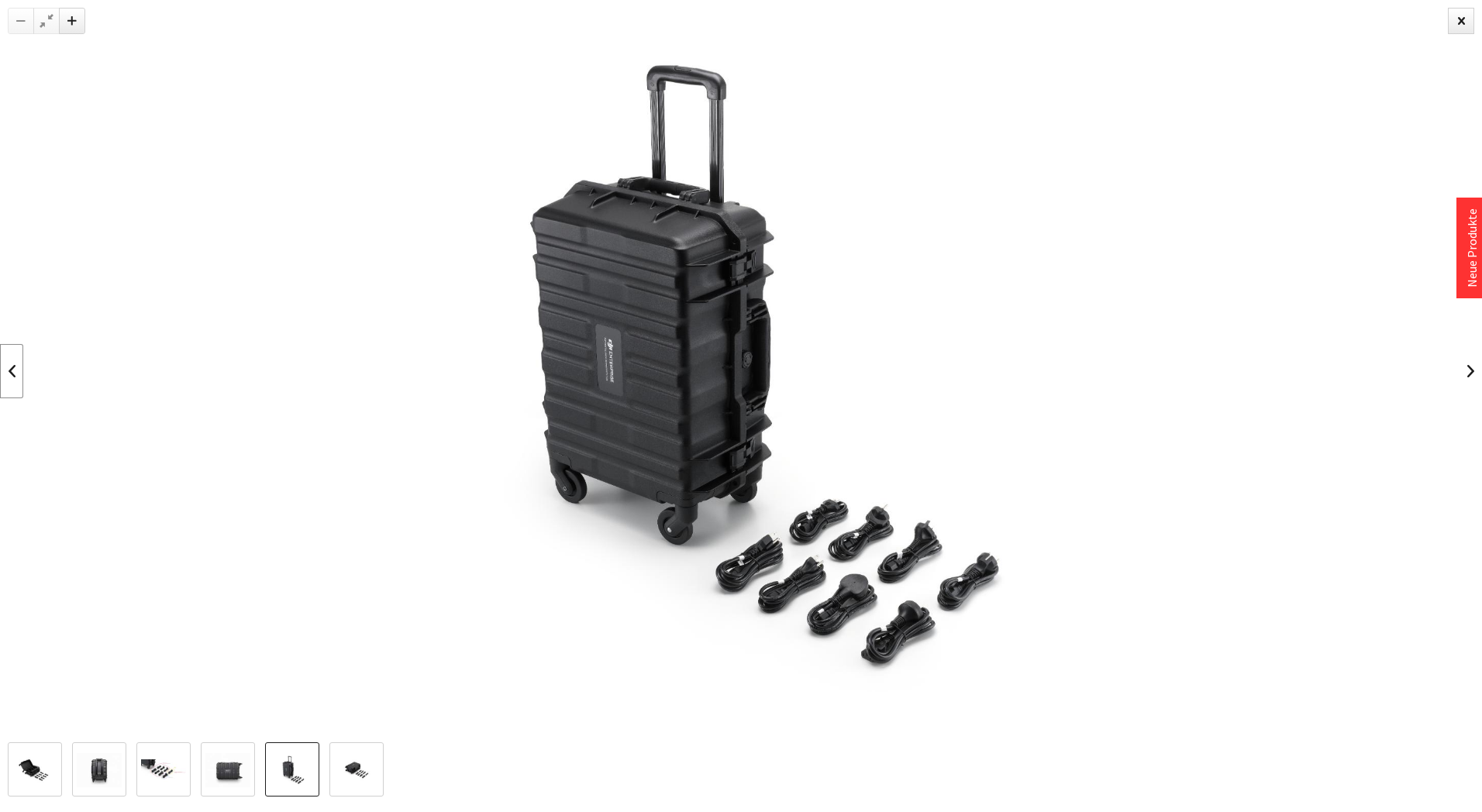
click at [12, 367] on link at bounding box center [11, 371] width 23 height 54
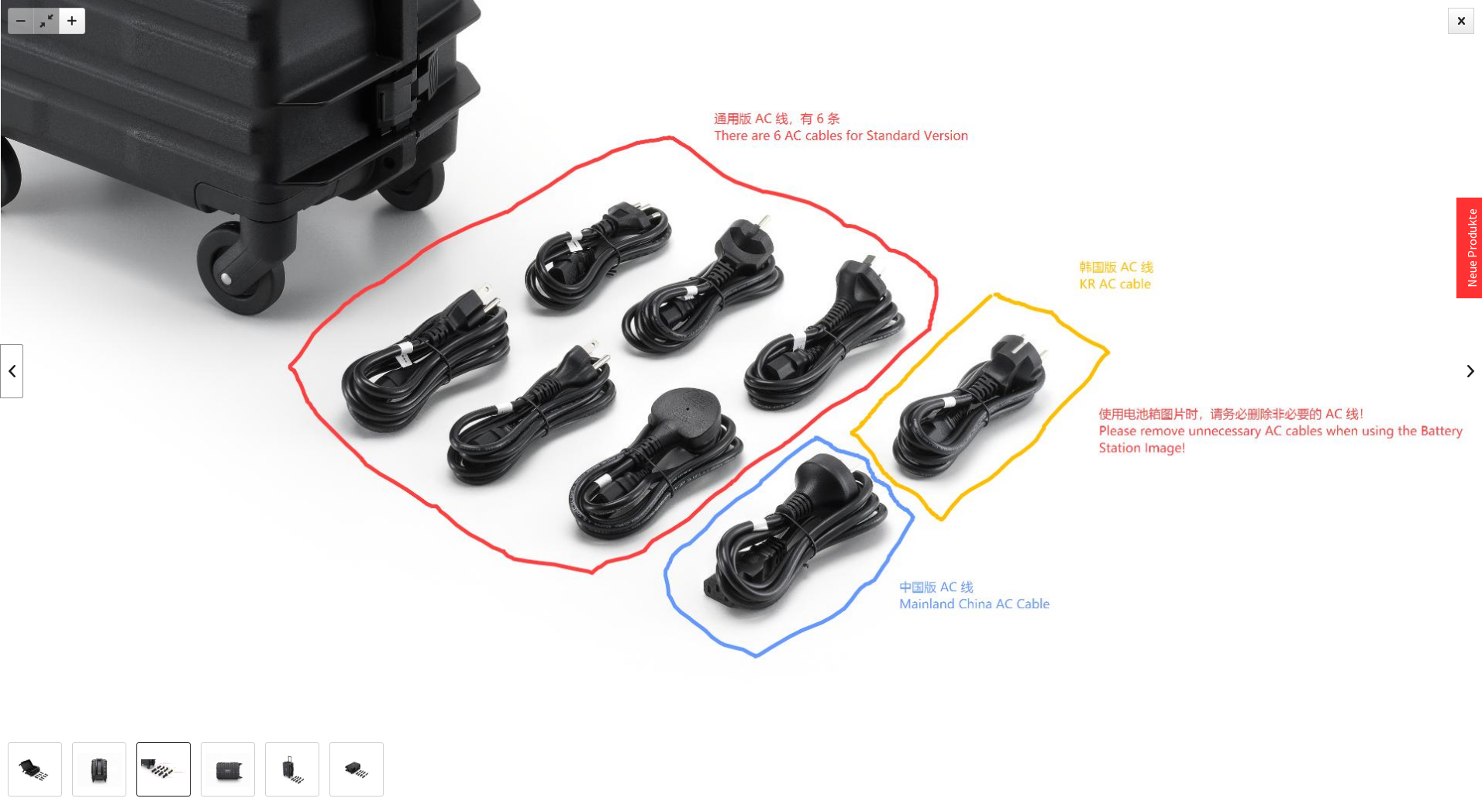
click at [12, 367] on link at bounding box center [11, 371] width 23 height 54
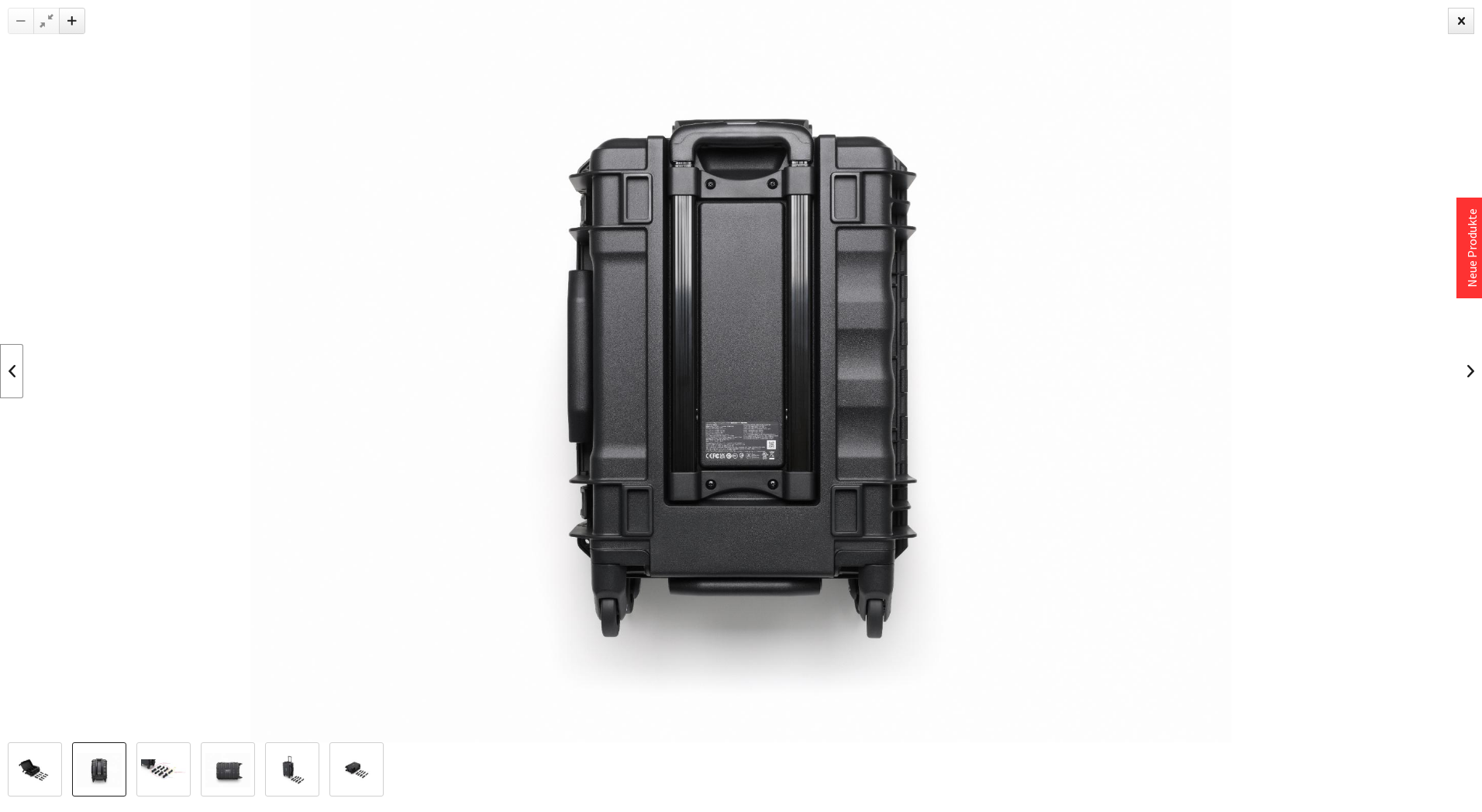
click at [12, 367] on link at bounding box center [11, 371] width 23 height 54
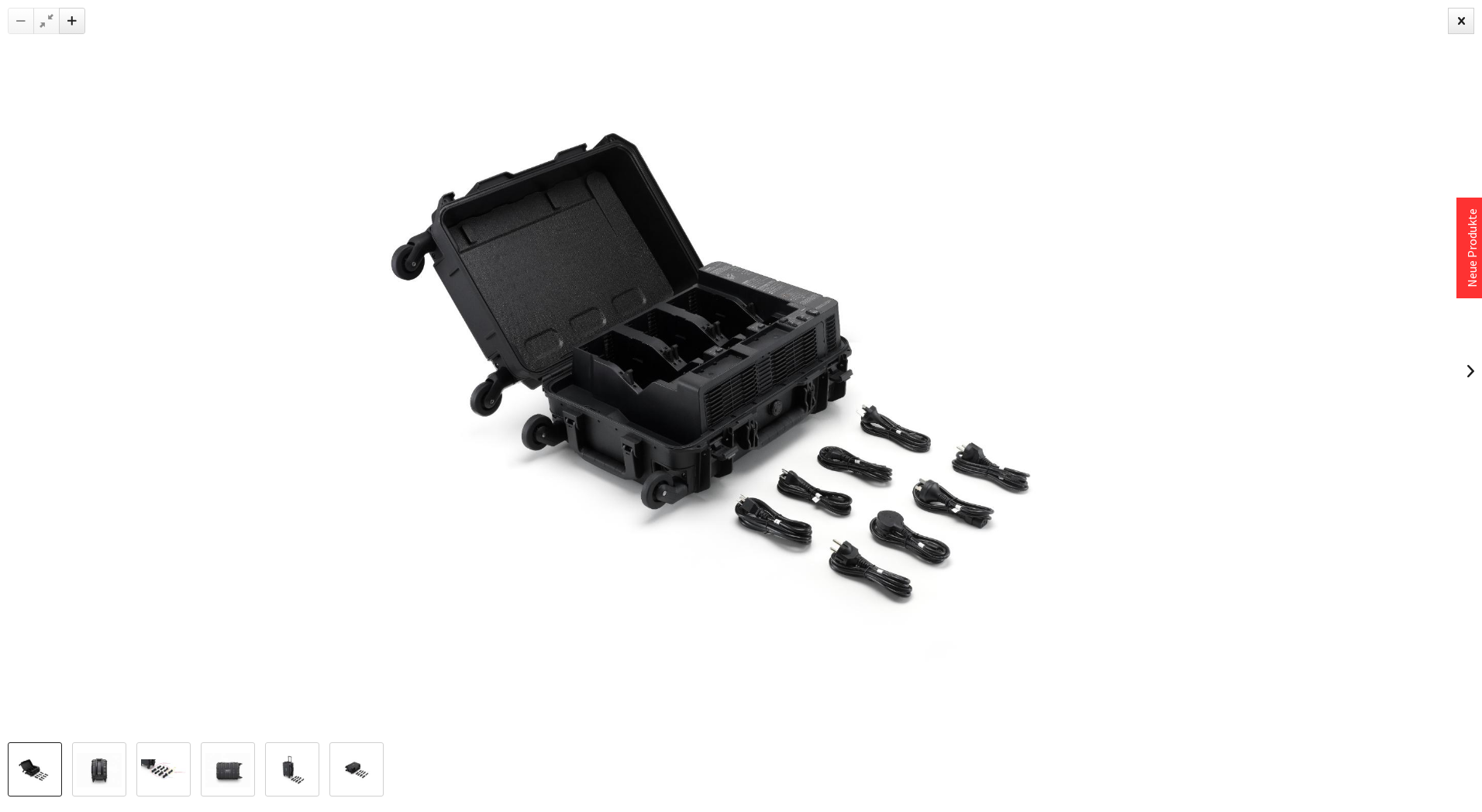
click at [12, 367] on div at bounding box center [741, 371] width 1482 height 742
click at [1460, 29] on div at bounding box center [1460, 21] width 26 height 26
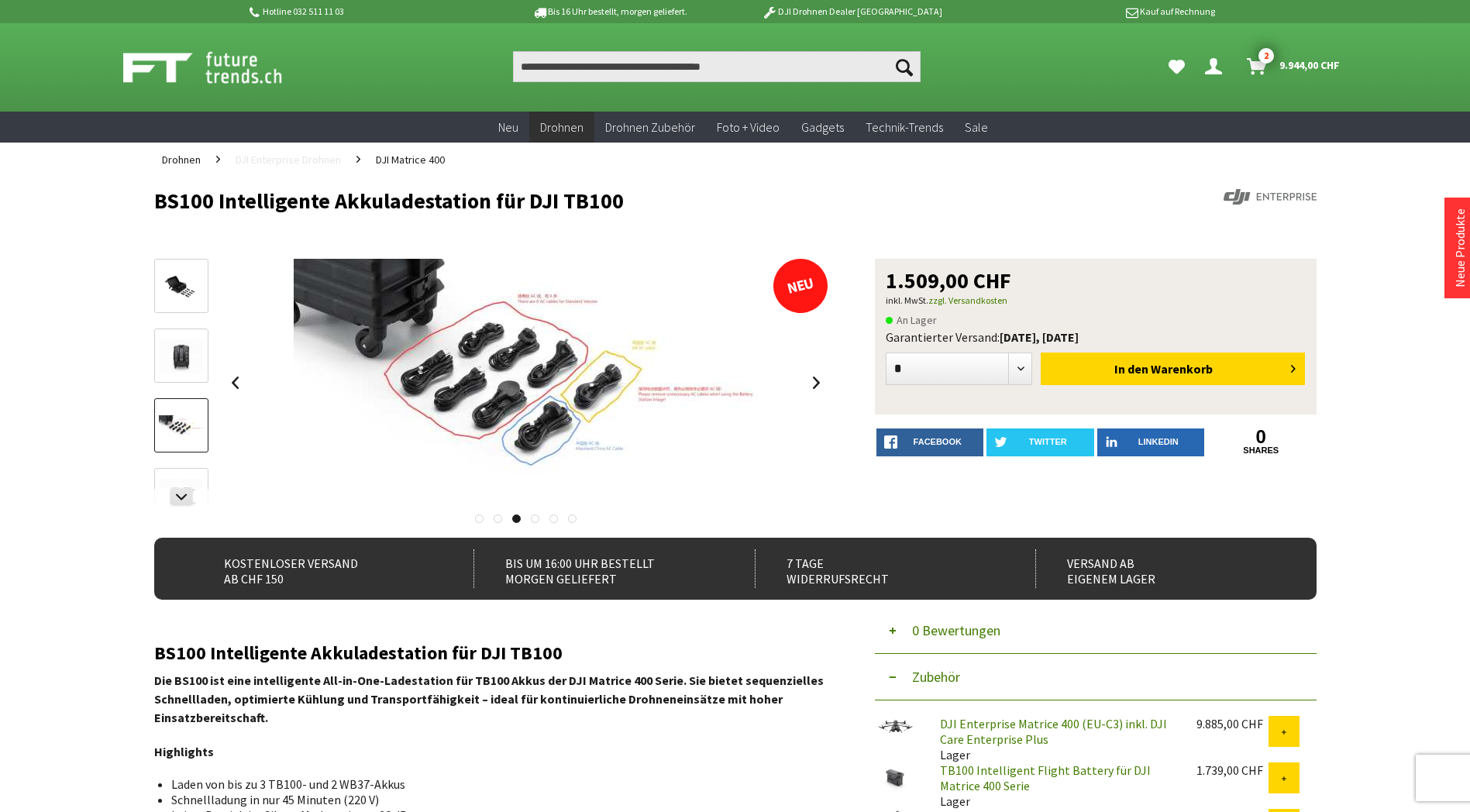
click at [309, 162] on span "DJI Enterprise Drohnen" at bounding box center [289, 159] width 105 height 14
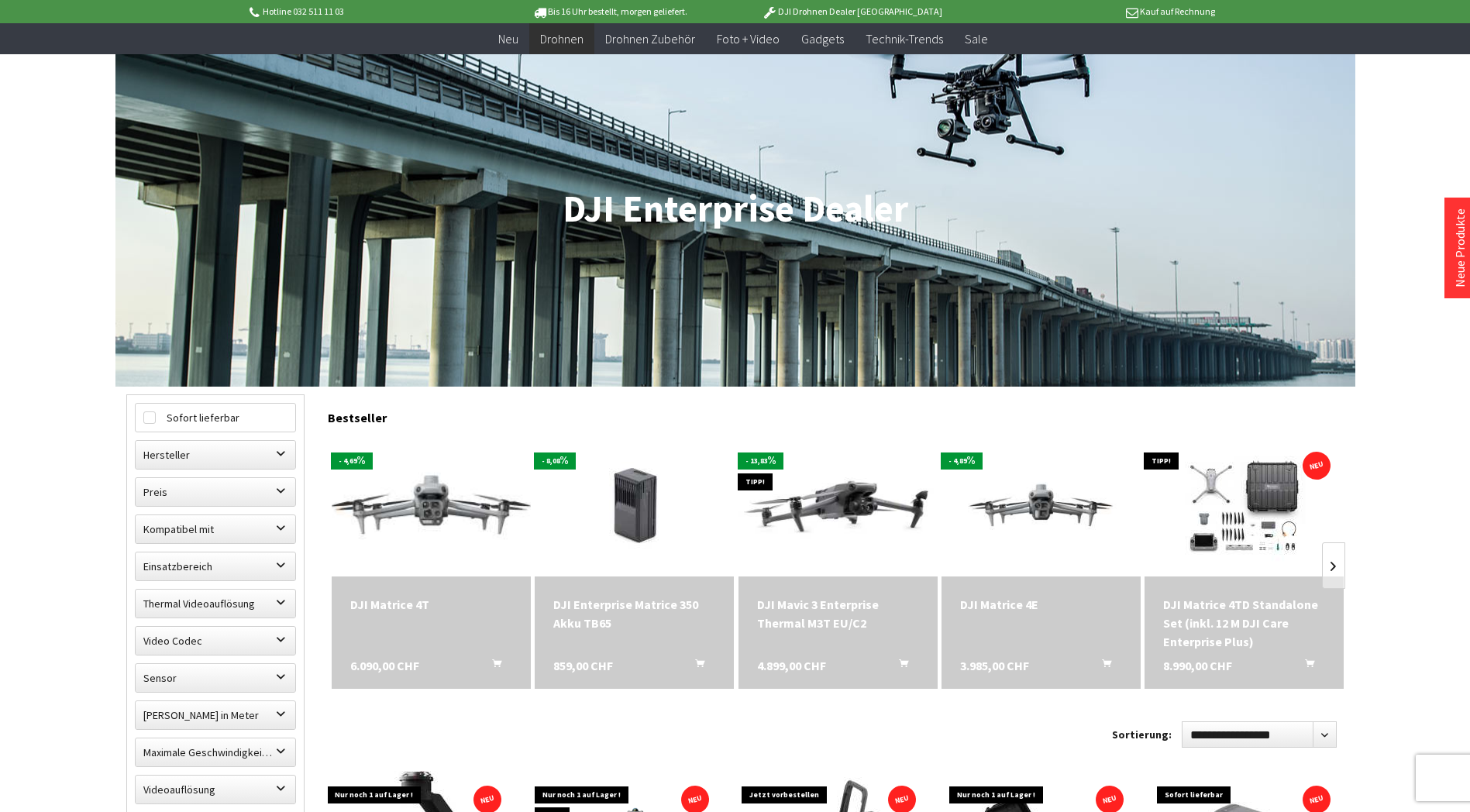
scroll to position [233, 0]
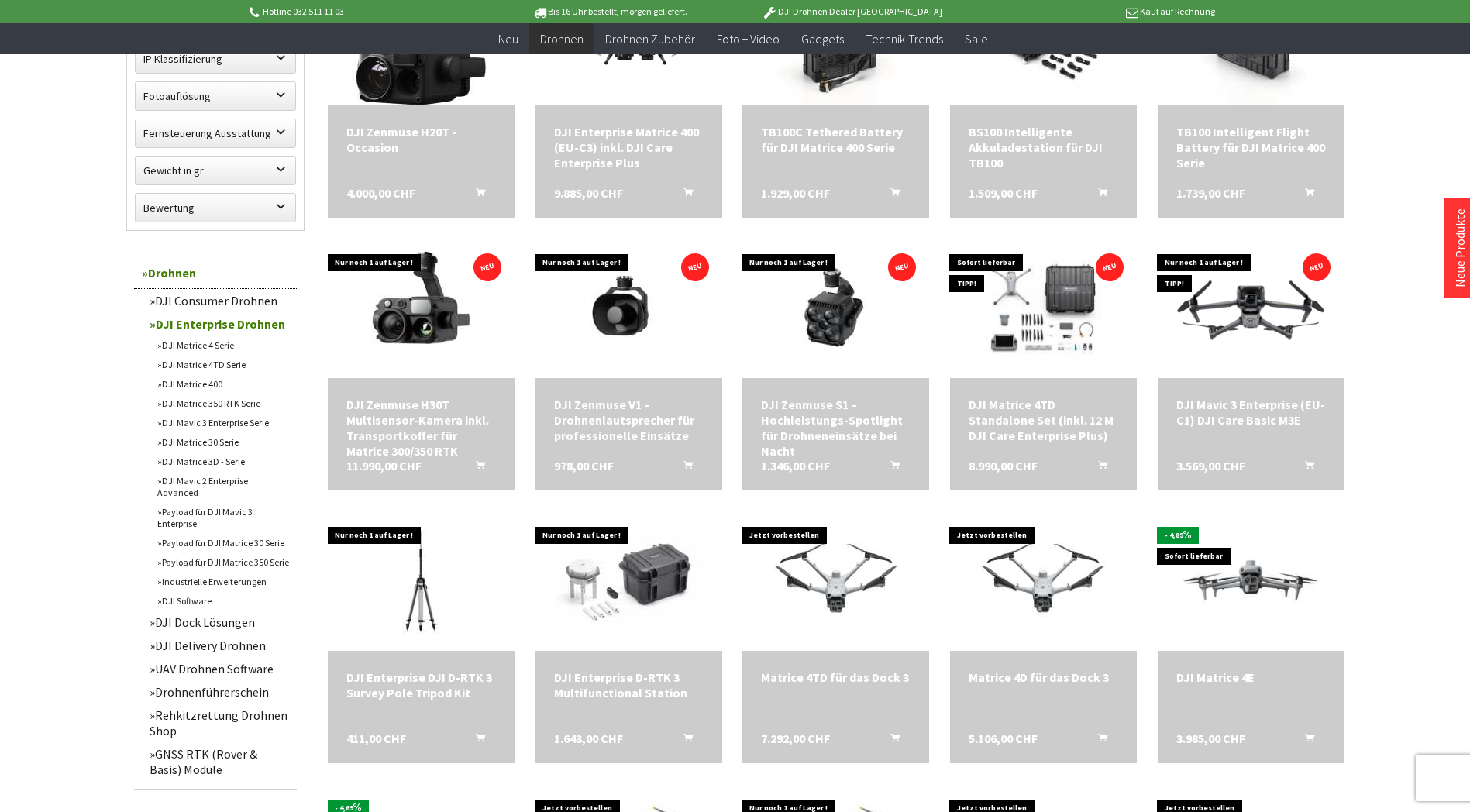
scroll to position [1085, 0]
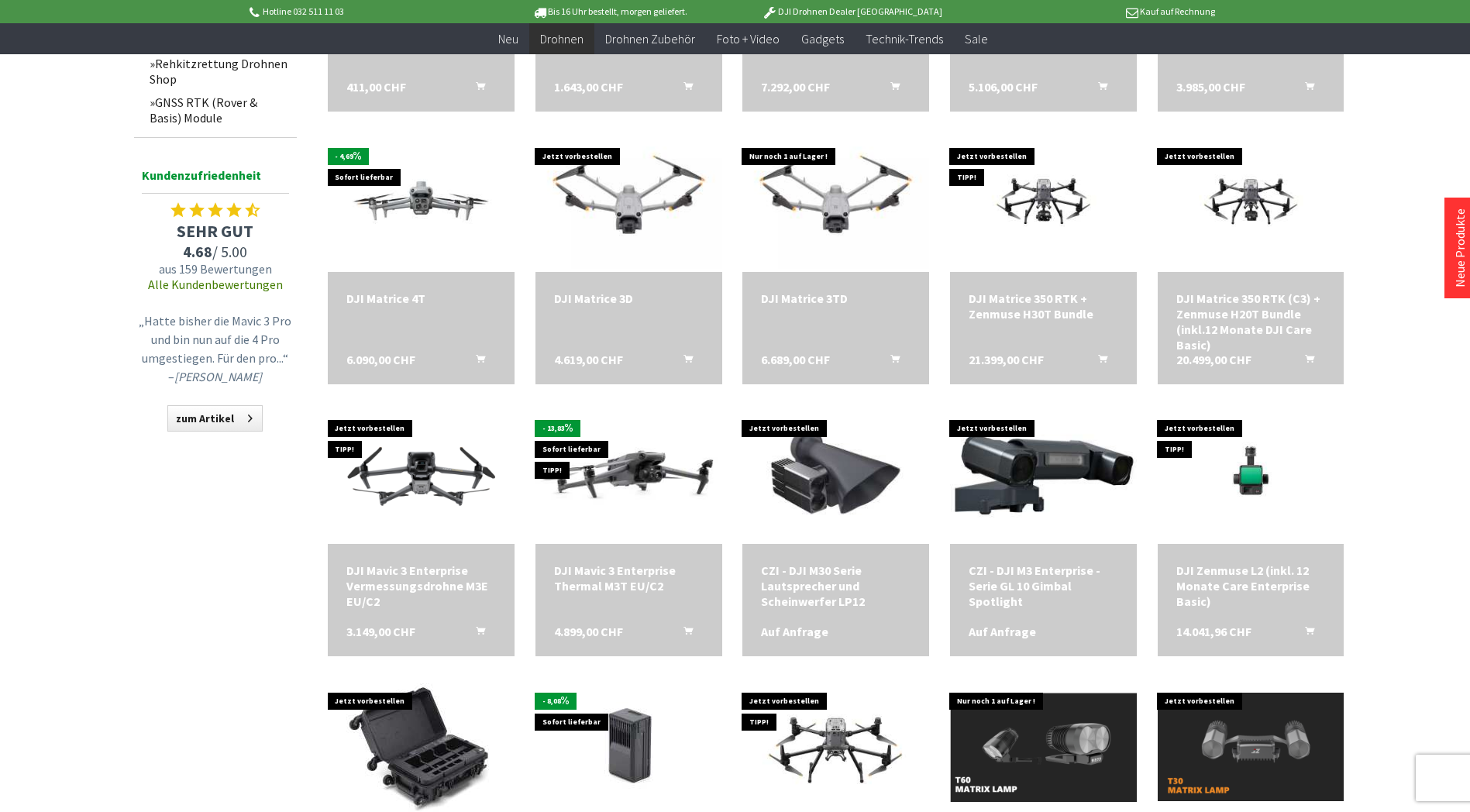
scroll to position [1162, 0]
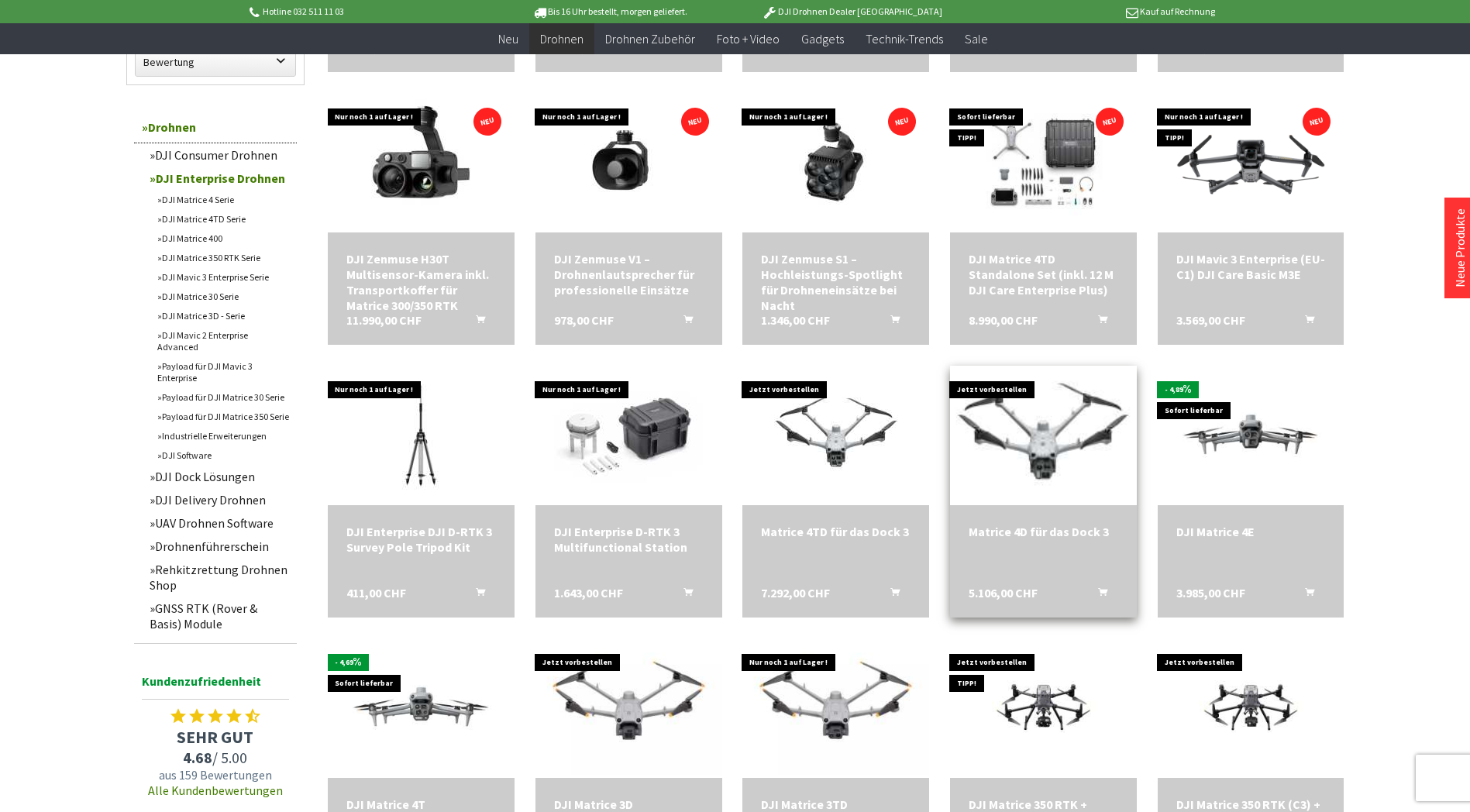
scroll to position [929, 0]
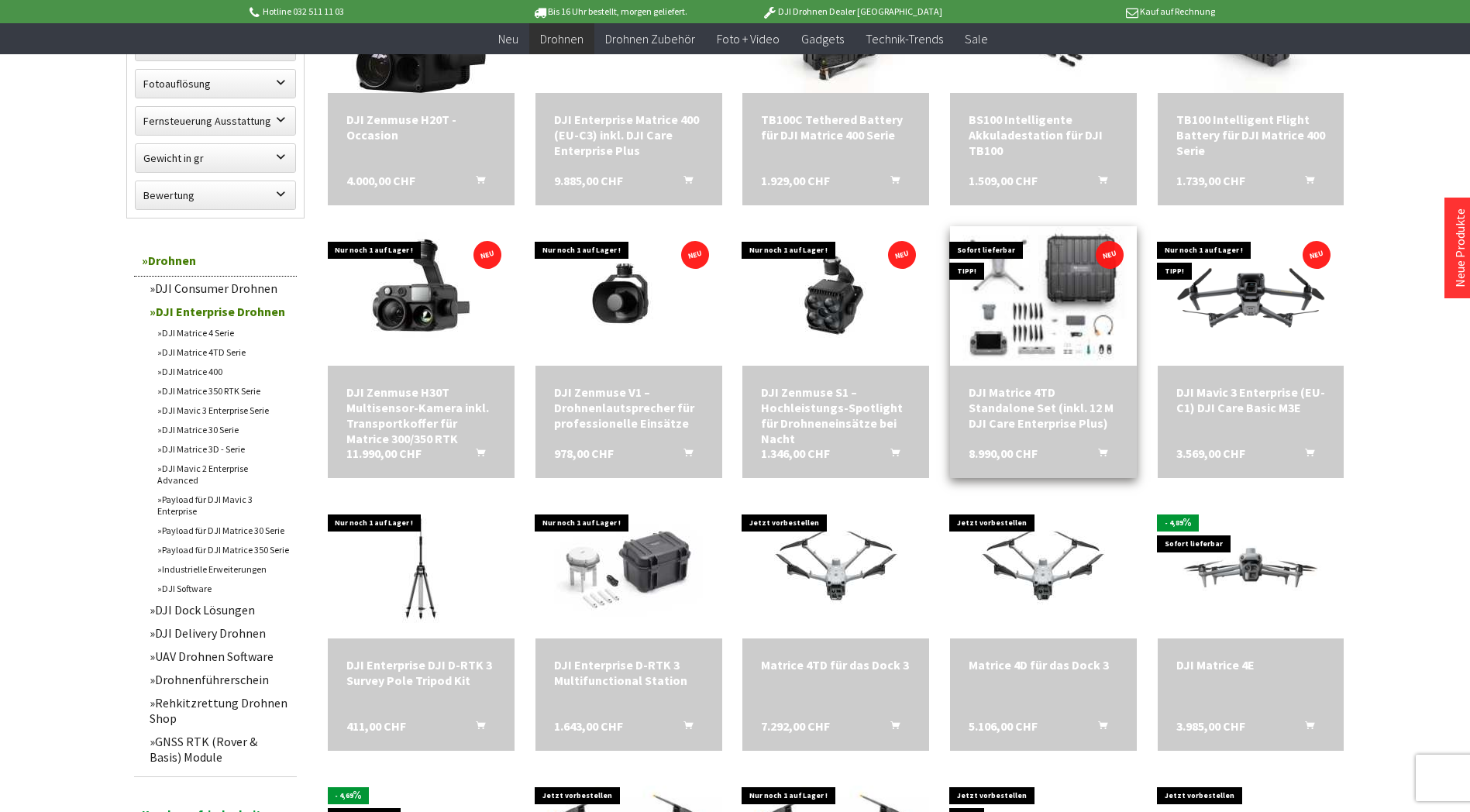
click at [1051, 330] on img at bounding box center [1043, 296] width 261 height 188
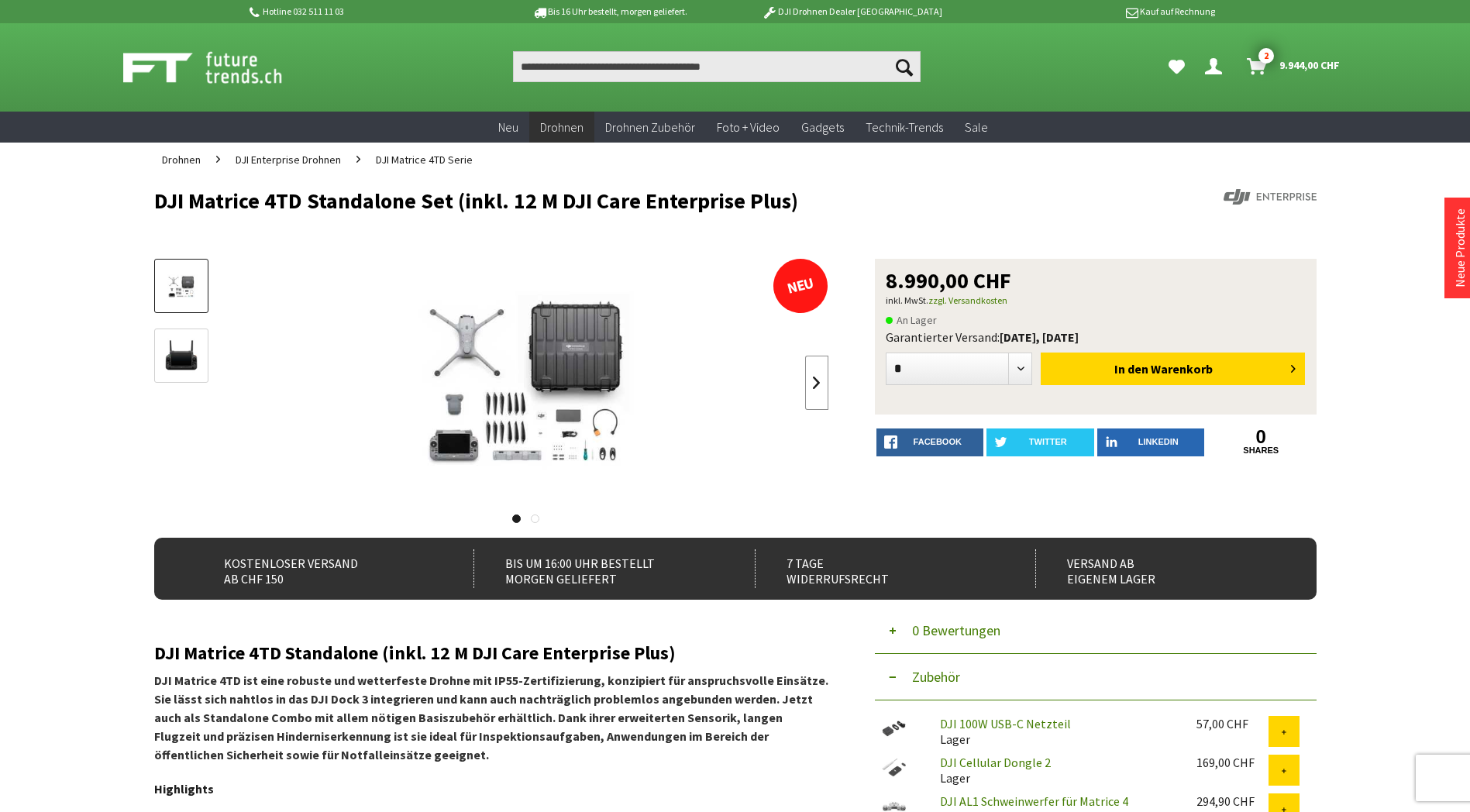
click at [819, 386] on link at bounding box center [816, 382] width 23 height 54
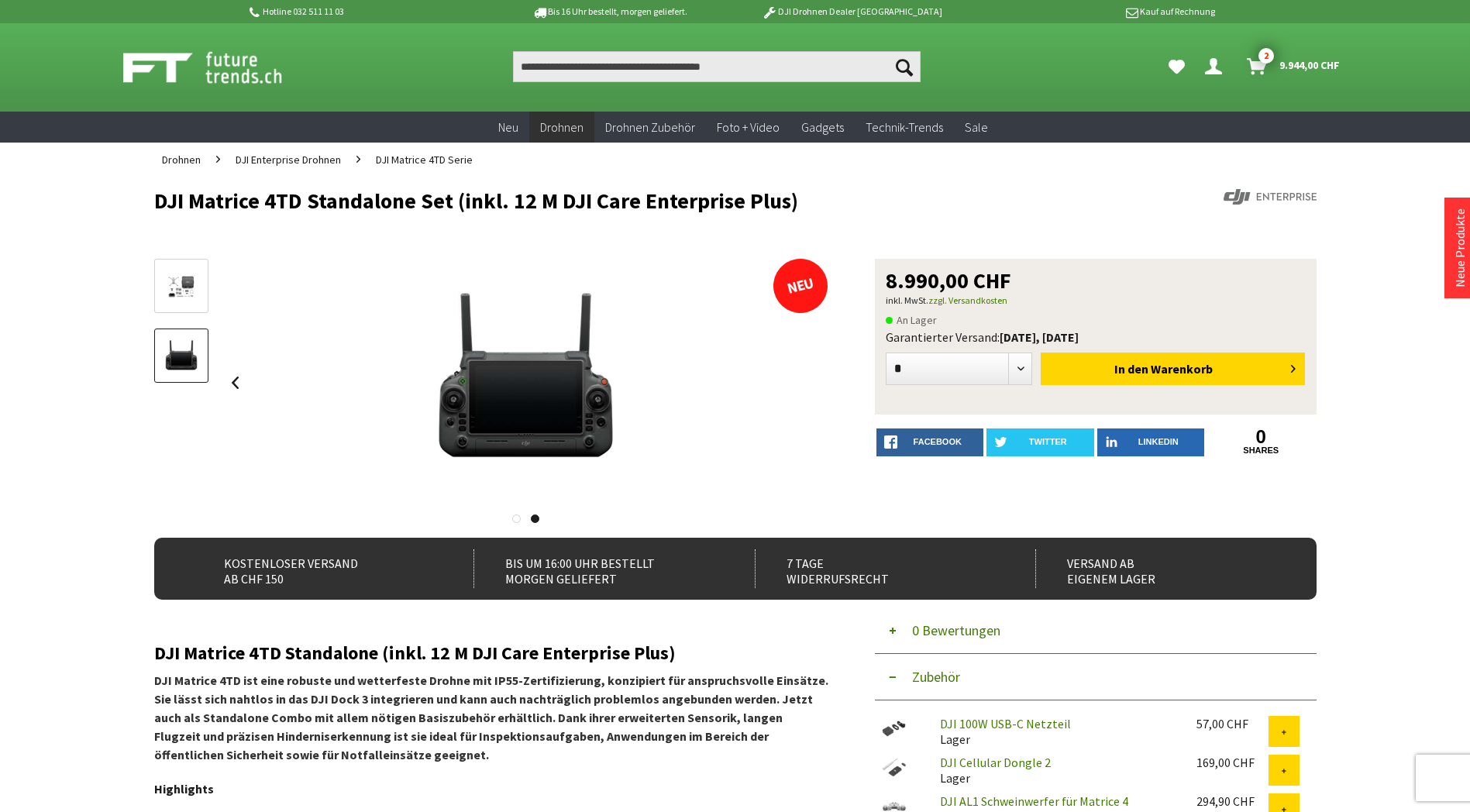
click at [819, 386] on div at bounding box center [526, 382] width 605 height 248
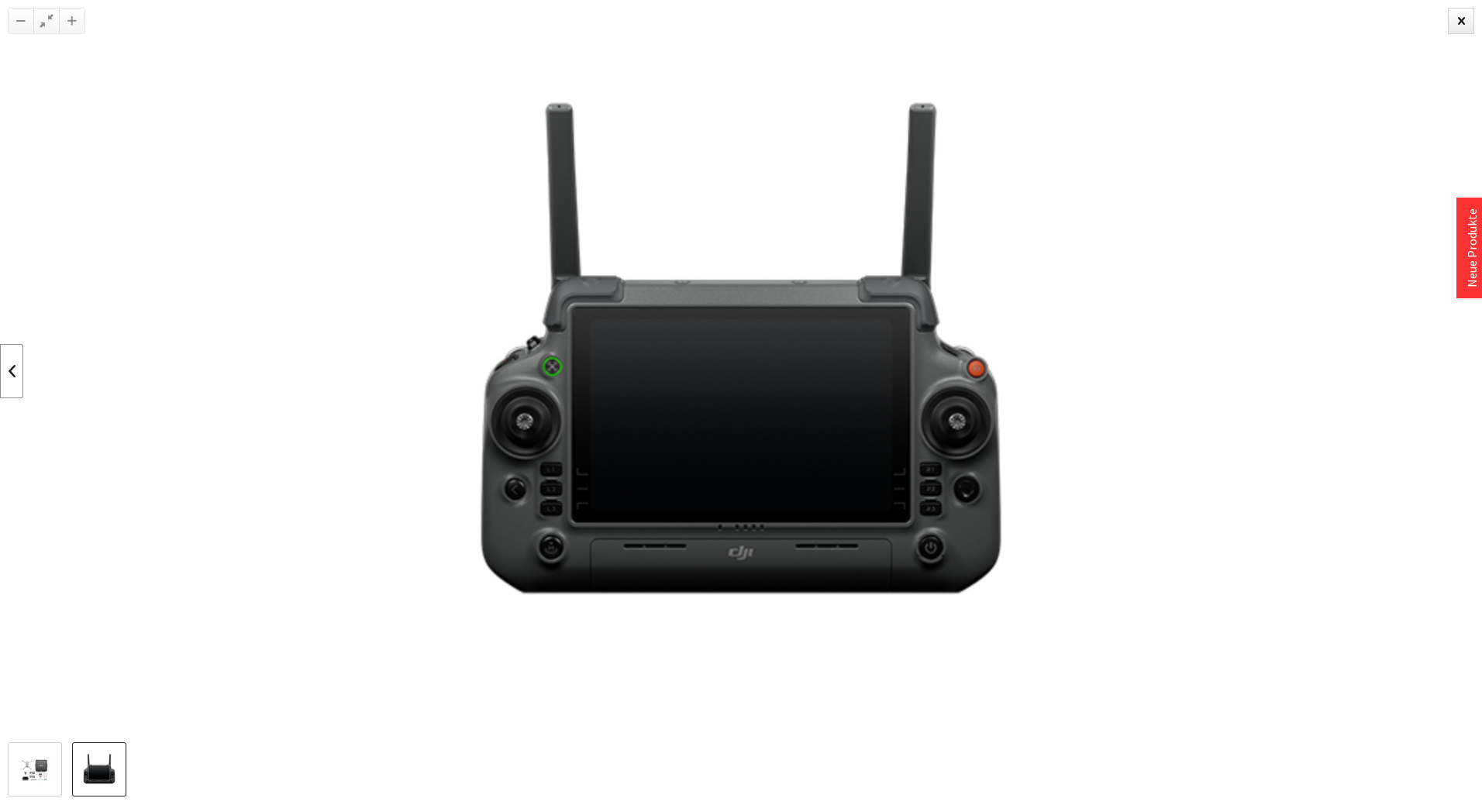
click at [11, 364] on link at bounding box center [11, 371] width 23 height 54
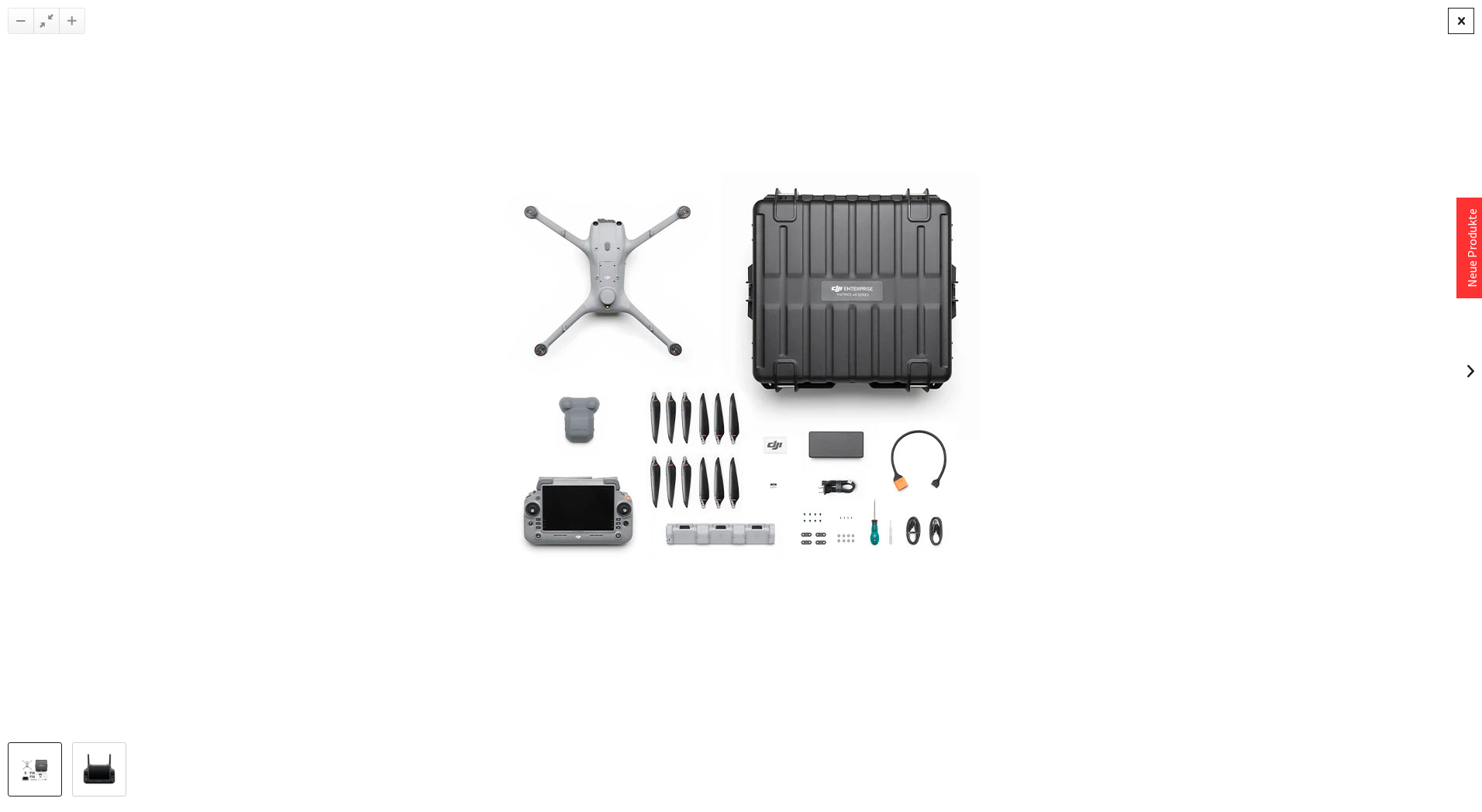
click at [1457, 26] on div at bounding box center [1460, 21] width 26 height 26
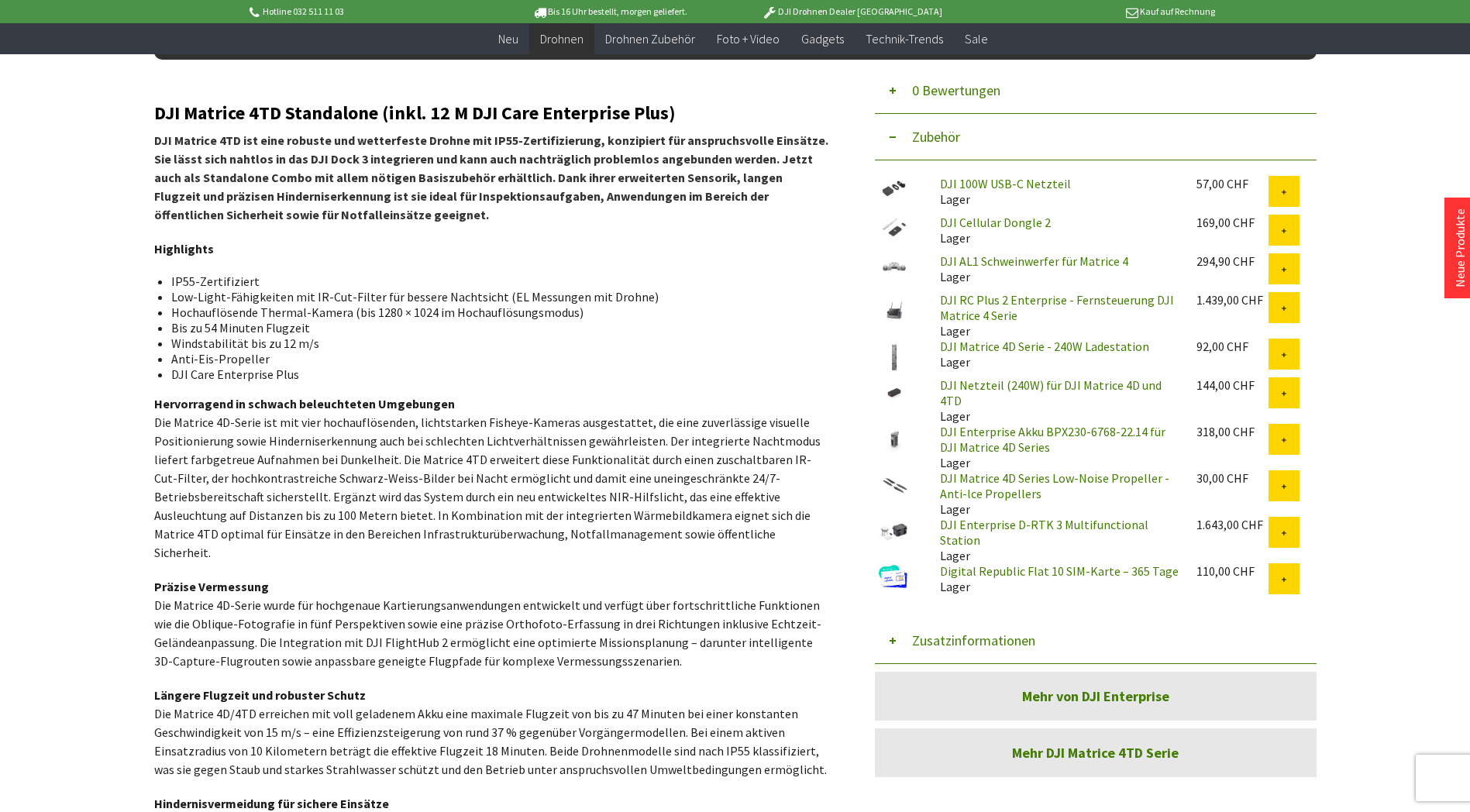
scroll to position [698, 0]
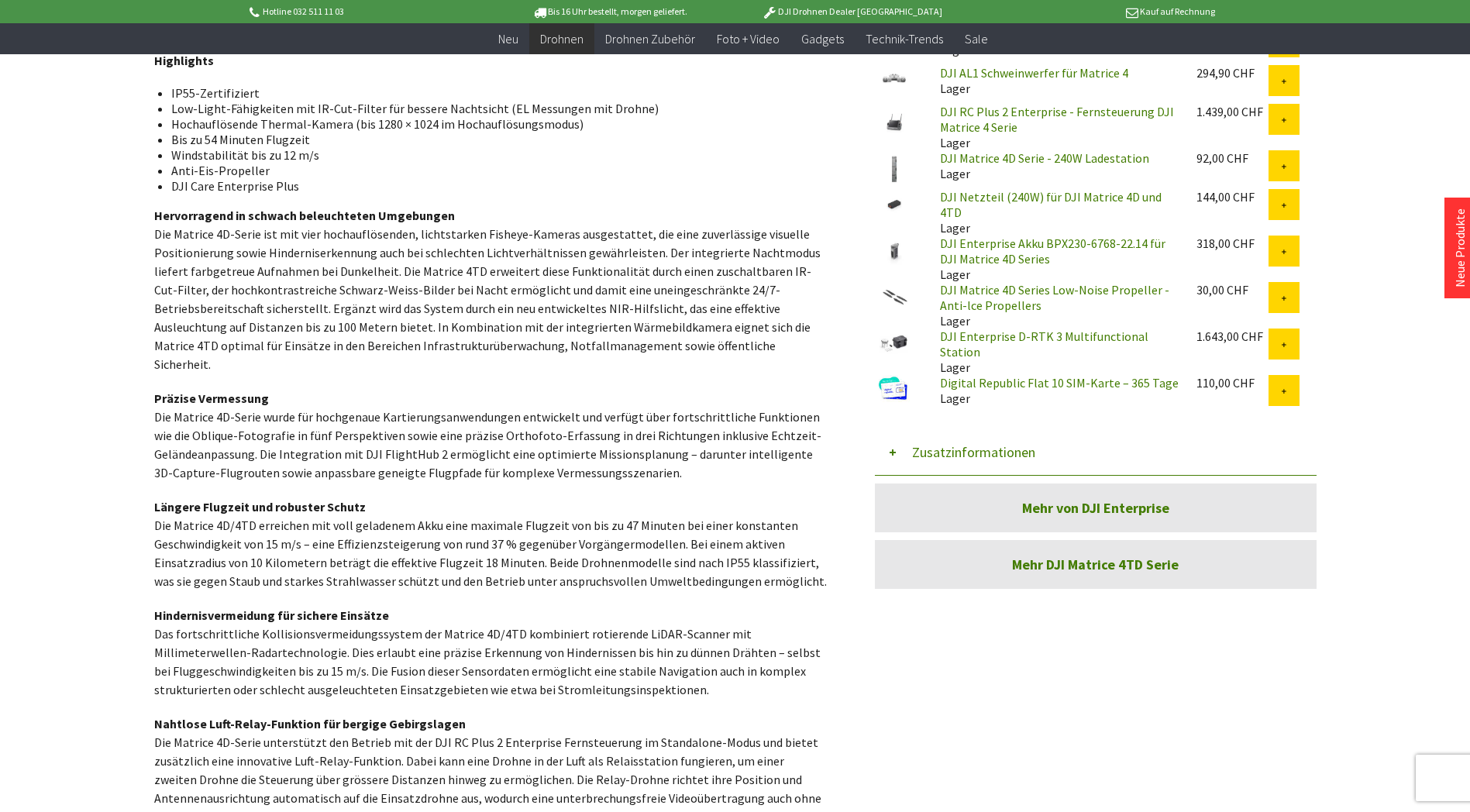
click at [962, 431] on button "Zusatzinformationen" at bounding box center [1096, 452] width 442 height 47
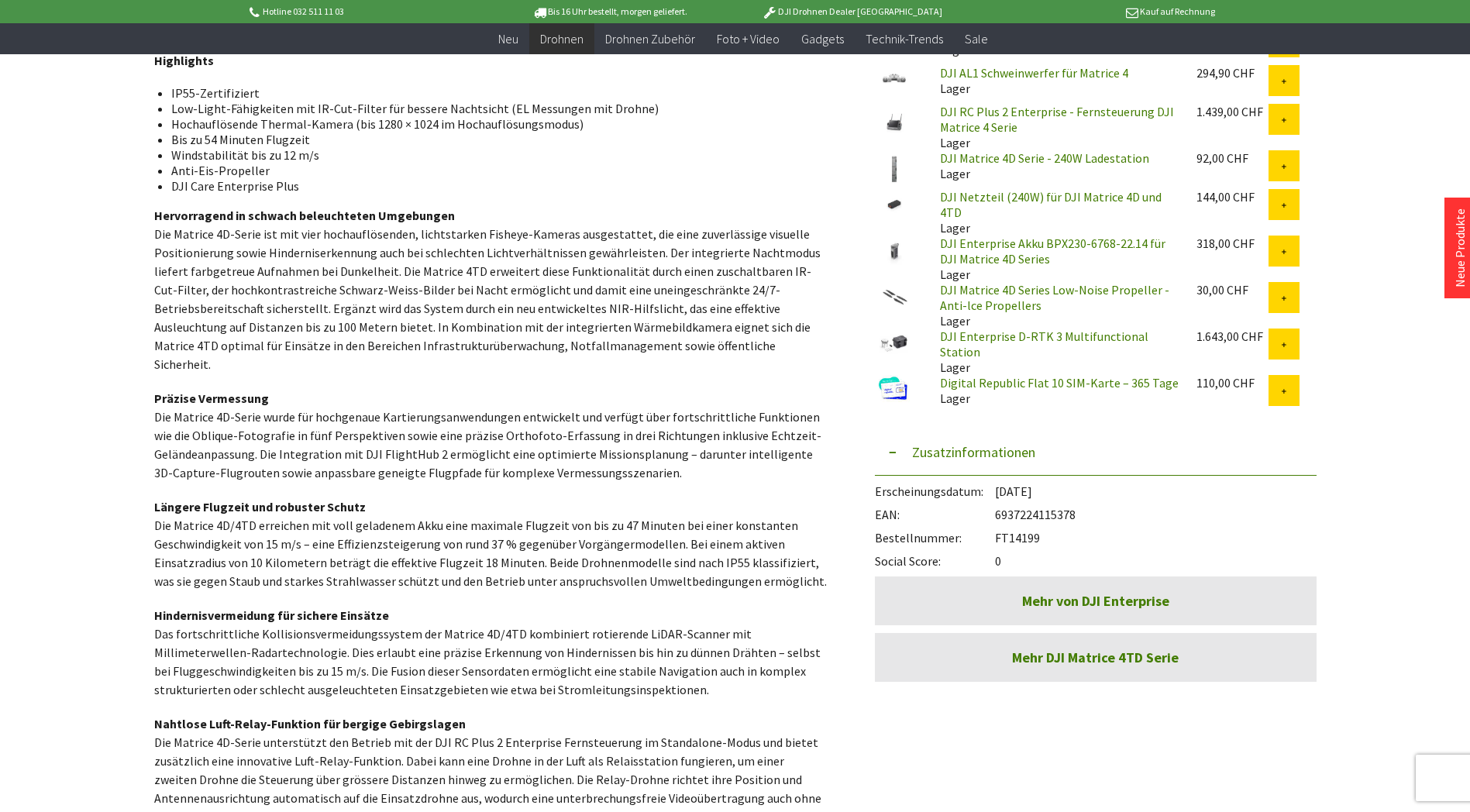
scroll to position [0, 0]
